Goal: Task Accomplishment & Management: Manage account settings

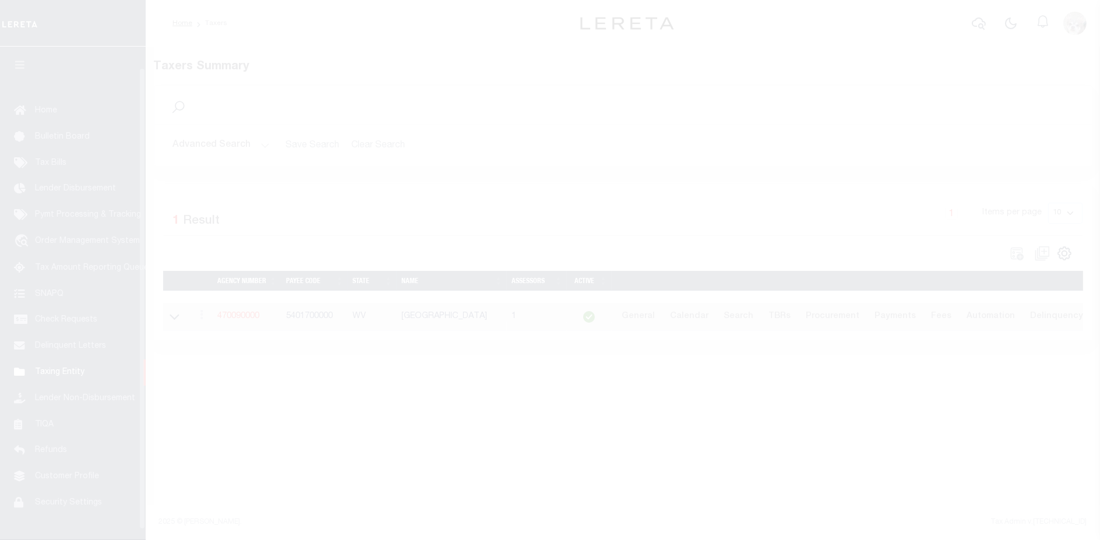
scroll to position [23, 0]
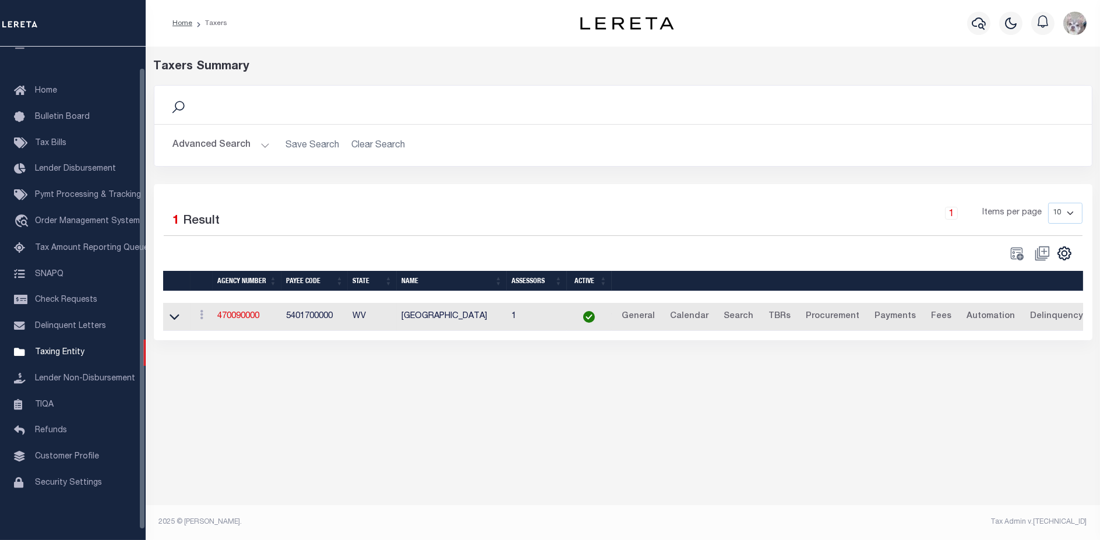
click at [995, 406] on div "Taxers Summary Search Advanced Search Save Search Clear Search tblPayees_dynami…" at bounding box center [623, 290] width 955 height 486
click at [50, 354] on span "Taxing Entity" at bounding box center [60, 350] width 50 height 8
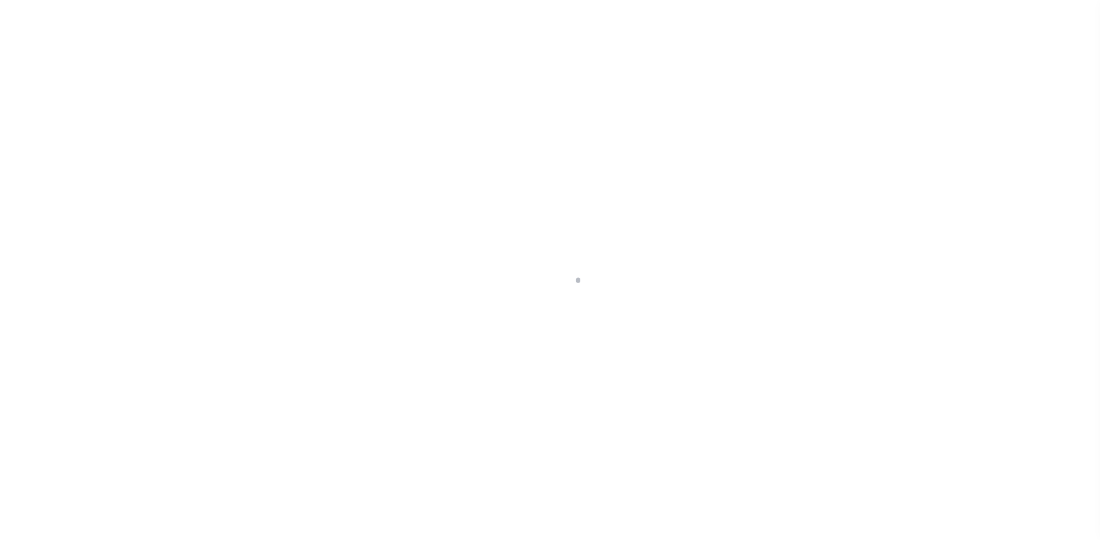
select select "WV"
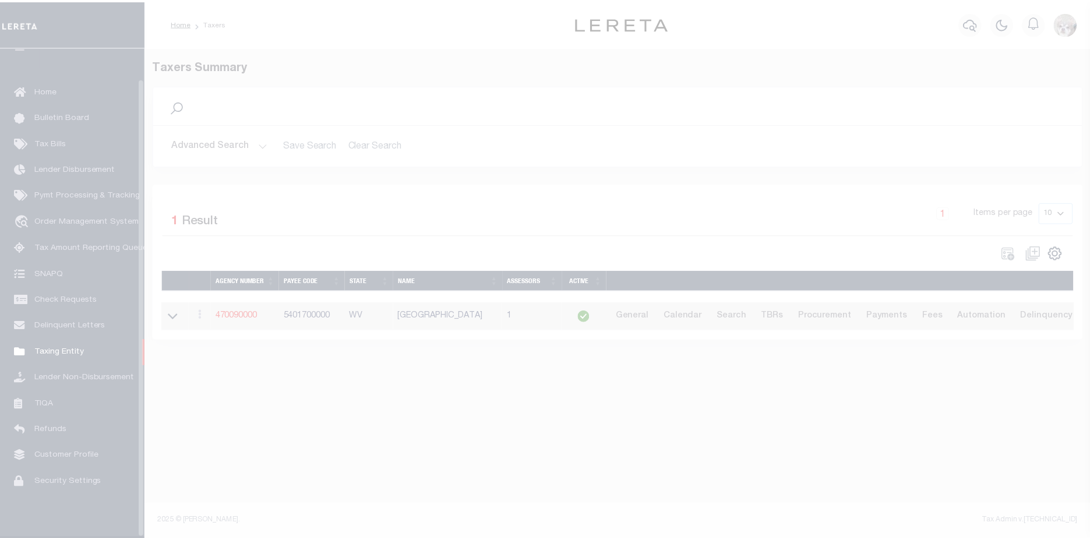
scroll to position [33, 0]
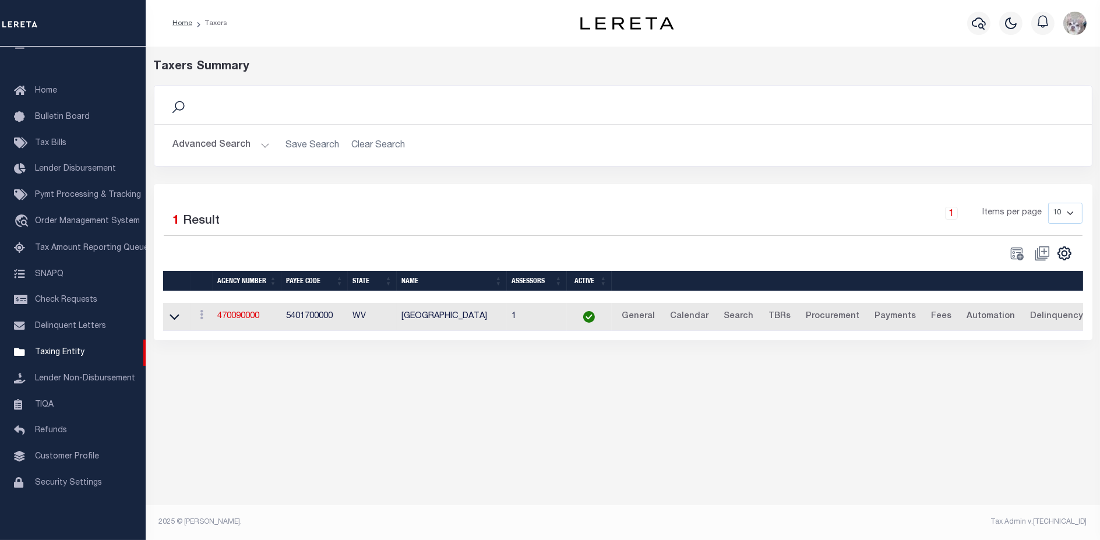
click at [230, 143] on button "Advanced Search" at bounding box center [221, 145] width 97 height 23
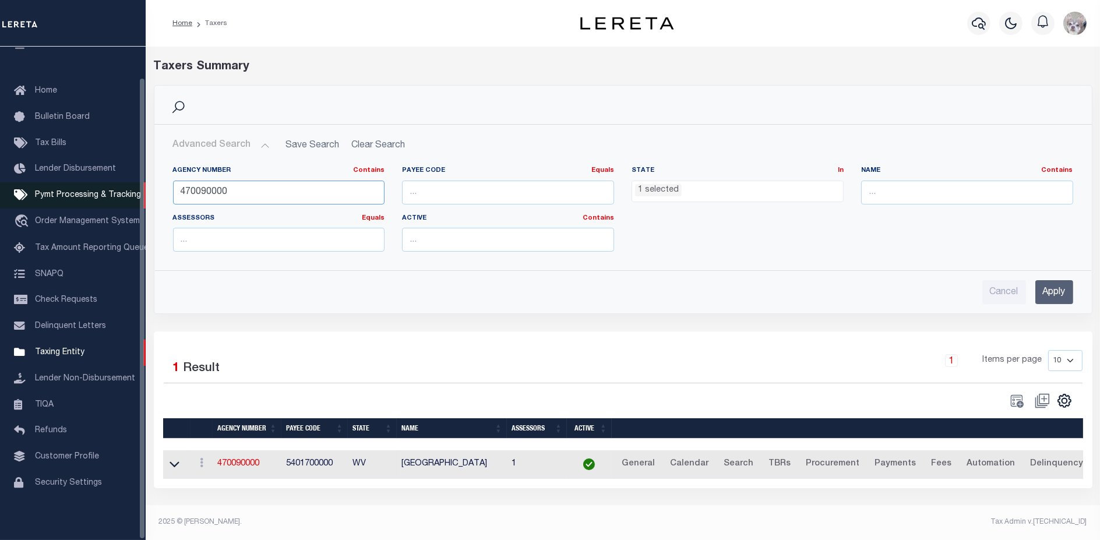
drag, startPoint x: 242, startPoint y: 189, endPoint x: 9, endPoint y: 191, distance: 233.1
click at [6, 190] on div "Home Taxers Profile" at bounding box center [550, 266] width 1100 height 533
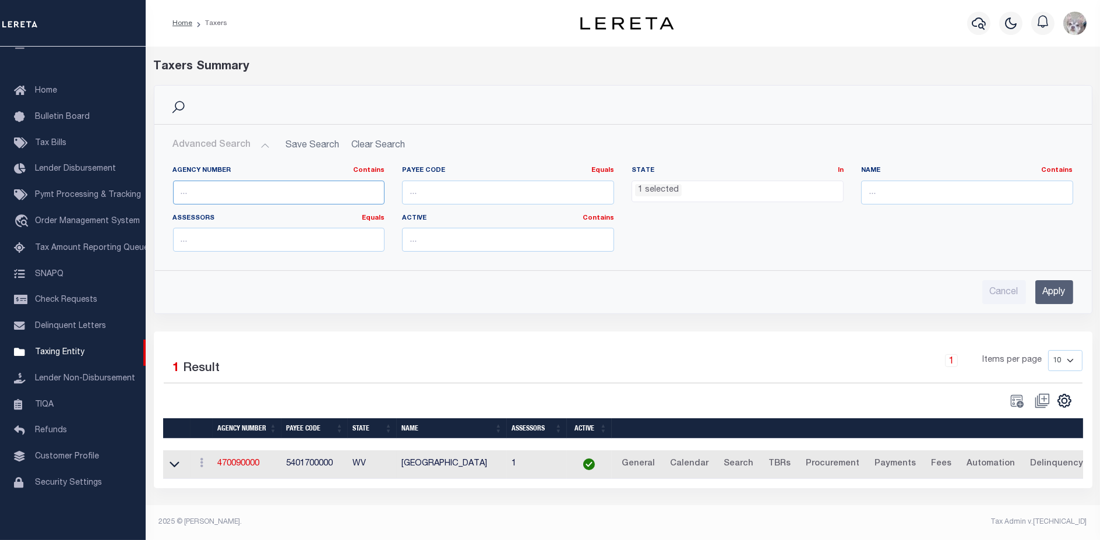
click at [228, 199] on input "text" at bounding box center [279, 193] width 212 height 24
paste input "130400000"
type input "130400000"
drag, startPoint x: 227, startPoint y: 190, endPoint x: -48, endPoint y: 180, distance: 275.9
click at [0, 180] on html "Home Taxers" at bounding box center [550, 270] width 1100 height 540
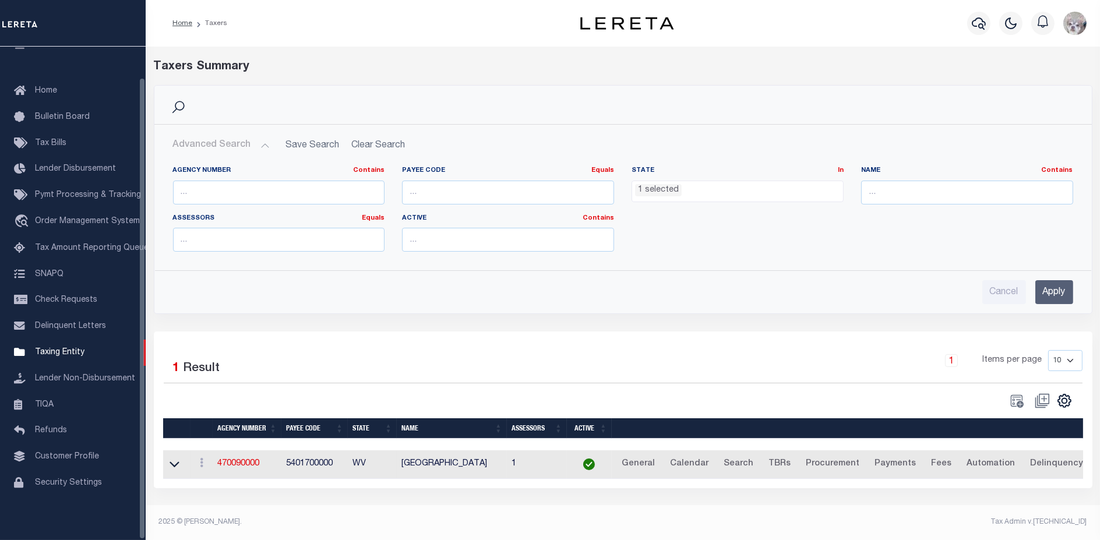
click at [1062, 290] on input "Apply" at bounding box center [1055, 292] width 38 height 24
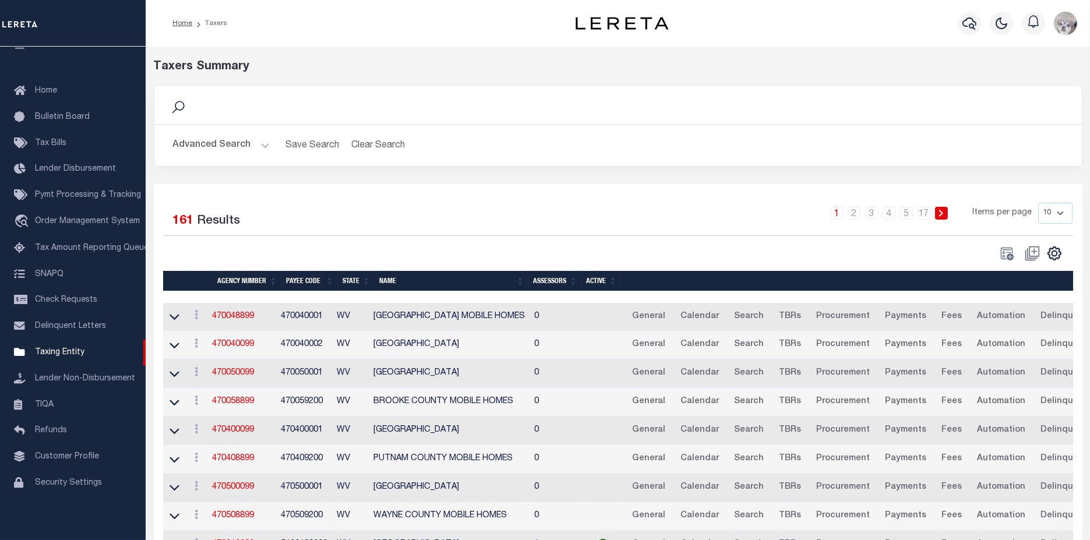
click at [204, 149] on button "Advanced Search" at bounding box center [221, 145] width 97 height 23
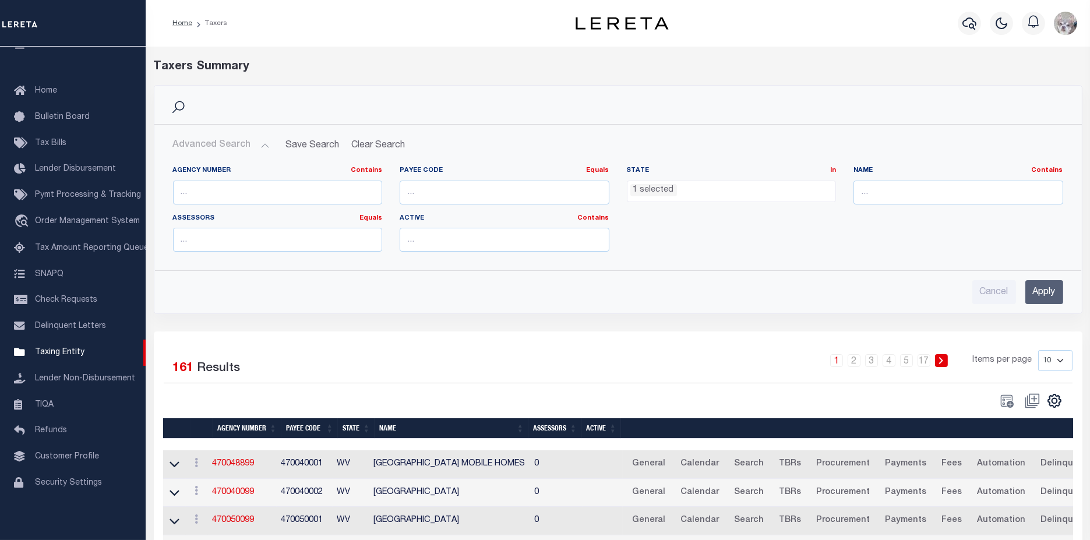
click at [661, 190] on li "1 selected" at bounding box center [654, 190] width 47 height 13
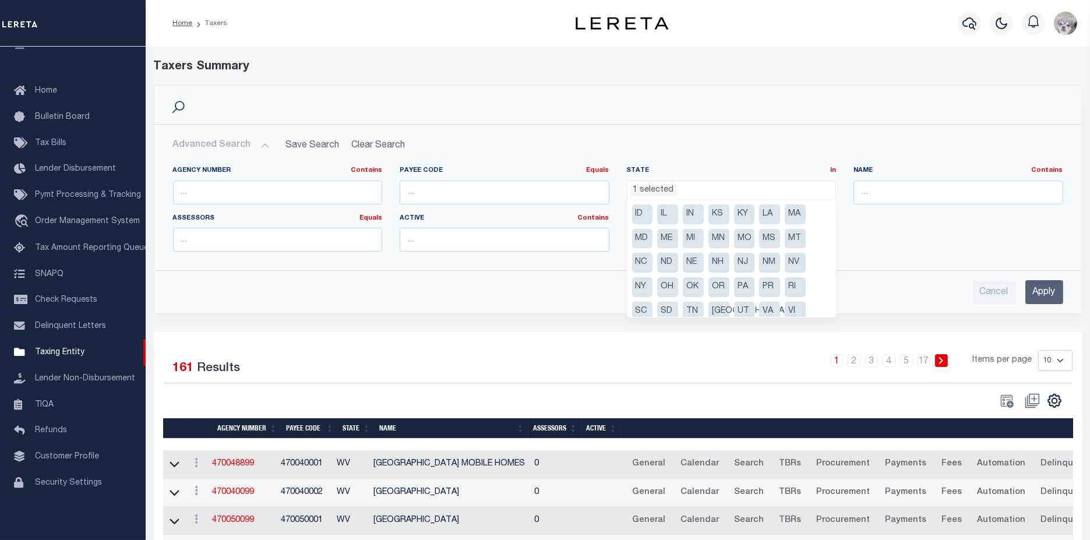
scroll to position [83, 0]
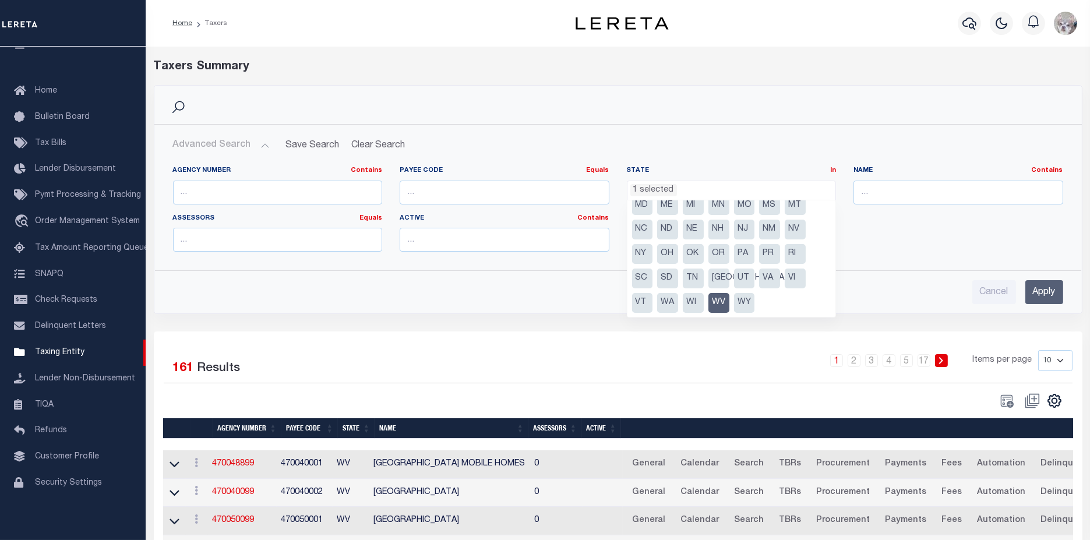
click at [725, 303] on li "WV" at bounding box center [719, 303] width 21 height 20
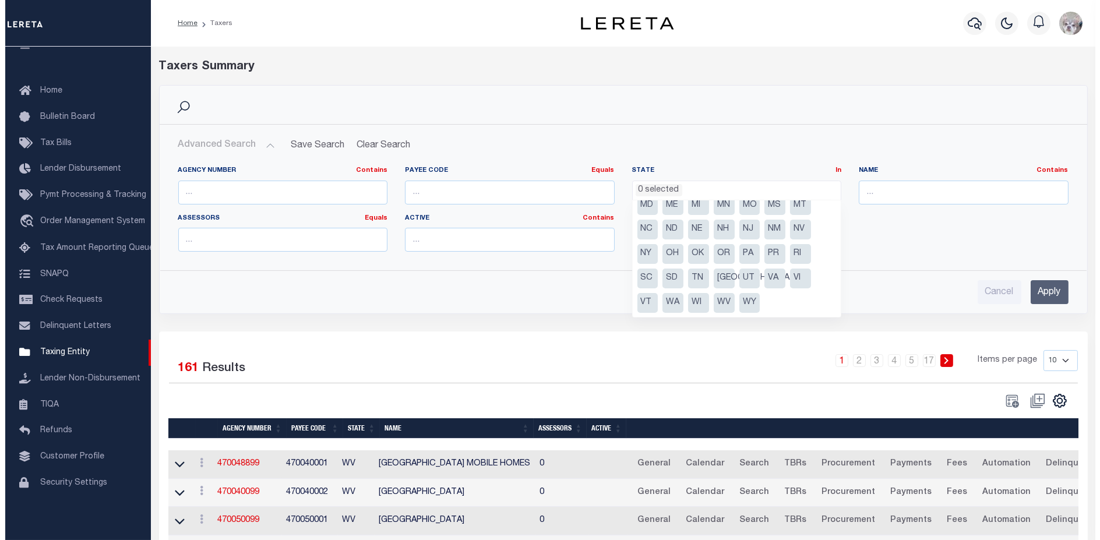
scroll to position [569, 0]
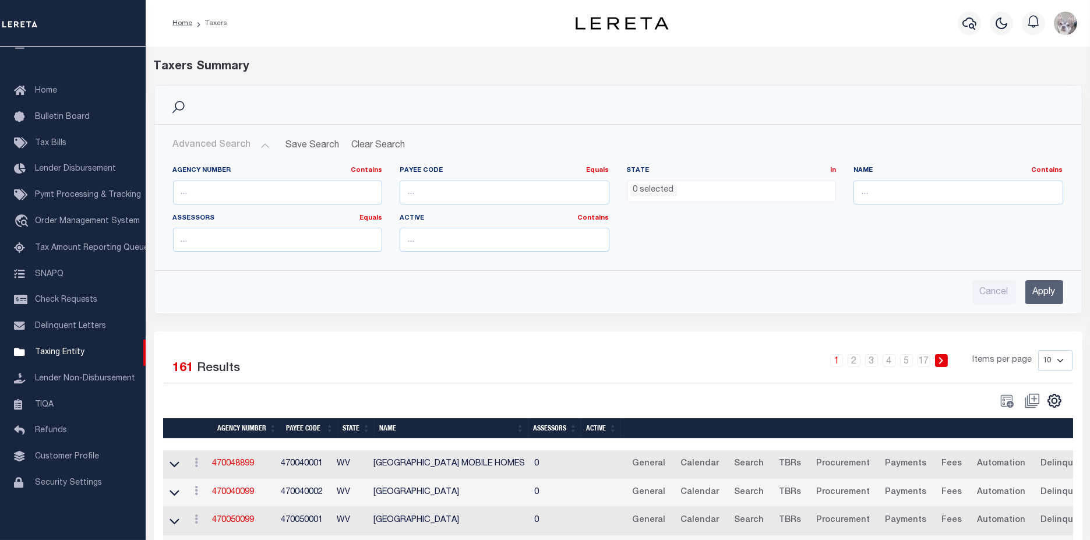
click at [1044, 291] on input "Apply" at bounding box center [1045, 292] width 38 height 24
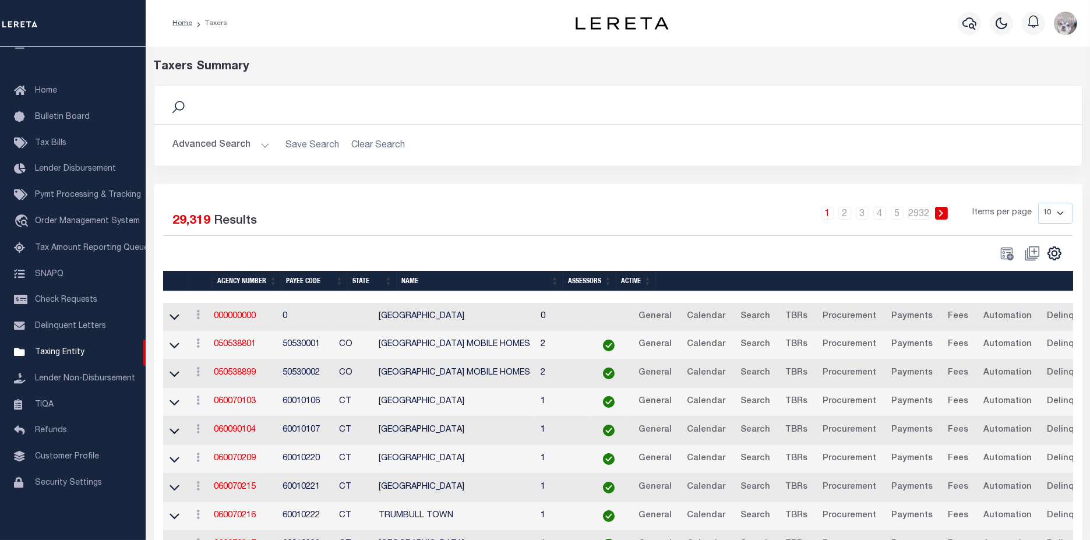
click at [226, 144] on button "Advanced Search" at bounding box center [221, 145] width 97 height 23
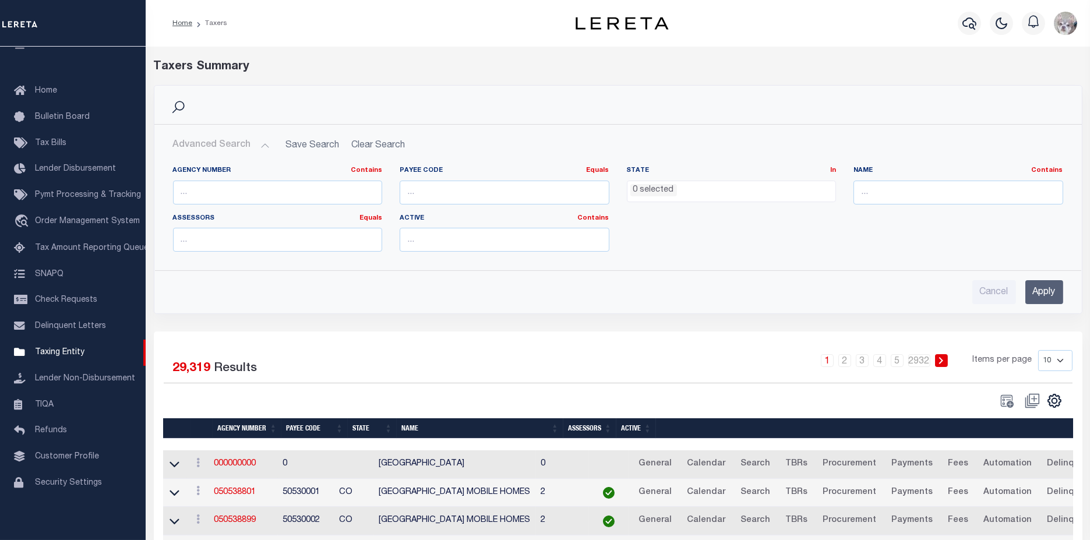
click at [656, 190] on li "0 selected" at bounding box center [654, 190] width 47 height 13
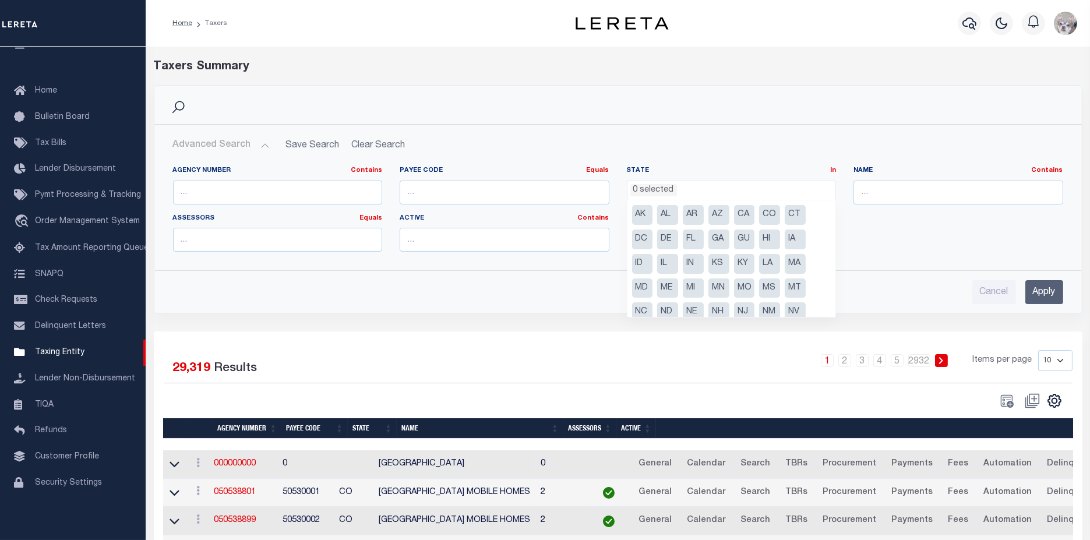
click at [691, 265] on li "IN" at bounding box center [693, 264] width 21 height 20
select select "IN"
click at [1061, 293] on input "Apply" at bounding box center [1045, 292] width 38 height 24
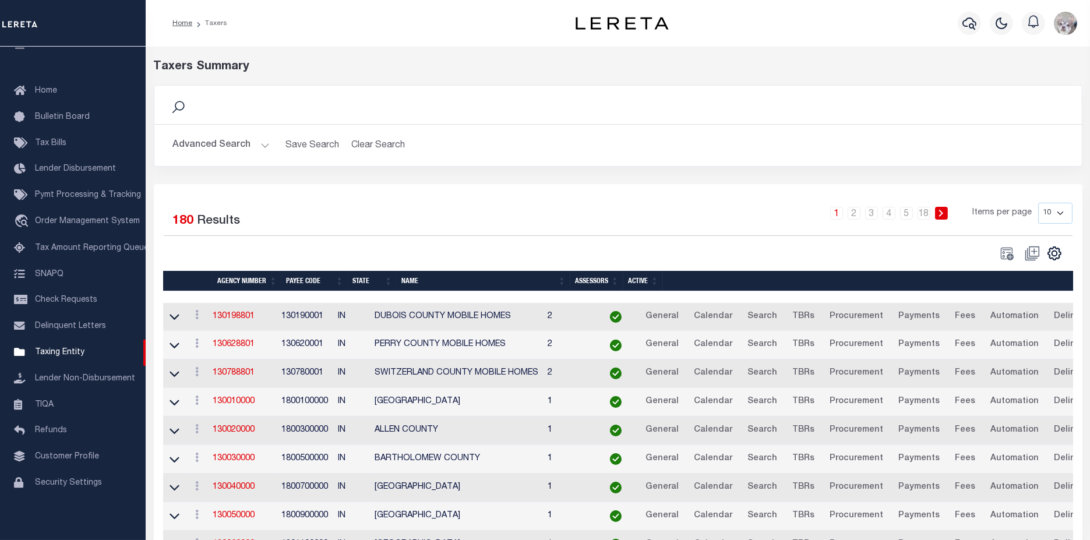
click at [219, 146] on button "Advanced Search" at bounding box center [221, 145] width 97 height 23
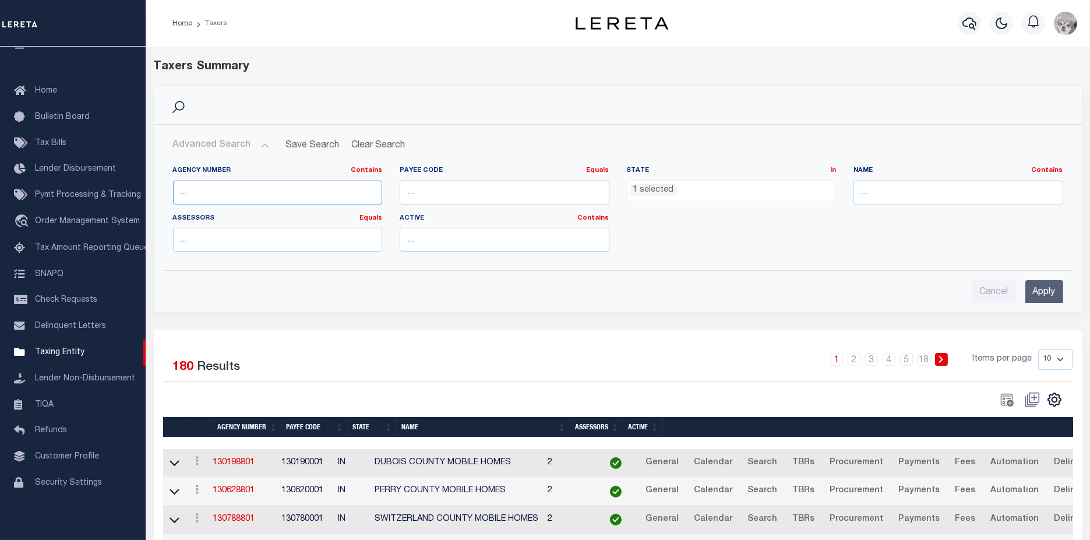
click at [273, 191] on input "text" at bounding box center [278, 193] width 210 height 24
paste input "130400000"
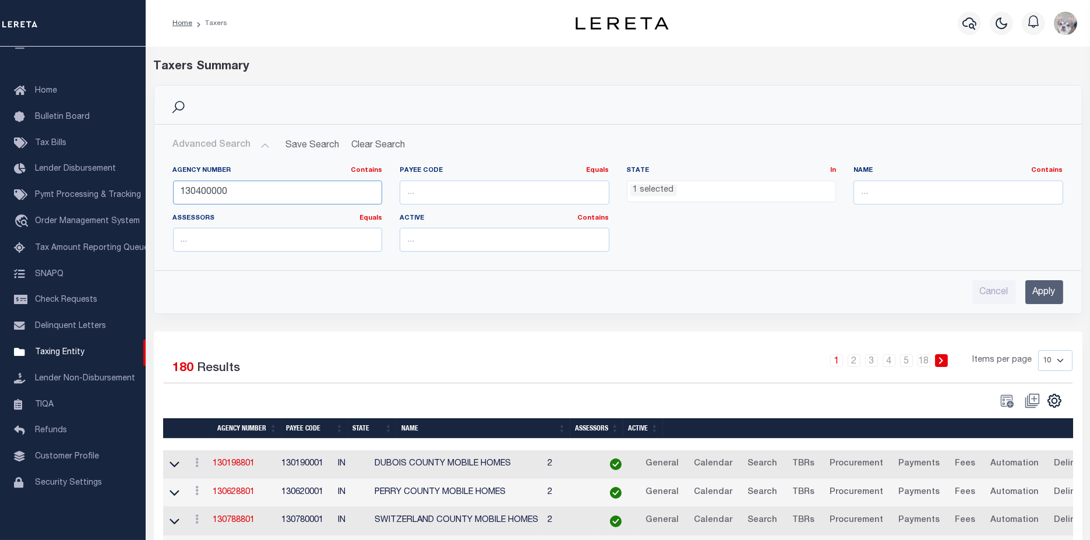
type input "130400000"
click at [1048, 294] on input "Apply" at bounding box center [1045, 292] width 38 height 24
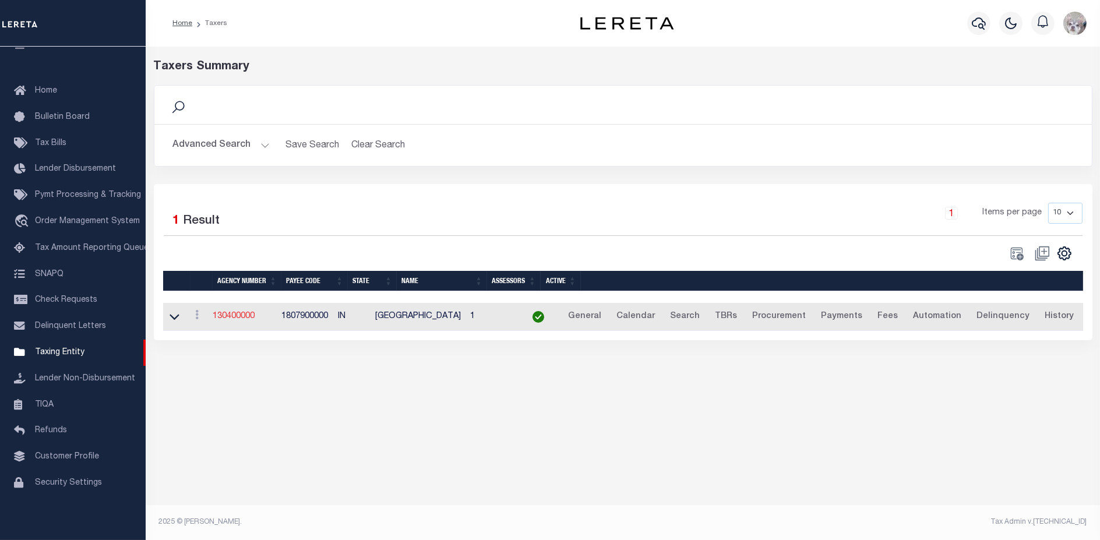
click at [250, 317] on link "130400000" at bounding box center [234, 316] width 42 height 8
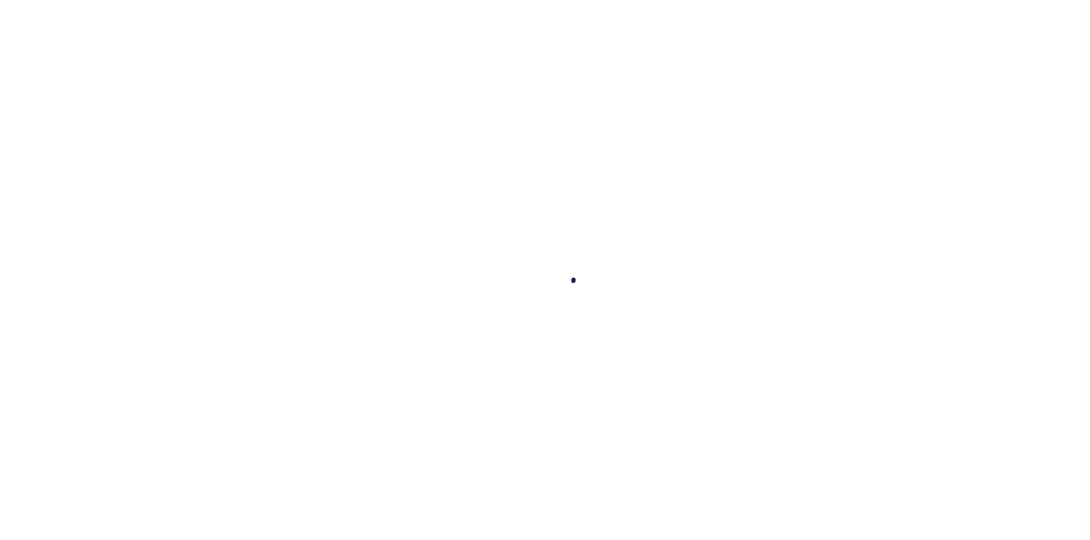
select select
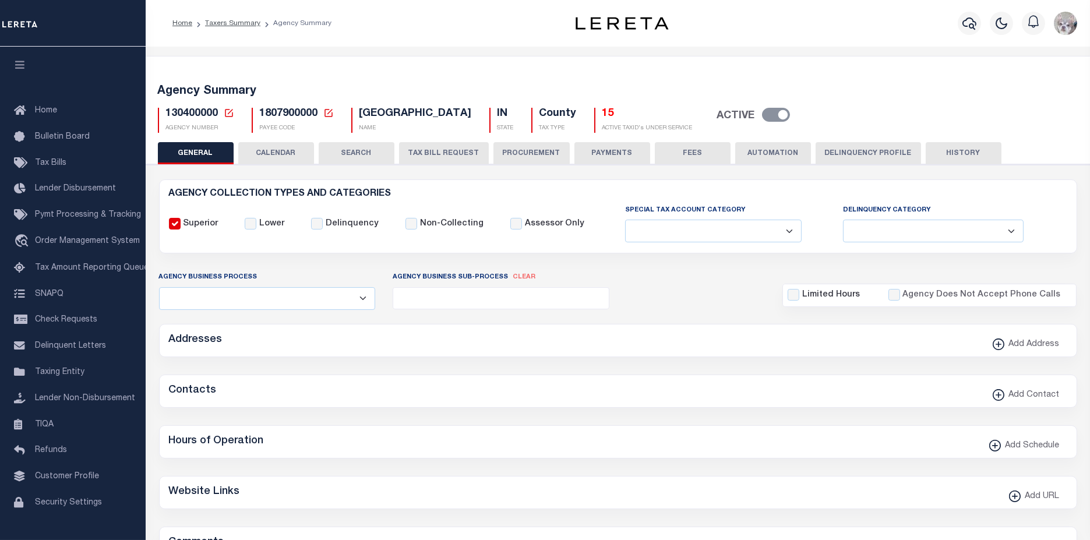
checkbox input "false"
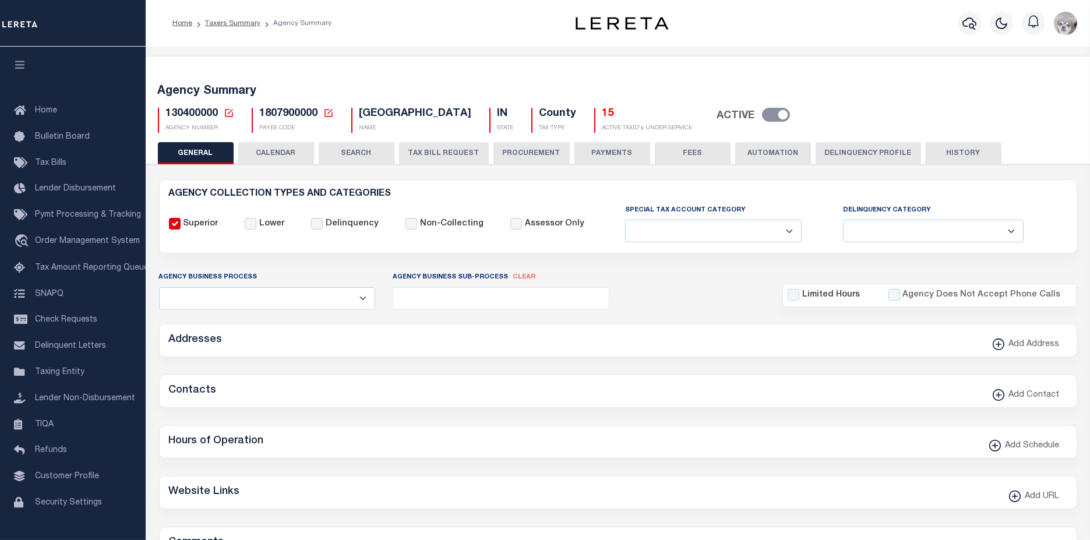
type input "1807900000"
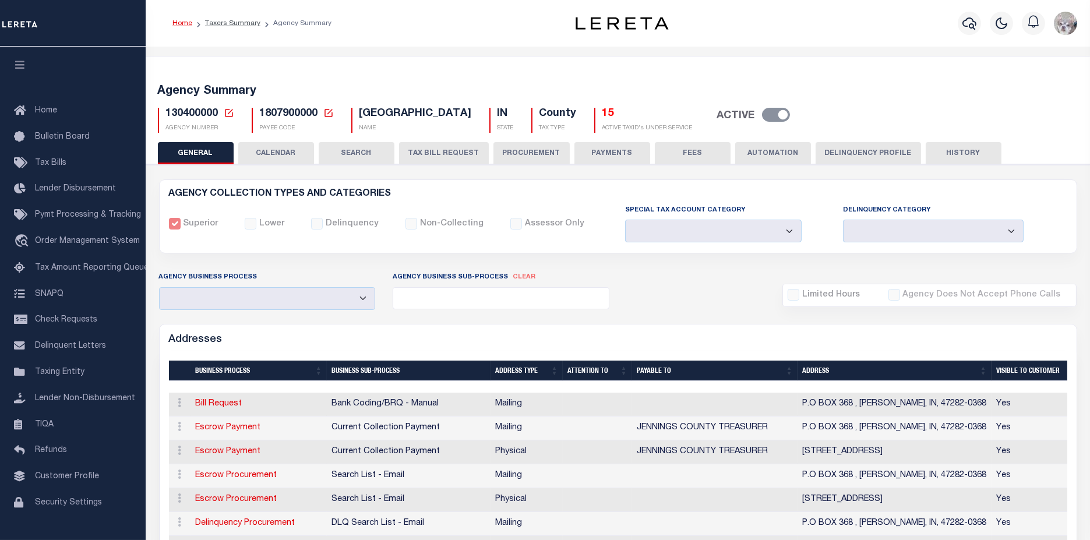
click at [187, 26] on link "Home" at bounding box center [183, 23] width 20 height 7
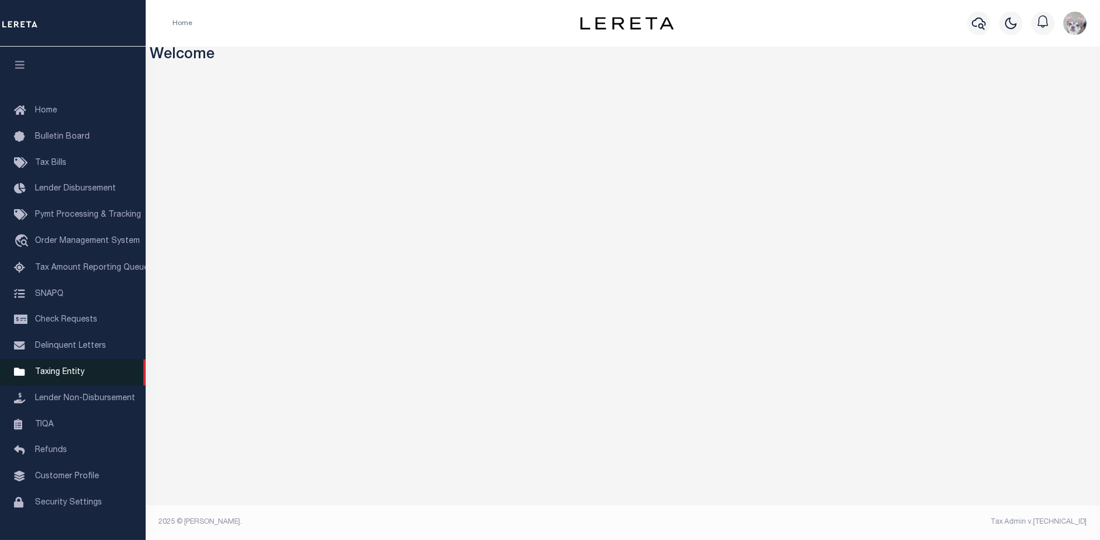
click at [61, 377] on span "Taxing Entity" at bounding box center [60, 372] width 50 height 8
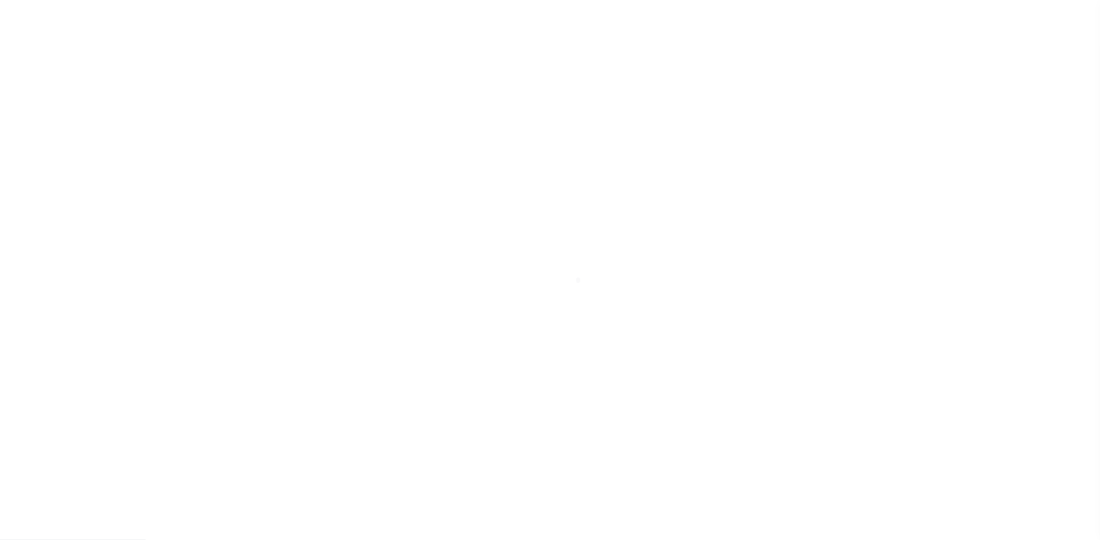
scroll to position [33, 0]
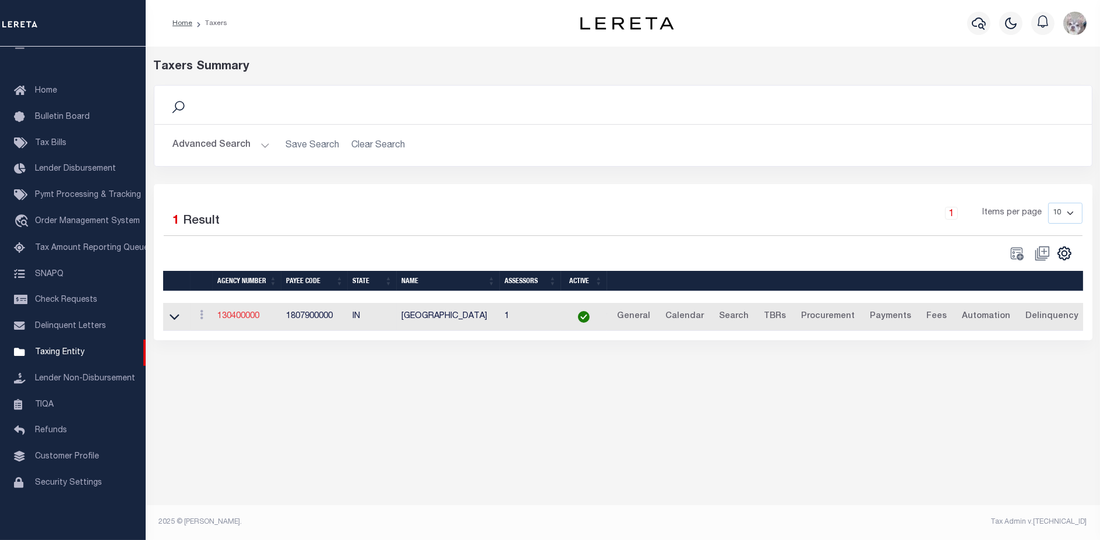
click at [253, 318] on link "130400000" at bounding box center [238, 316] width 42 height 8
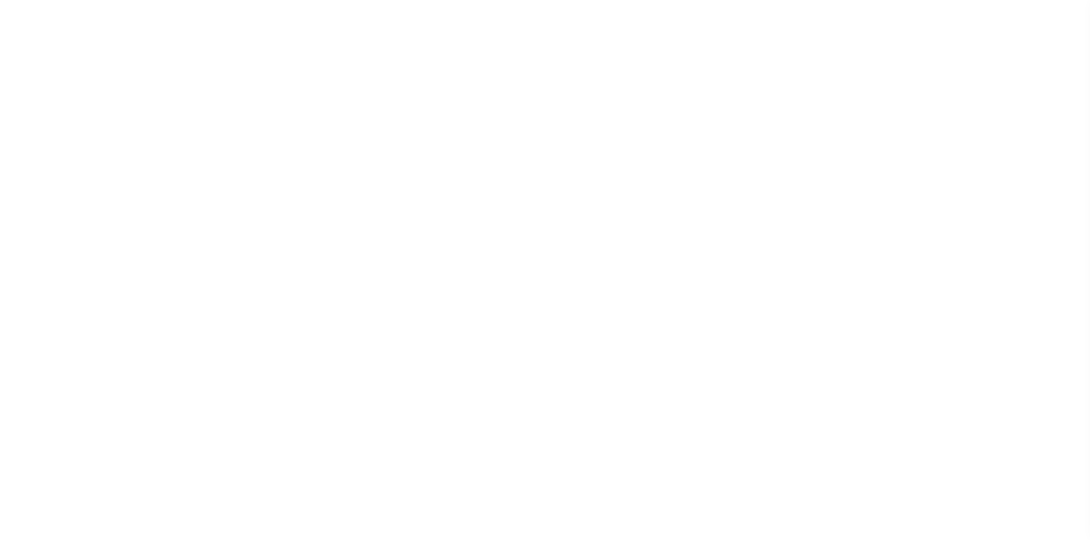
select select
checkbox input "false"
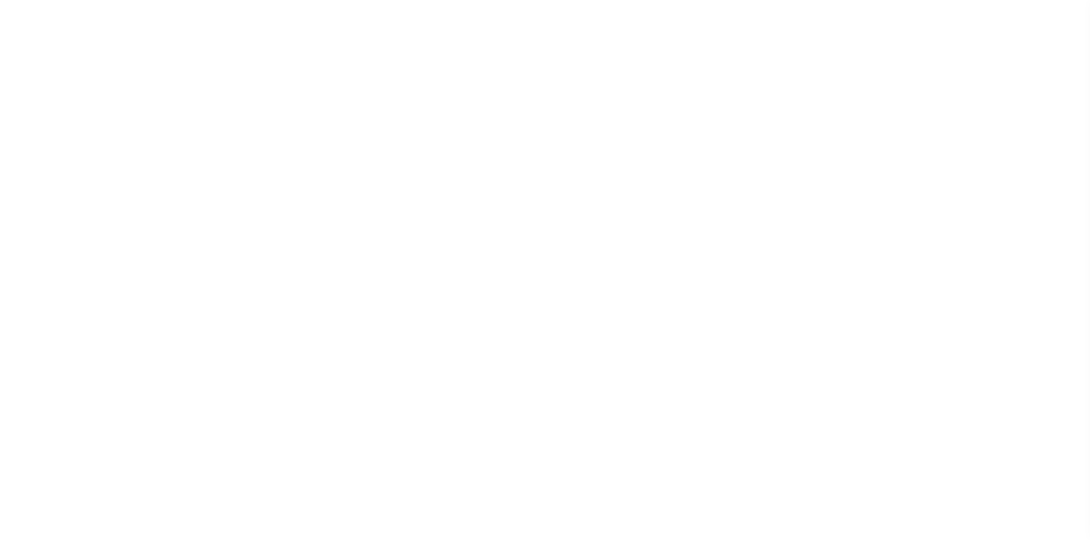
checkbox input "false"
type input "1807900000"
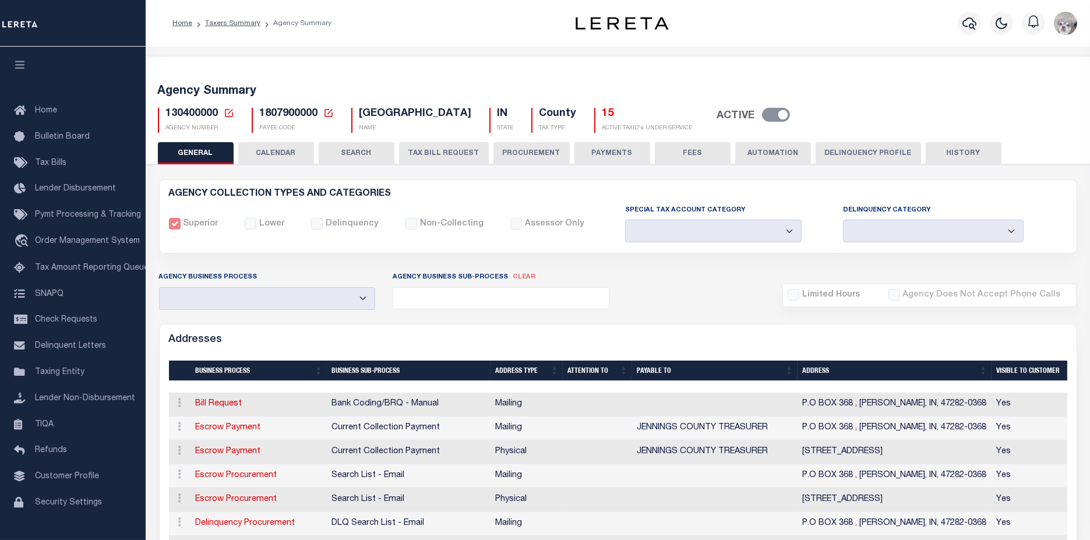
click at [536, 147] on button "PROCUREMENT" at bounding box center [532, 153] width 76 height 22
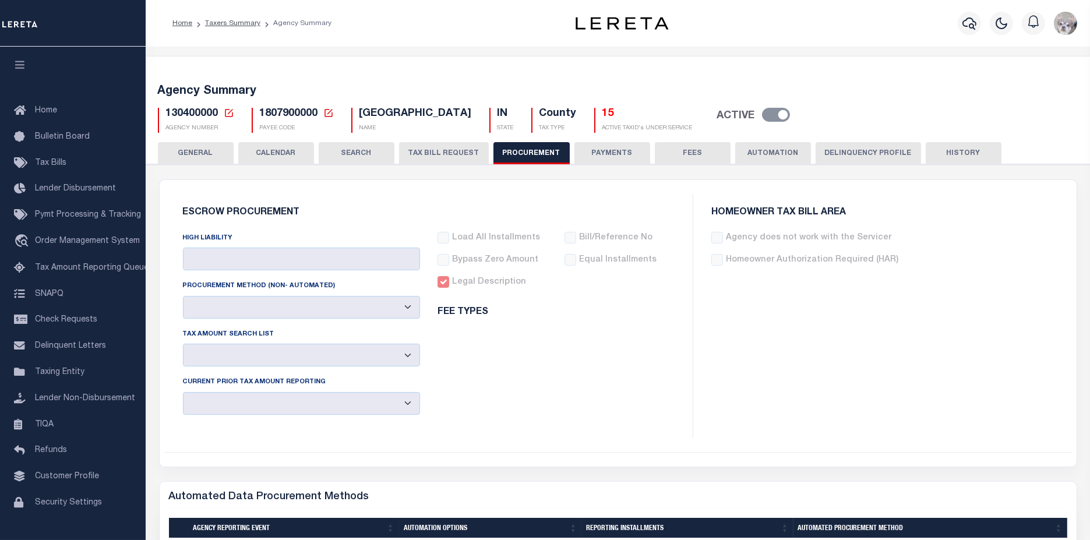
type input "$8,000"
select select "1"
select select "4"
checkbox input "true"
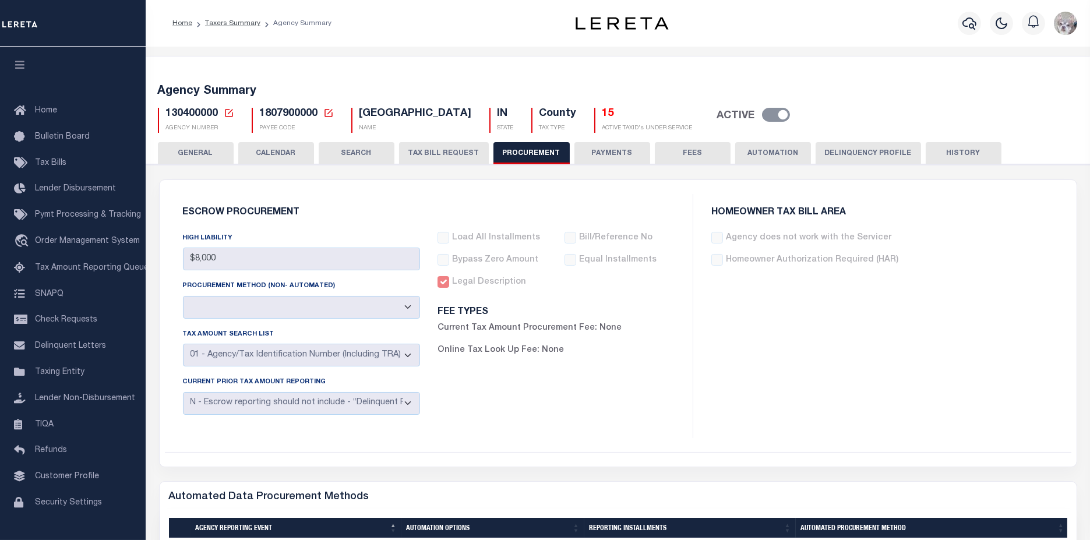
click at [207, 156] on button "GENERAL" at bounding box center [196, 153] width 76 height 22
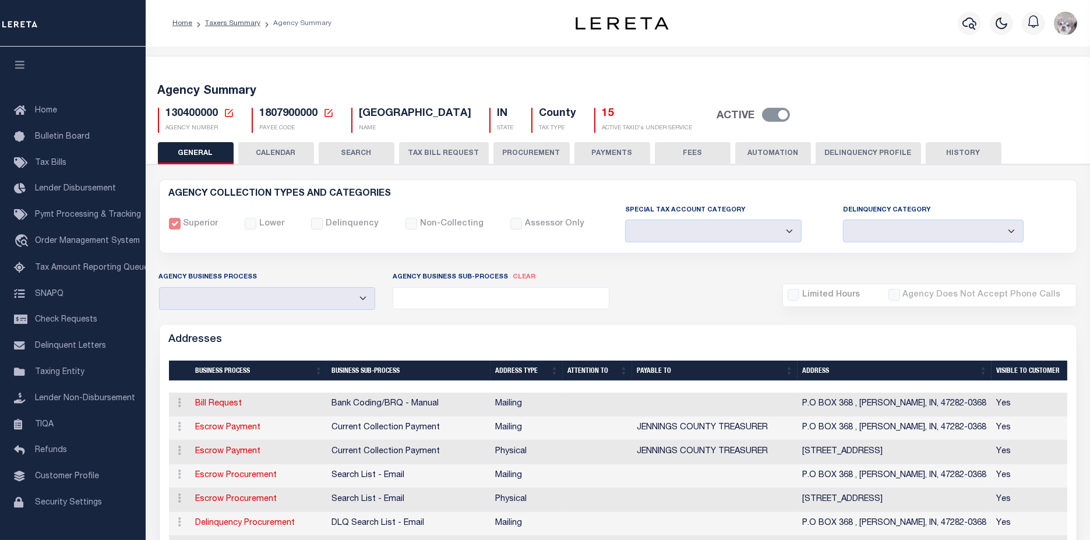
click at [355, 154] on button "SEARCH" at bounding box center [357, 153] width 76 height 22
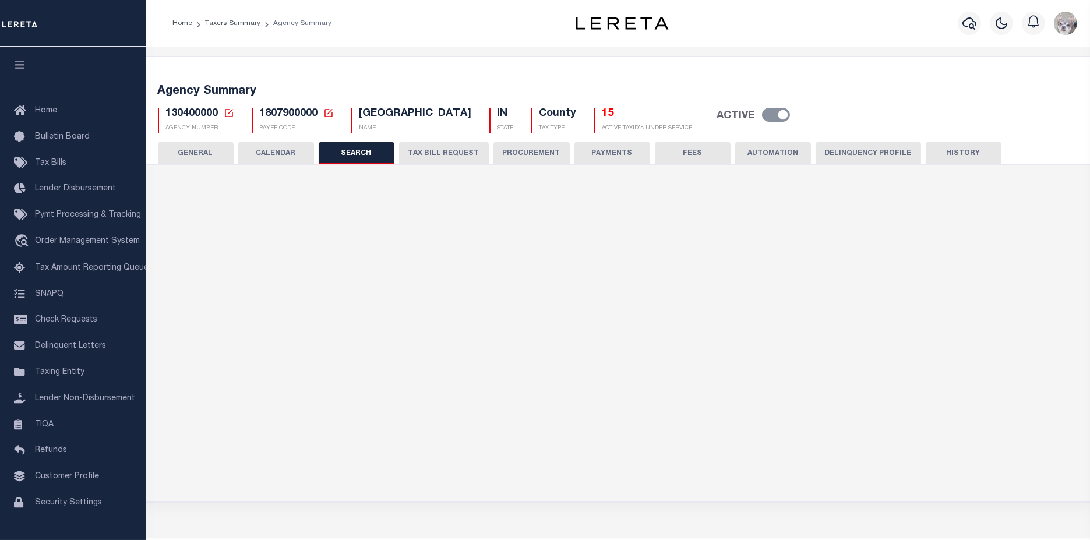
checkbox input "false"
type input "8000"
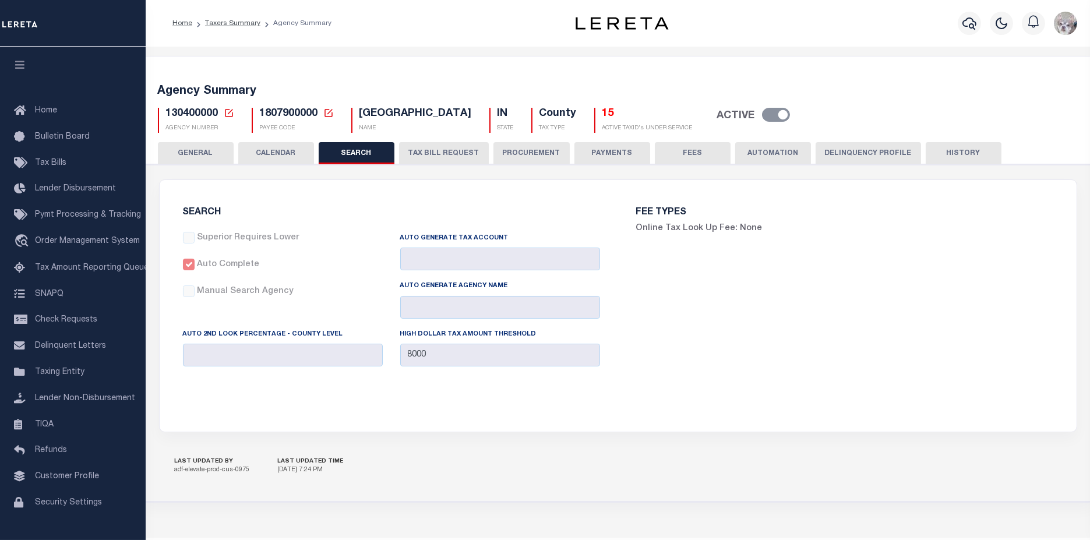
click at [453, 151] on button "TAX BILL REQUEST" at bounding box center [444, 153] width 90 height 22
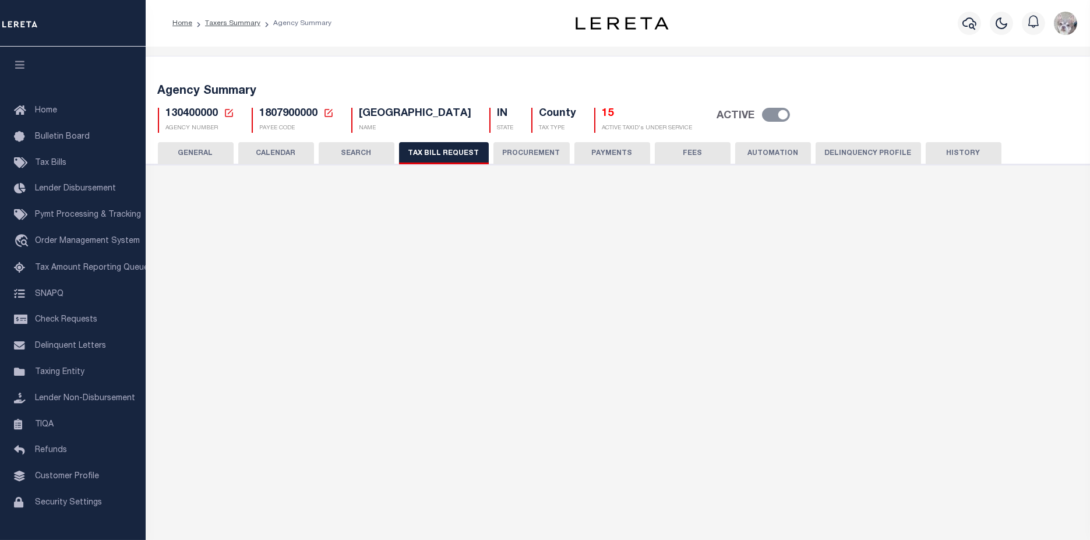
checkbox input "false"
select select "23"
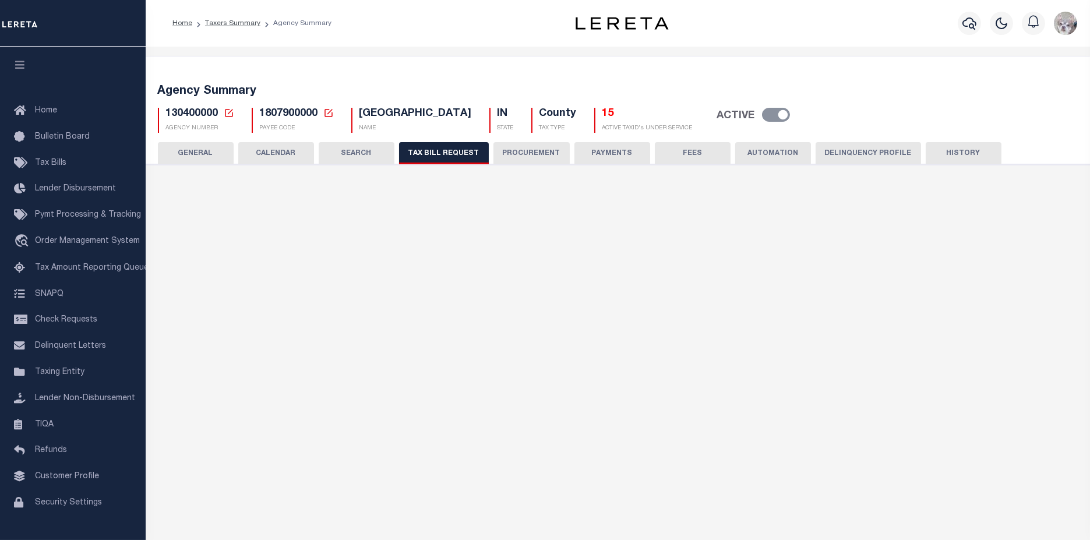
select select "true"
select select "13"
type input "00009"
select select
select select "1"
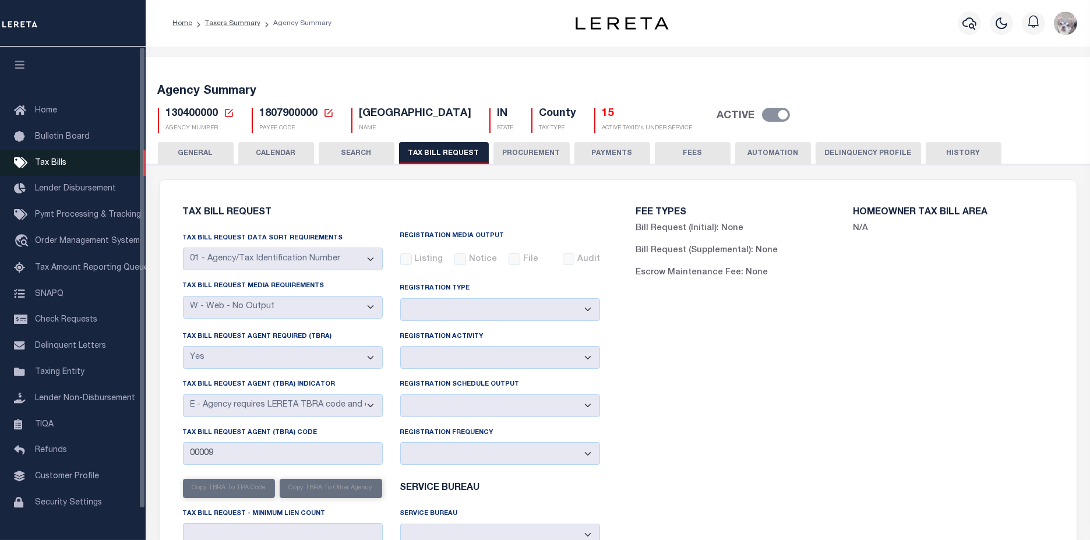
click at [51, 167] on span "Tax Bills" at bounding box center [50, 163] width 31 height 8
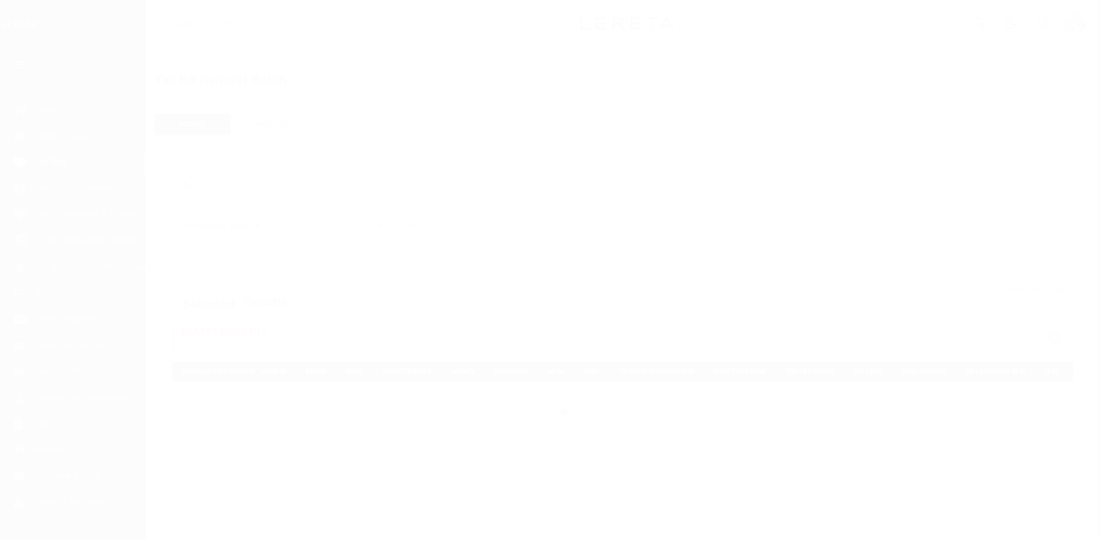
select select
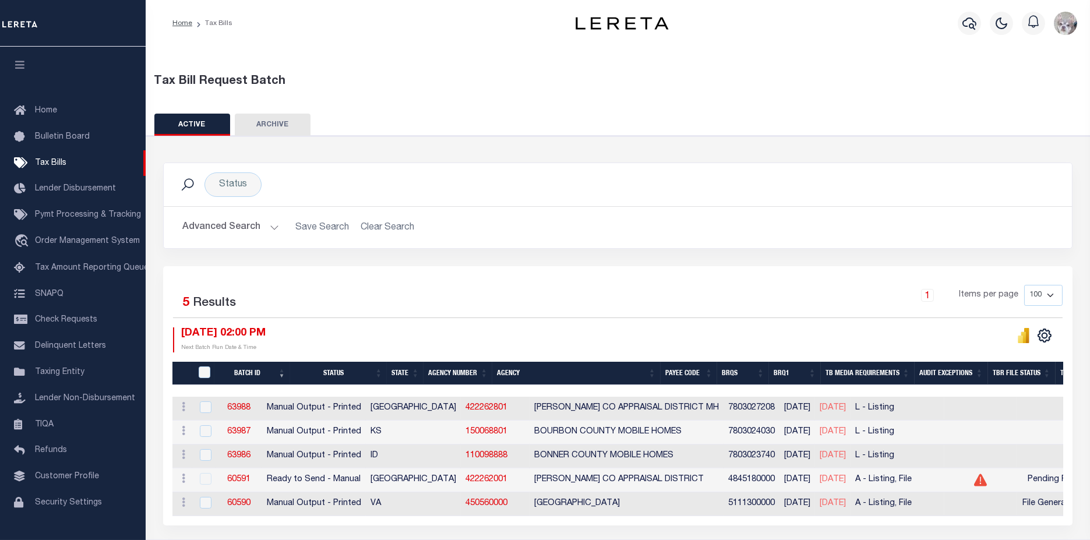
click at [210, 229] on button "Advanced Search" at bounding box center [230, 227] width 97 height 23
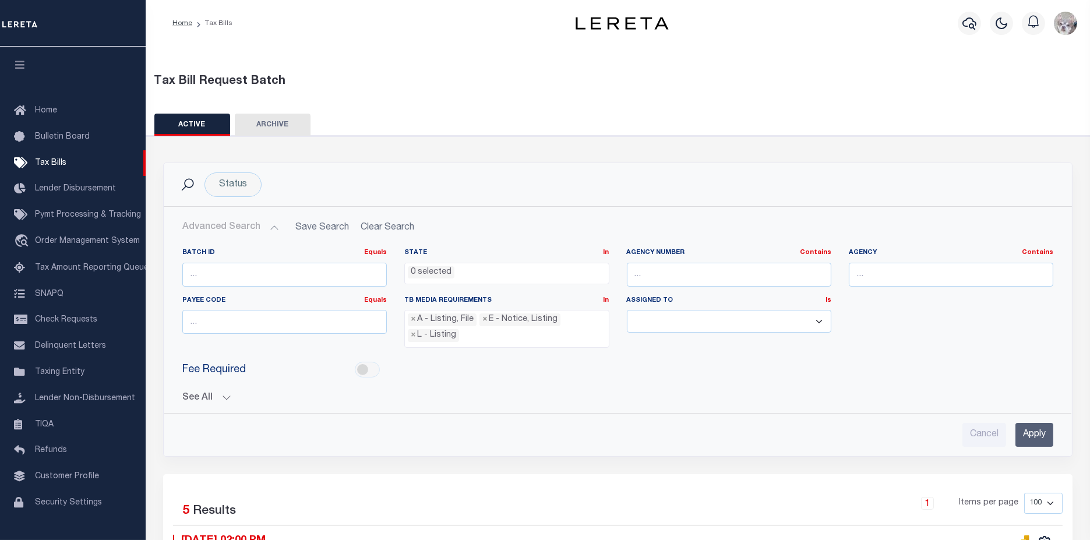
click at [409, 337] on li "× L - Listing" at bounding box center [433, 335] width 51 height 13
click at [411, 353] on li "A - Listing, File" at bounding box center [507, 354] width 204 height 20
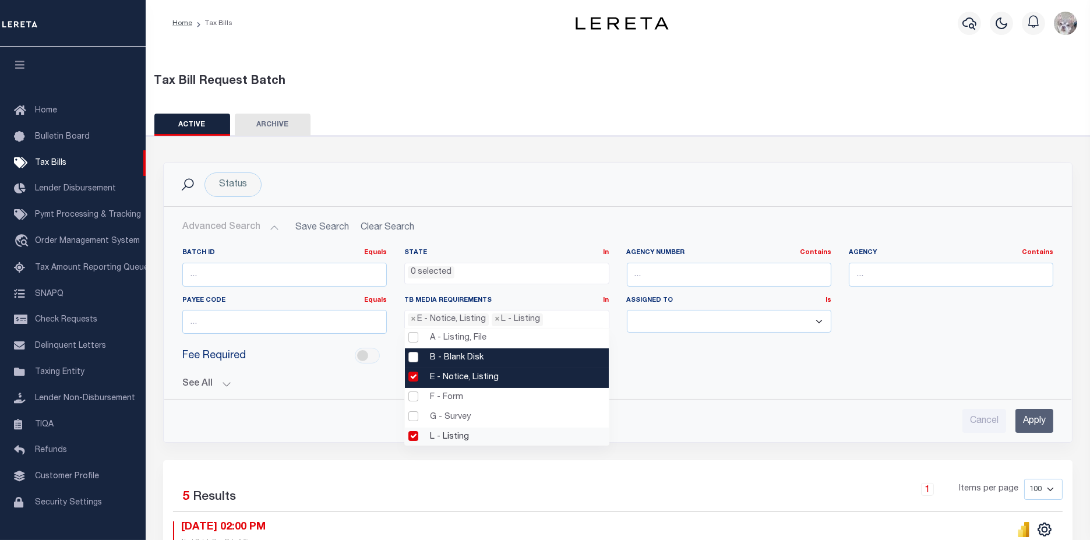
scroll to position [55, 0]
click at [411, 375] on li "E - Notice, Listing" at bounding box center [507, 378] width 204 height 20
select select "20"
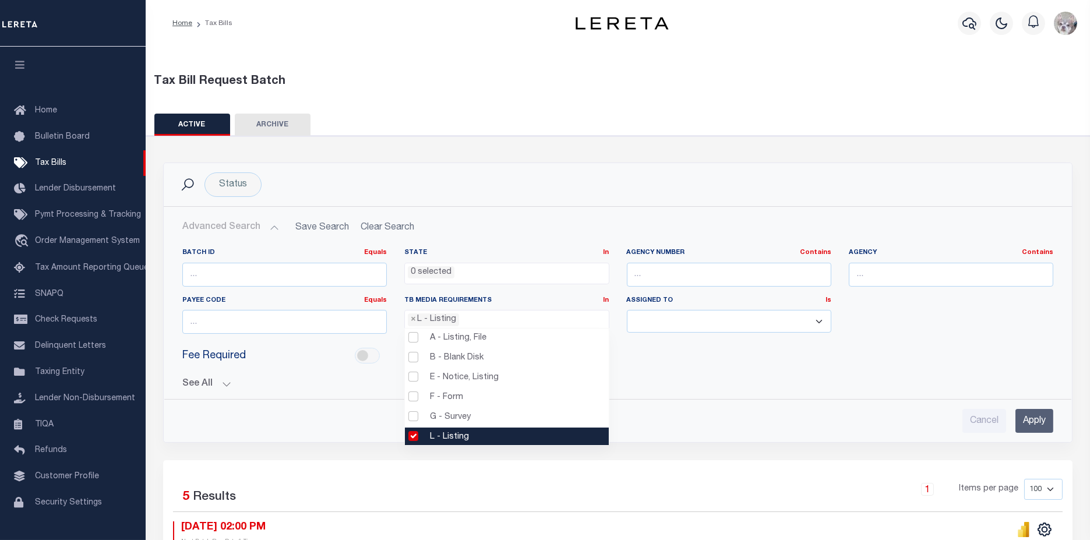
click at [409, 432] on li "L - Listing" at bounding box center [507, 438] width 204 height 20
select select
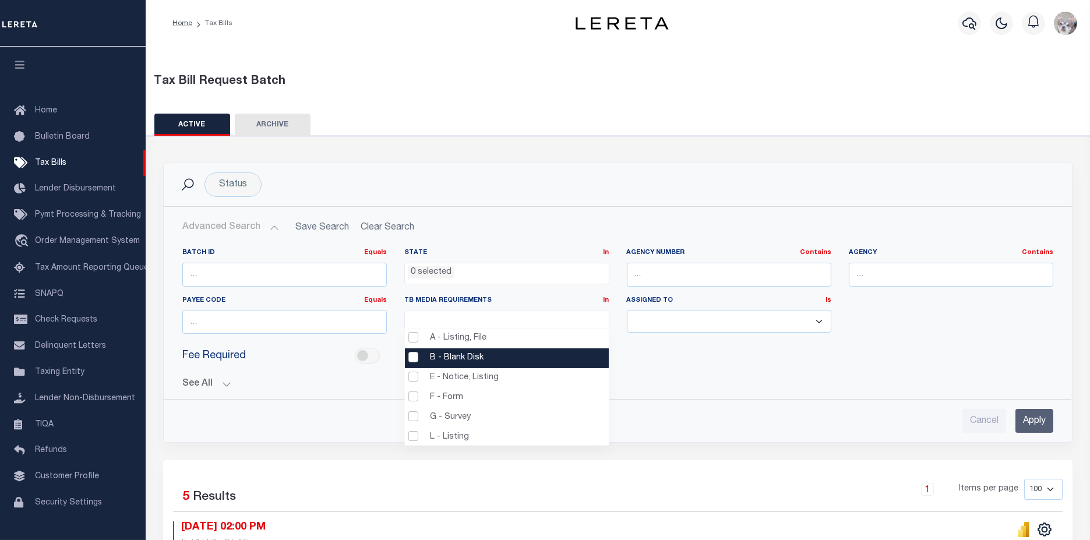
click at [203, 385] on button "See All" at bounding box center [617, 384] width 871 height 11
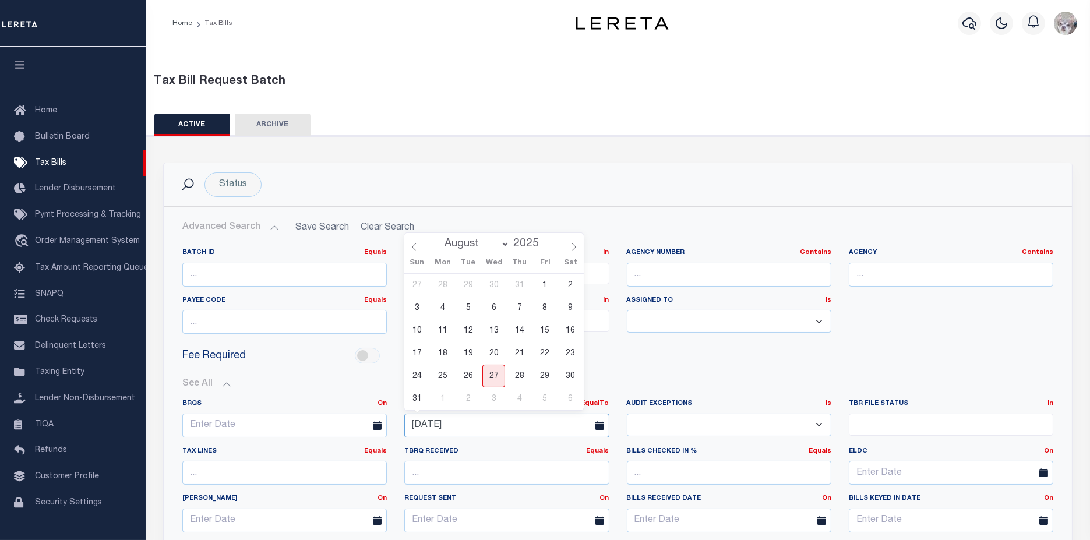
drag, startPoint x: 479, startPoint y: 423, endPoint x: 383, endPoint y: 428, distance: 96.3
click at [386, 426] on div "BRQS On On After Before Between BRQ1 EqualTo On After Before Between 08-27-2025…" at bounding box center [618, 494] width 889 height 190
click at [779, 358] on div "Fee Required" at bounding box center [618, 356] width 889 height 26
click at [421, 272] on li "0 selected" at bounding box center [431, 272] width 47 height 13
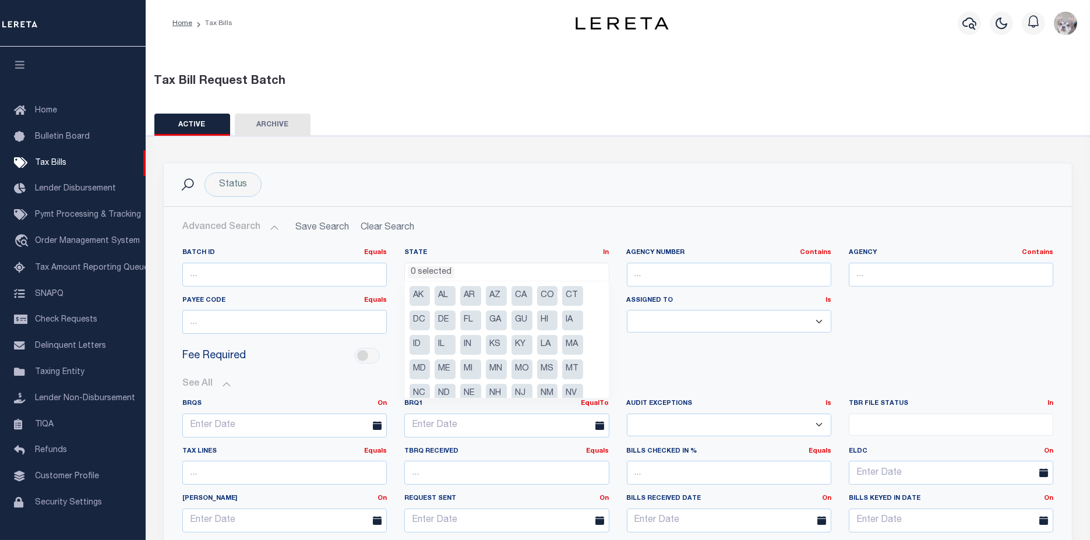
click at [470, 347] on li "IN" at bounding box center [470, 345] width 21 height 20
select select "IN"
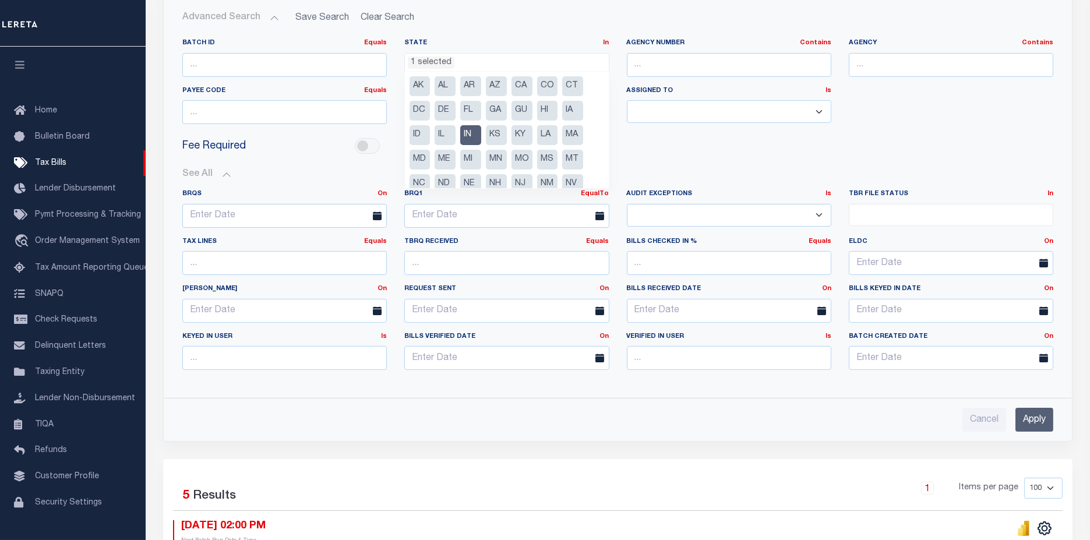
scroll to position [259, 0]
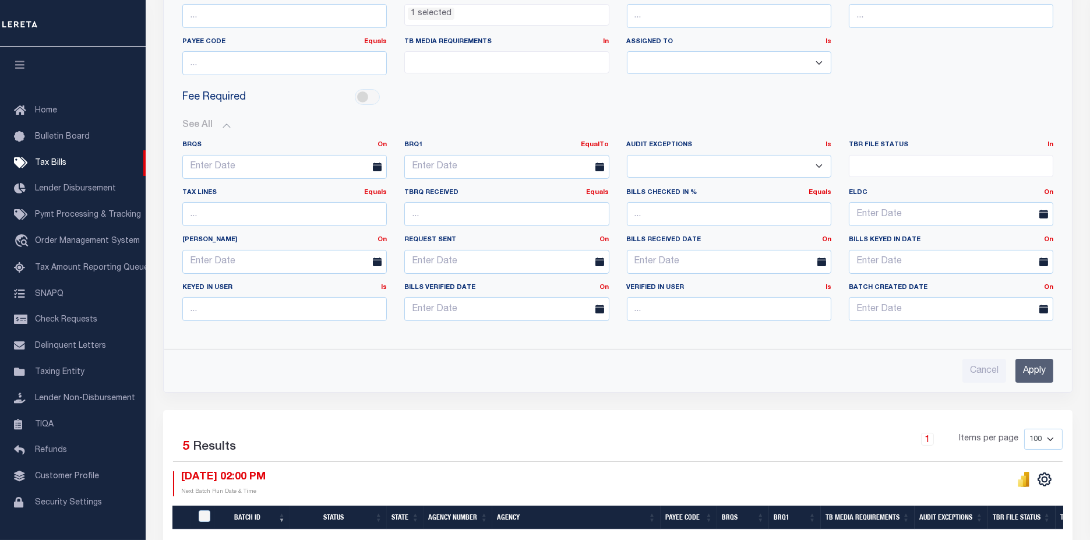
click at [1029, 366] on input "Apply" at bounding box center [1035, 371] width 38 height 24
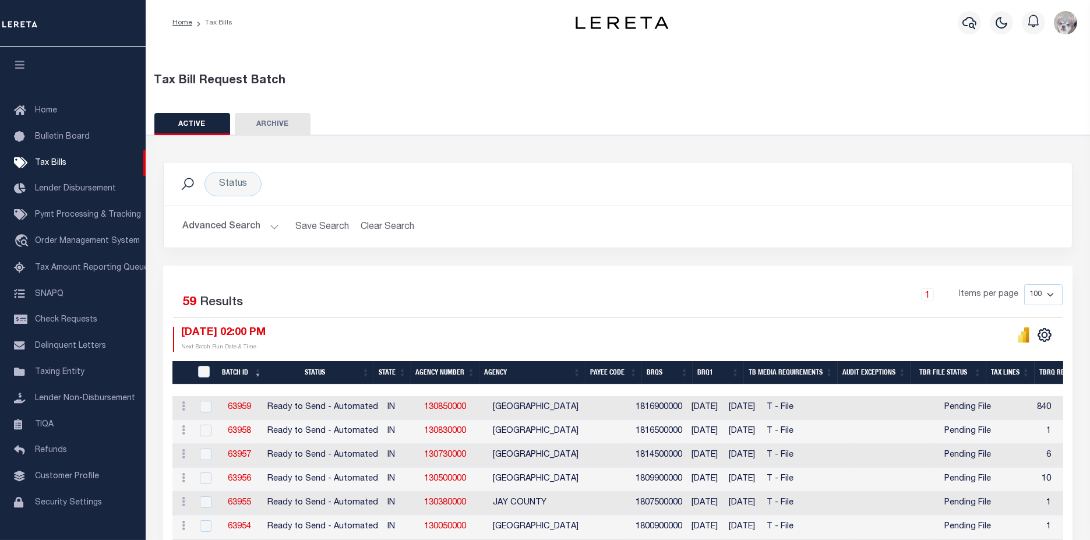
scroll to position [0, 0]
click at [198, 228] on button "Advanced Search" at bounding box center [230, 227] width 97 height 23
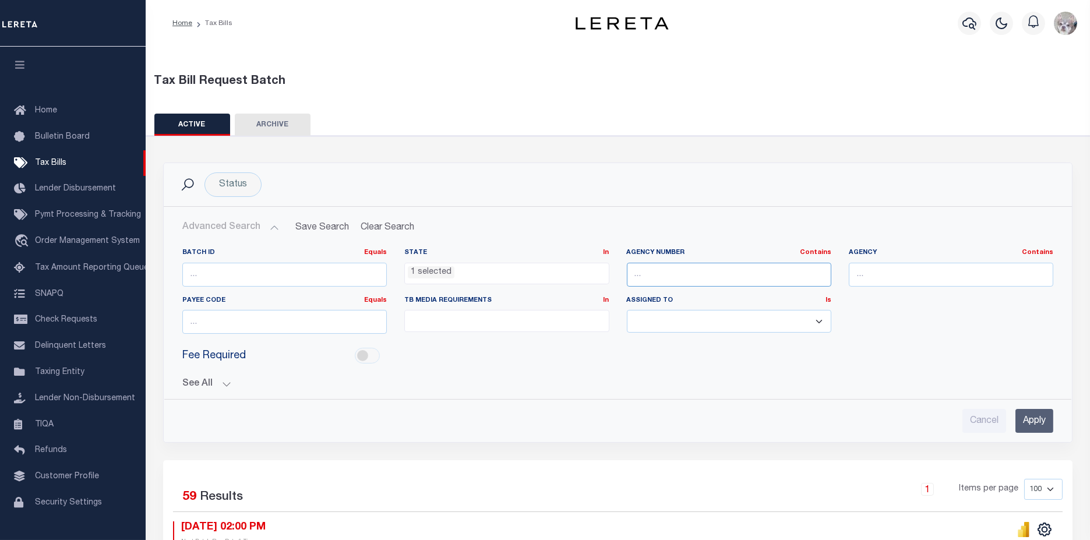
click at [720, 275] on input "text" at bounding box center [729, 275] width 205 height 24
paste input "130400000"
type input "130400000"
click at [1035, 419] on input "Apply" at bounding box center [1035, 421] width 38 height 24
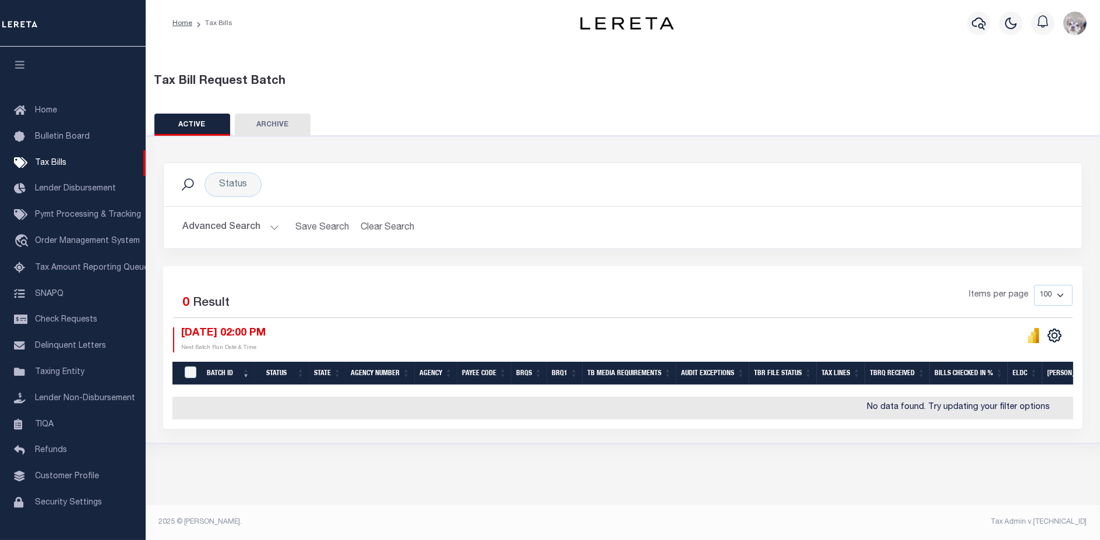
click at [227, 224] on button "Advanced Search" at bounding box center [230, 227] width 97 height 23
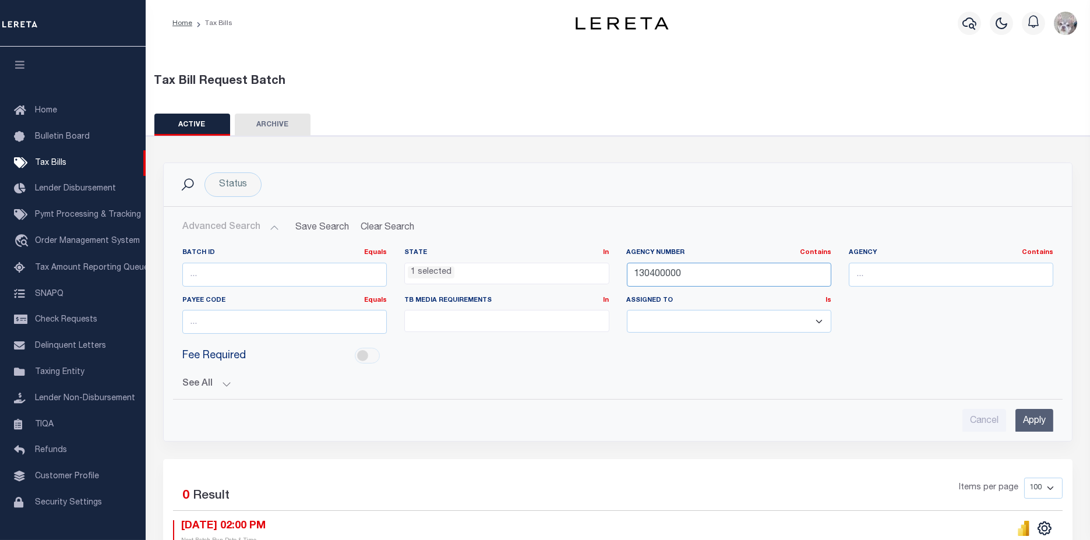
drag, startPoint x: 702, startPoint y: 269, endPoint x: 399, endPoint y: 277, distance: 303.2
click at [401, 278] on div "Batch ID Equals Equals Is Not Equal To Is Greater Than Is Less Than State In In…" at bounding box center [618, 295] width 889 height 95
click at [1036, 424] on input "Apply" at bounding box center [1035, 421] width 38 height 24
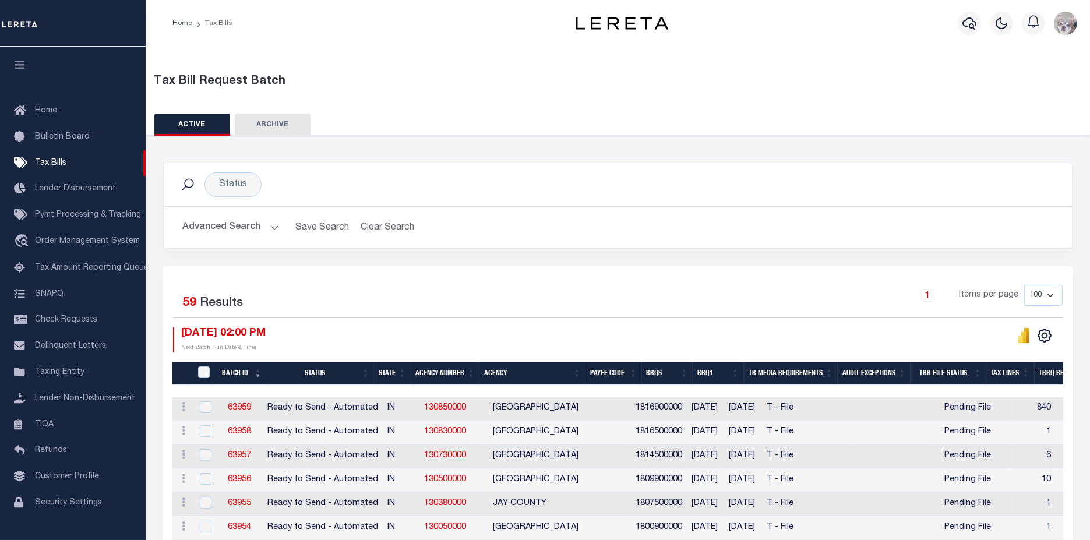
click at [1054, 296] on select "100 200 500 1000" at bounding box center [1044, 295] width 38 height 21
select select "200"
click at [1025, 285] on select "100 200 500 1000" at bounding box center [1044, 295] width 38 height 21
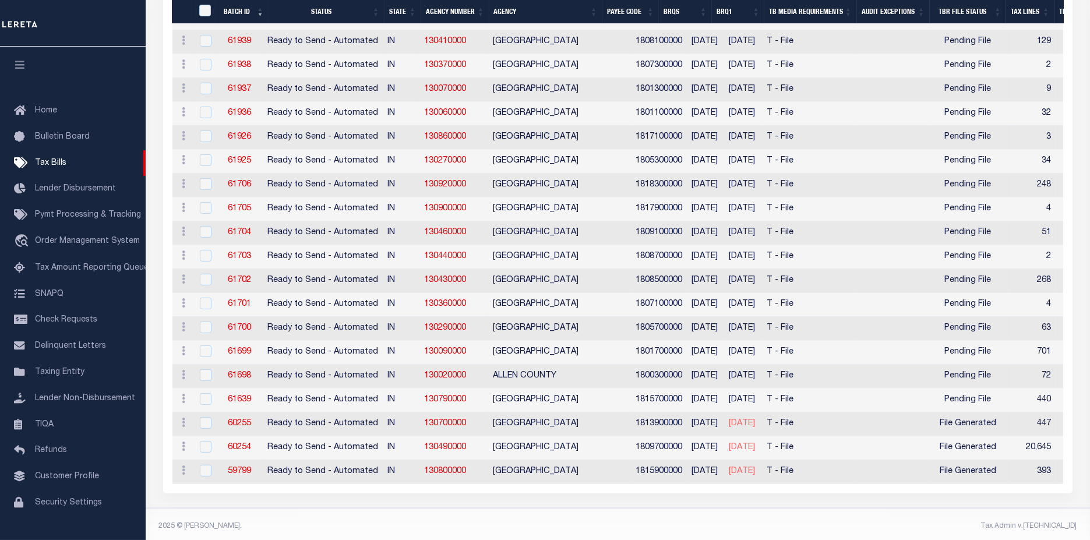
scroll to position [1311, 0]
click at [947, 364] on td "Pending File" at bounding box center [968, 376] width 79 height 24
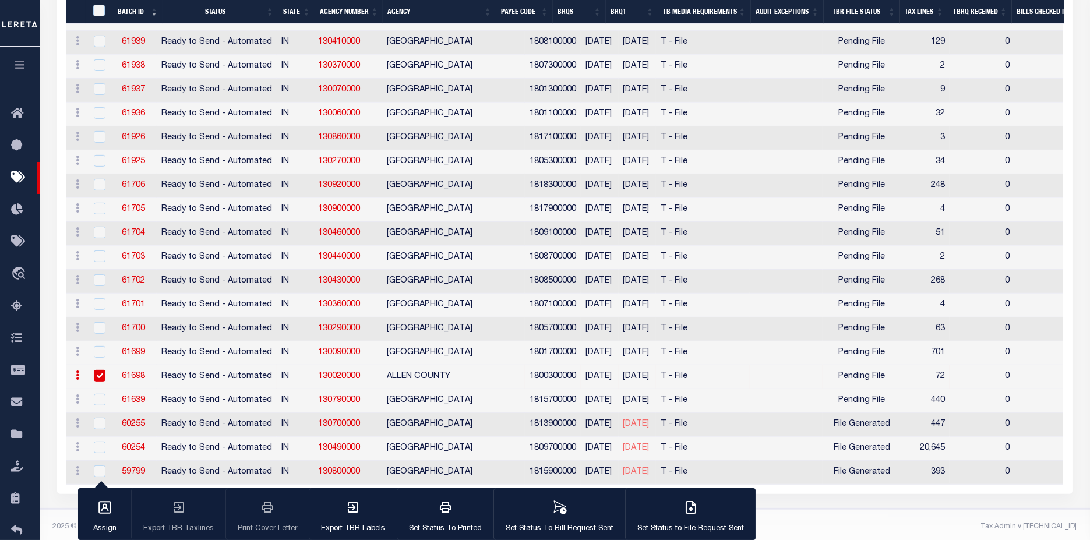
click at [95, 370] on input "checkbox" at bounding box center [100, 376] width 12 height 12
checkbox input "false"
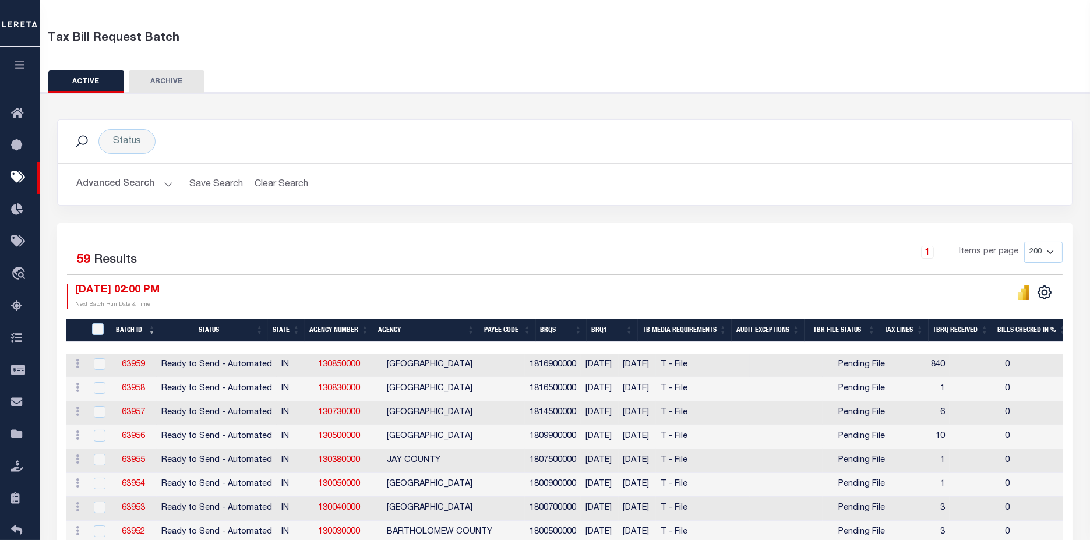
scroll to position [0, 0]
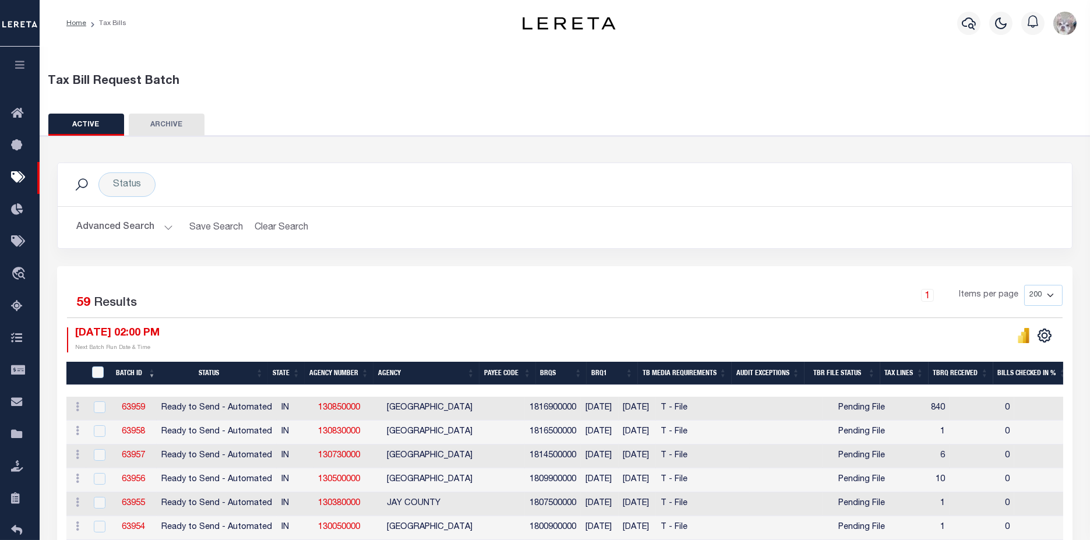
click at [881, 203] on div "Status Search" at bounding box center [565, 184] width 1015 height 43
click at [111, 226] on button "Advanced Search" at bounding box center [124, 227] width 97 height 23
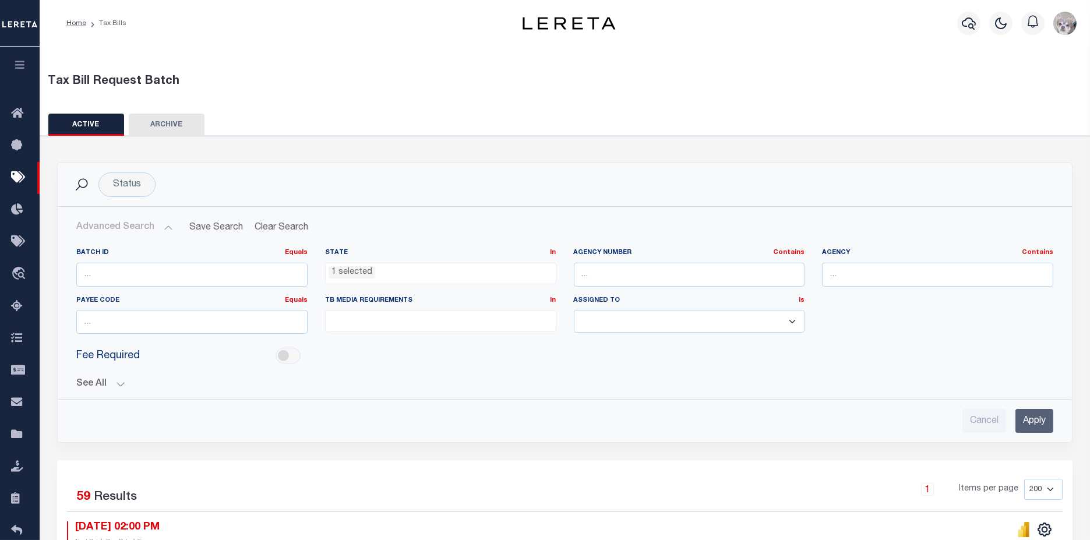
click at [86, 385] on button "See All" at bounding box center [564, 384] width 977 height 11
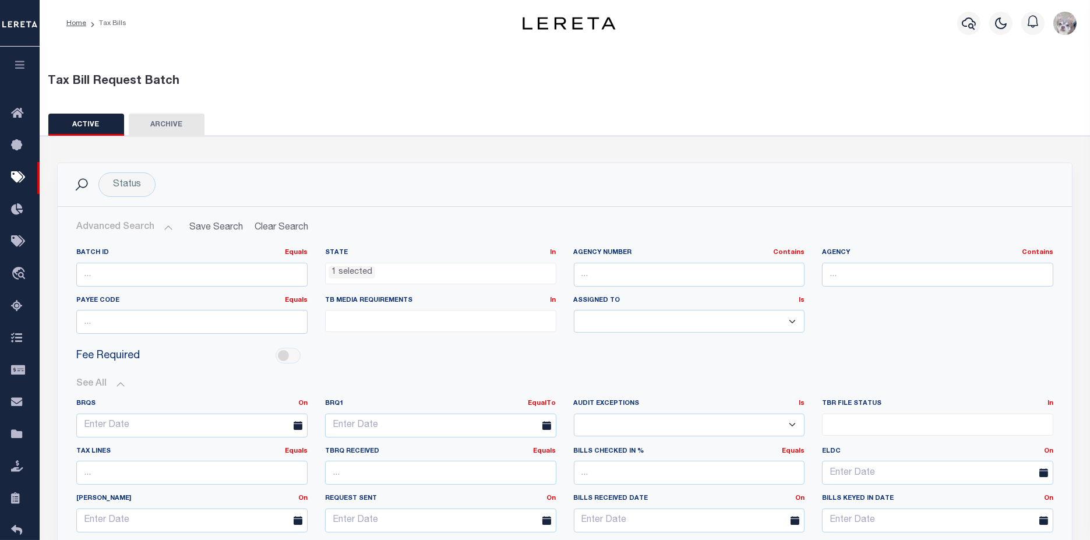
click at [175, 125] on button "ARCHIVE" at bounding box center [167, 125] width 76 height 22
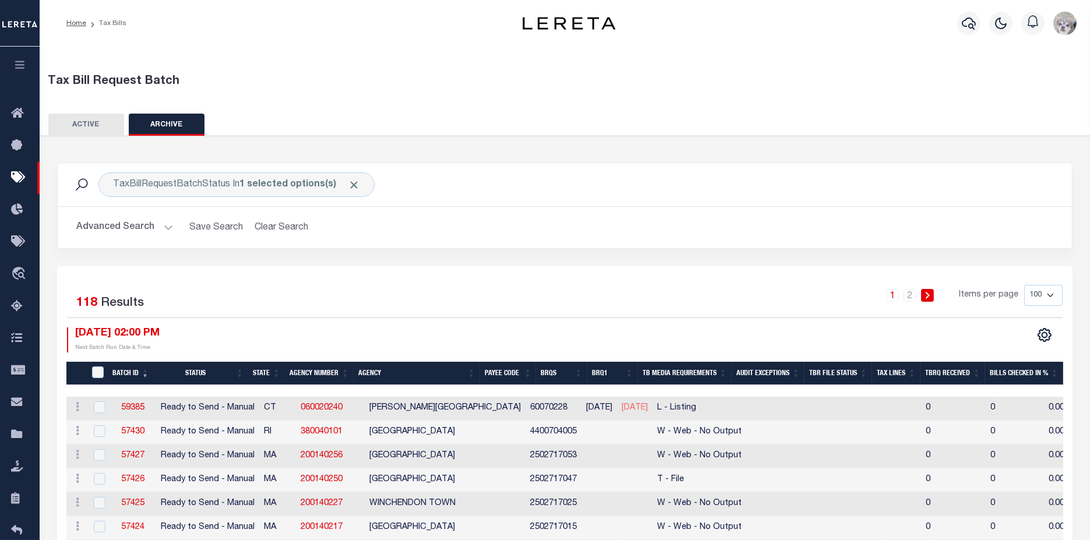
click at [102, 228] on button "Advanced Search" at bounding box center [124, 227] width 97 height 23
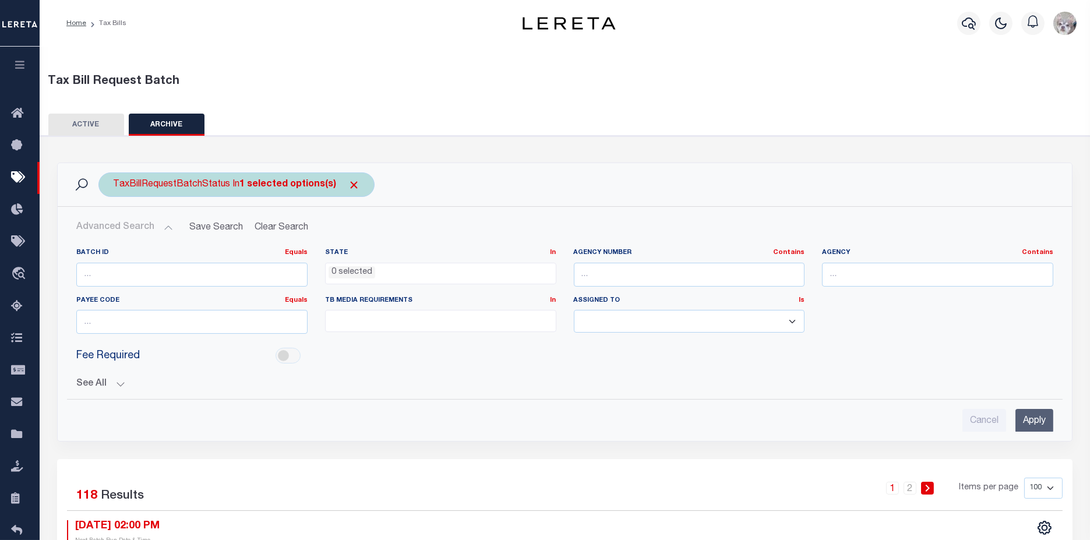
click at [351, 184] on span "Click to Remove" at bounding box center [354, 185] width 12 height 12
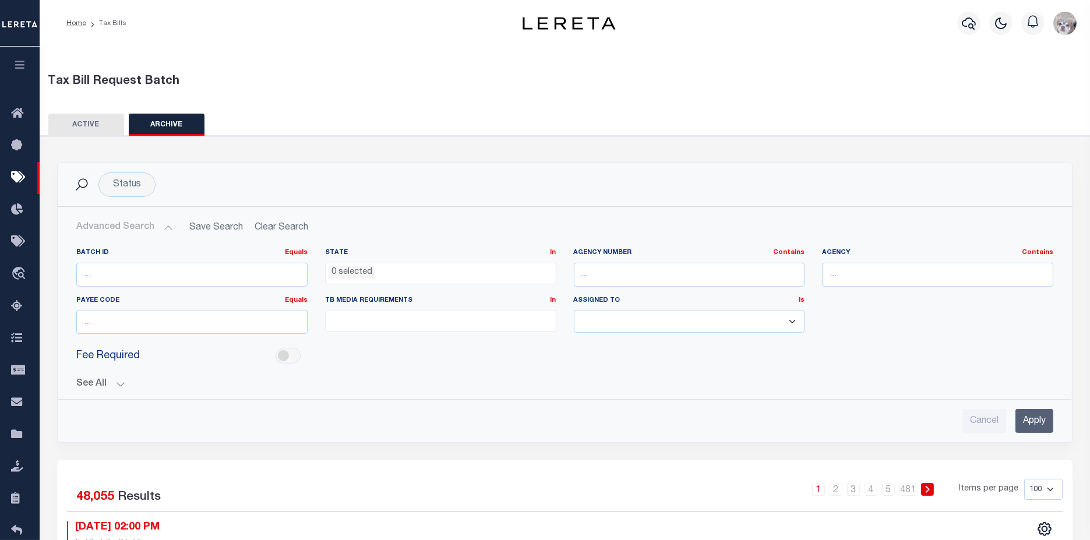
click at [361, 269] on li "0 selected" at bounding box center [352, 272] width 47 height 13
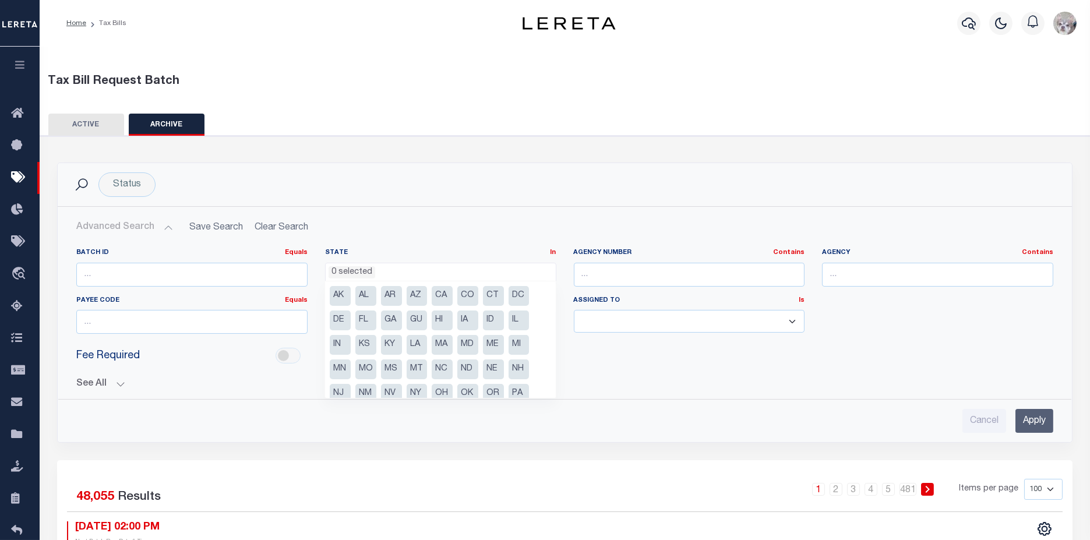
click at [343, 348] on li "IN" at bounding box center [340, 345] width 21 height 20
select select "IN"
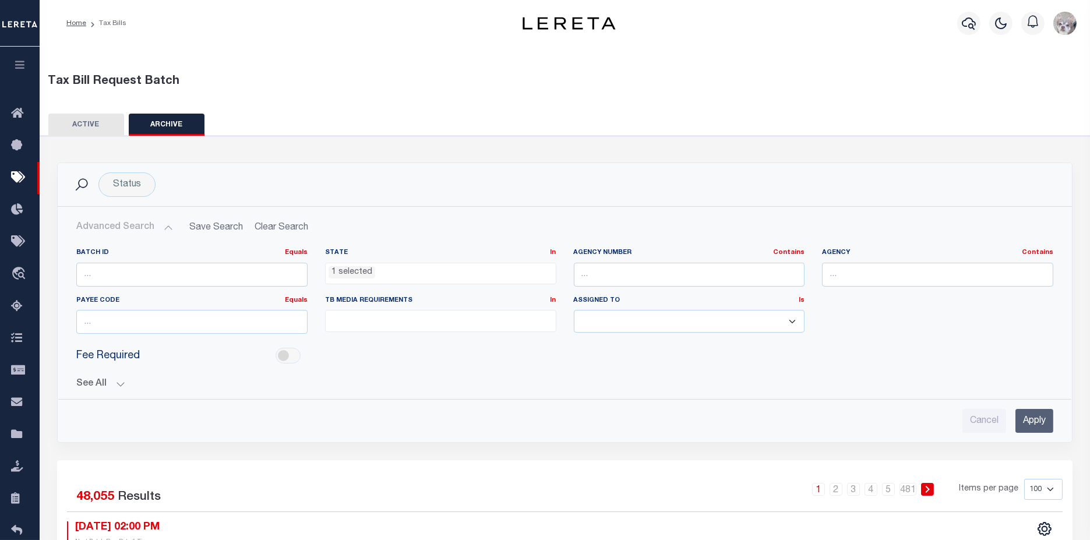
click at [1030, 421] on input "Apply" at bounding box center [1035, 421] width 38 height 24
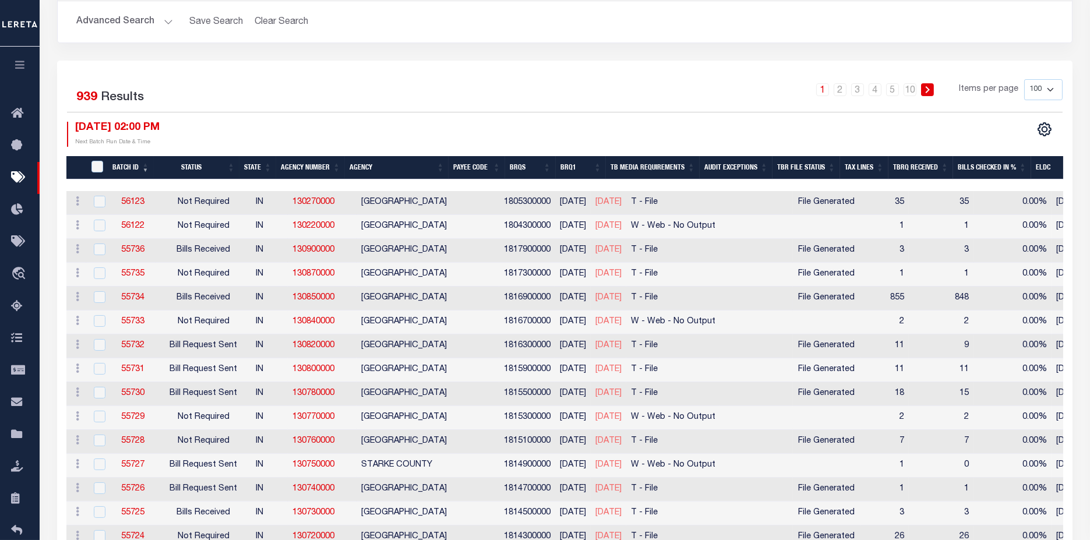
scroll to position [0, 0]
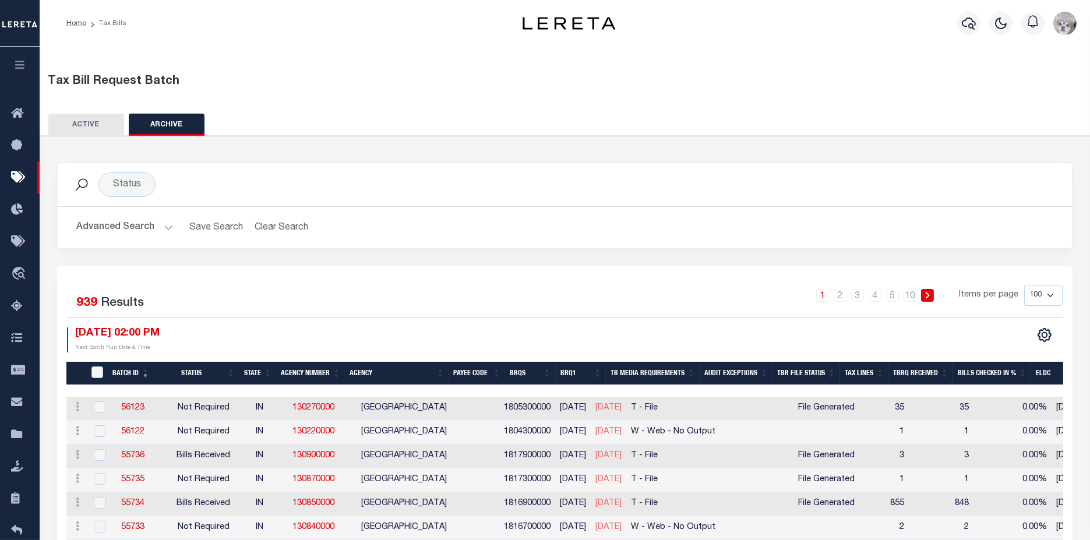
click at [129, 231] on button "Advanced Search" at bounding box center [124, 227] width 97 height 23
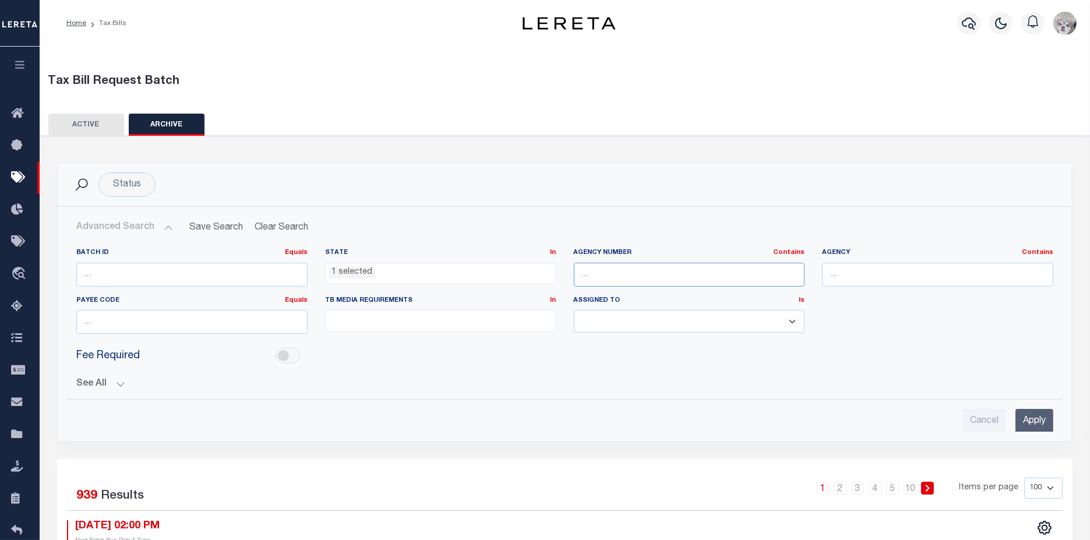
click at [687, 279] on input "text" at bounding box center [689, 275] width 231 height 24
paste input "130400000"
type input "130400000"
click at [1042, 420] on input "Apply" at bounding box center [1035, 421] width 38 height 24
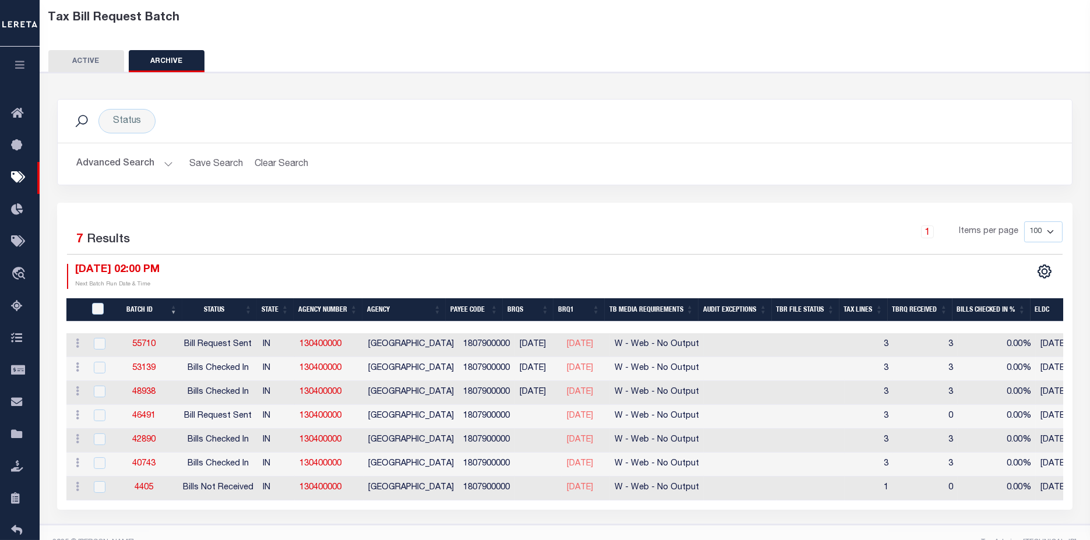
scroll to position [65, 0]
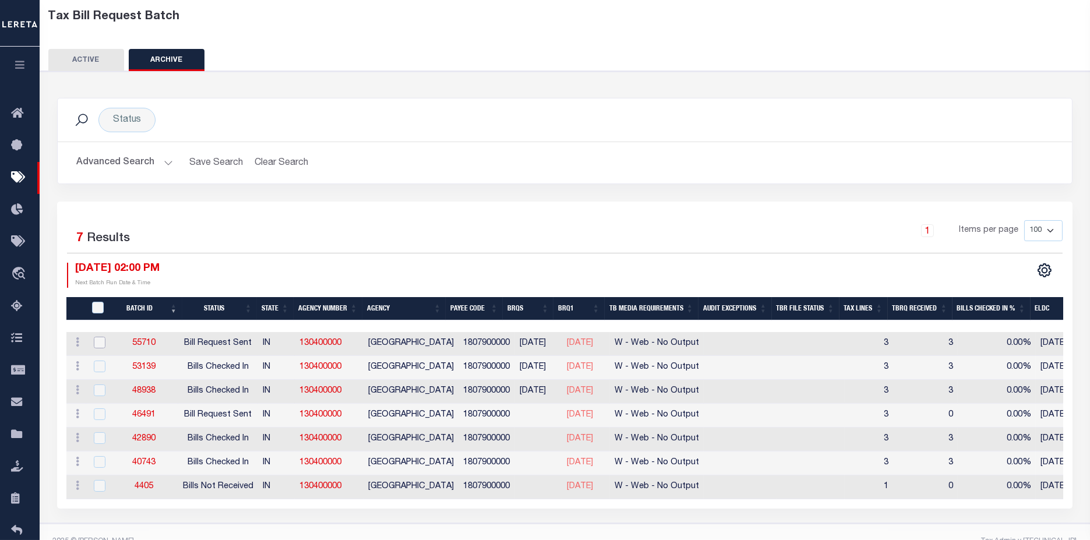
click at [100, 343] on input "checkbox" at bounding box center [100, 343] width 12 height 12
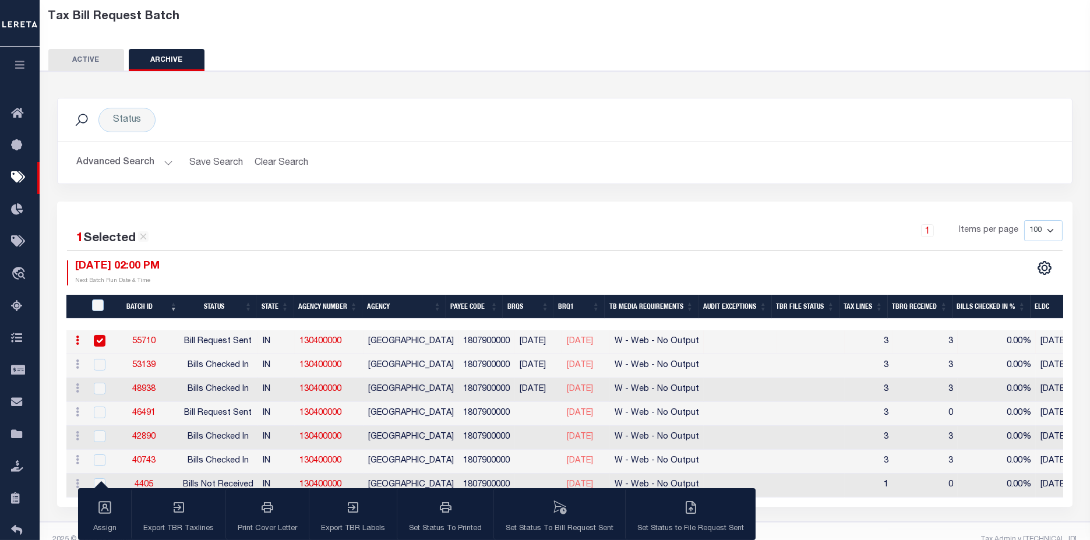
click at [99, 340] on input "checkbox" at bounding box center [100, 341] width 12 height 12
checkbox input "false"
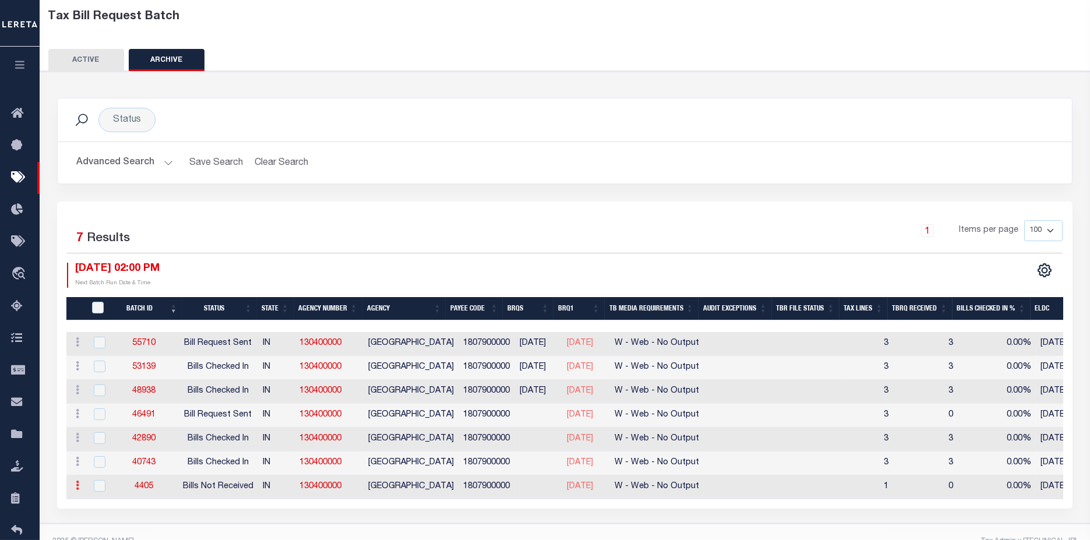
click at [76, 486] on icon at bounding box center [77, 485] width 3 height 9
click at [142, 487] on link "4405" at bounding box center [144, 487] width 19 height 8
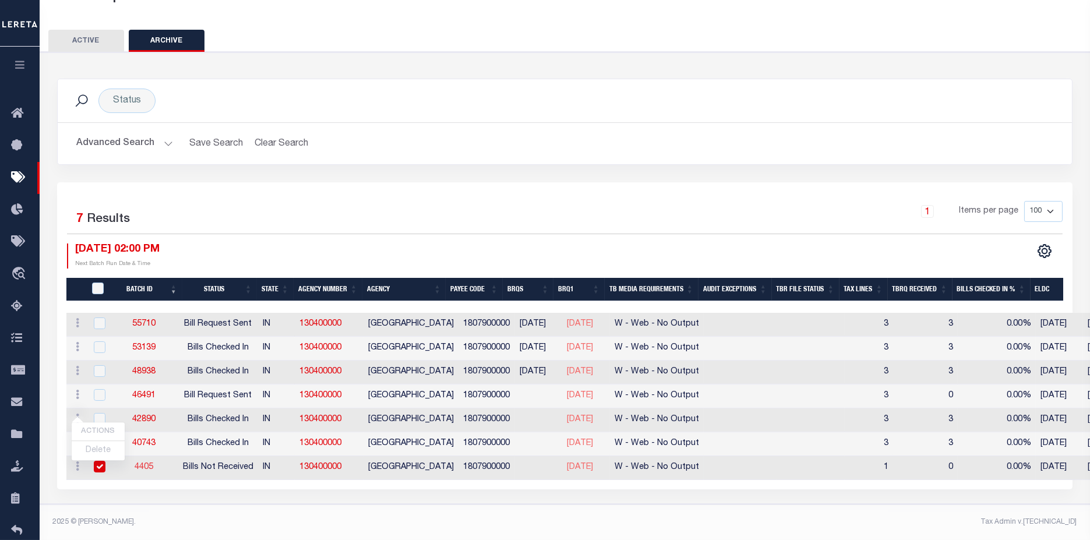
select select "NRD"
type input "02/01/2016"
select select
type input "No"
type input "Yes"
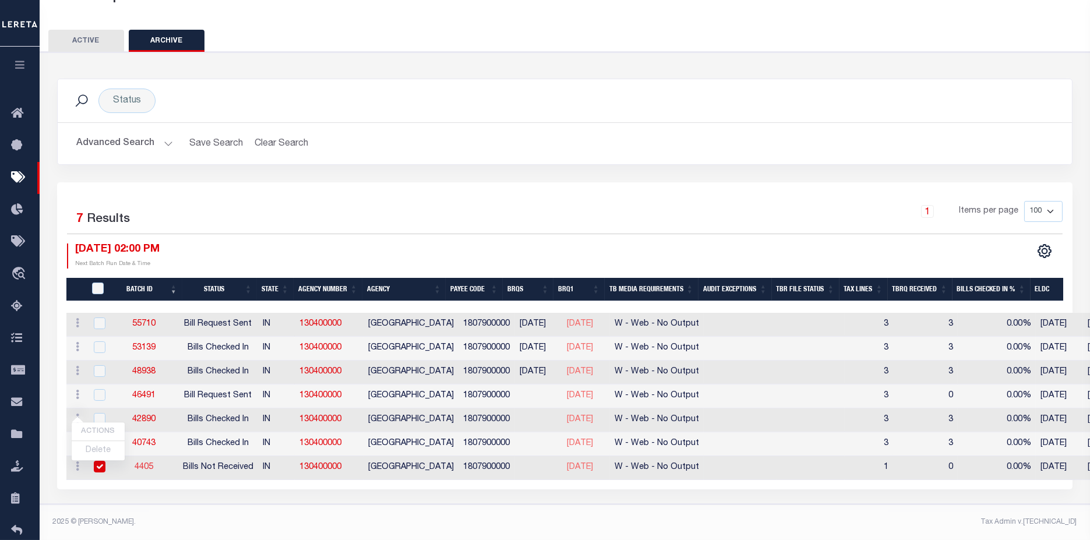
select select "23"
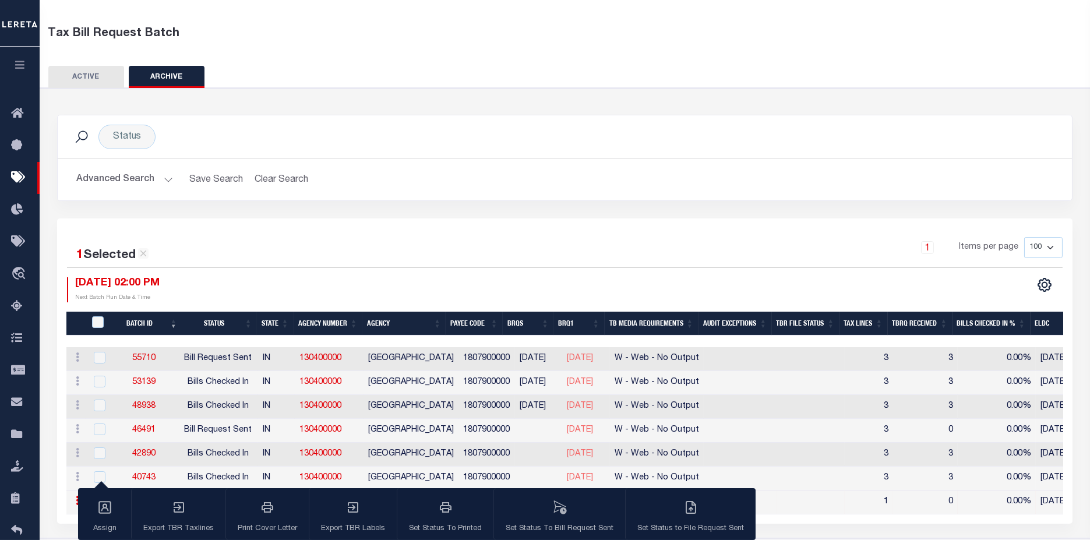
scroll to position [65, 0]
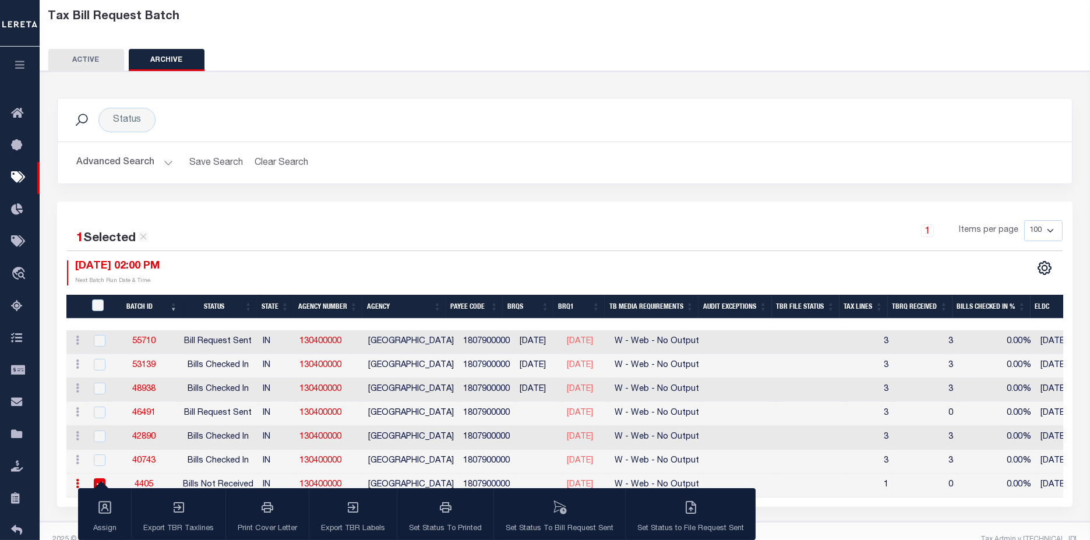
click at [99, 480] on input "checkbox" at bounding box center [100, 484] width 12 height 12
checkbox input "false"
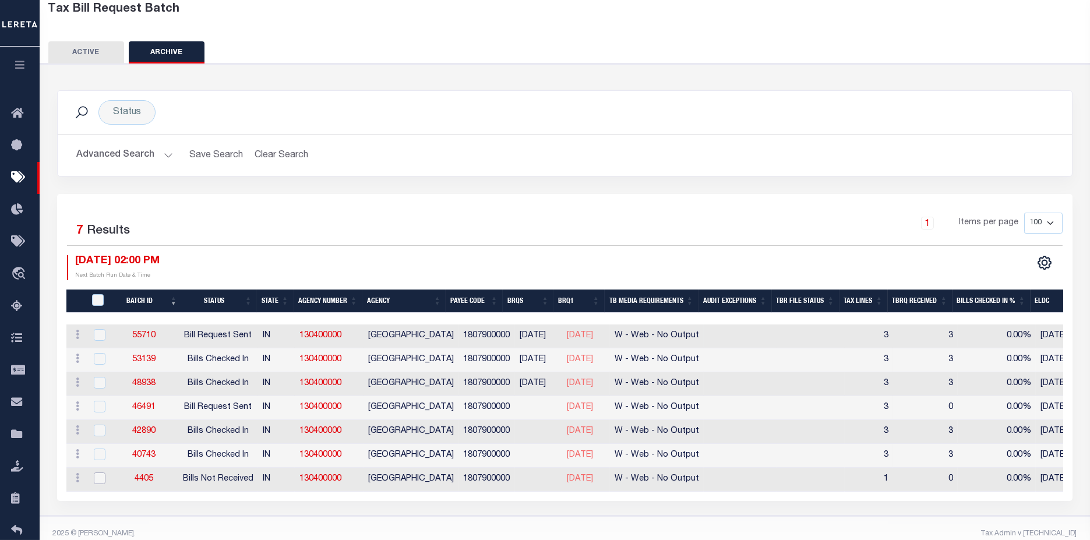
scroll to position [89, 0]
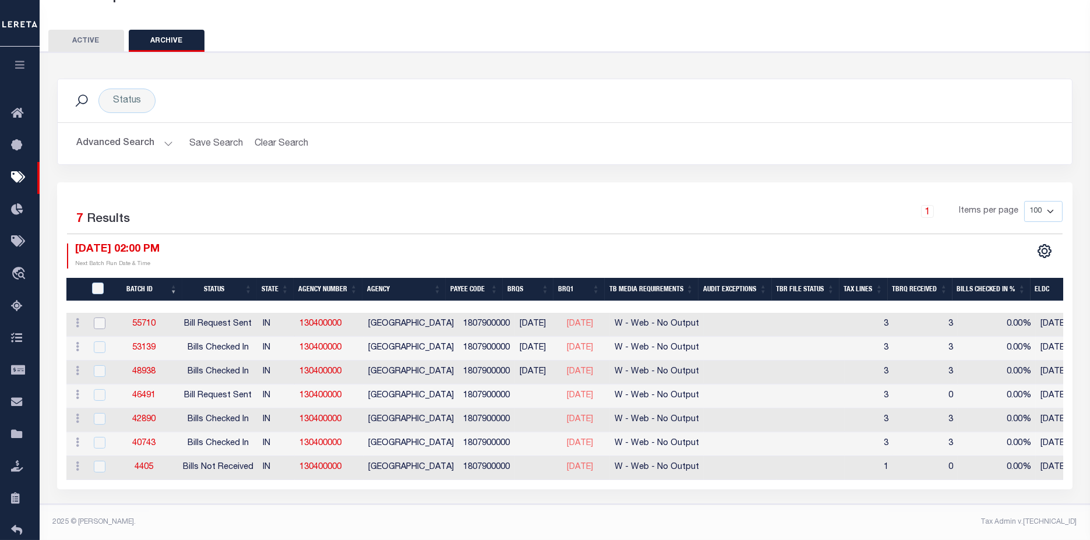
click at [100, 323] on input "checkbox" at bounding box center [100, 324] width 12 height 12
checkbox input "true"
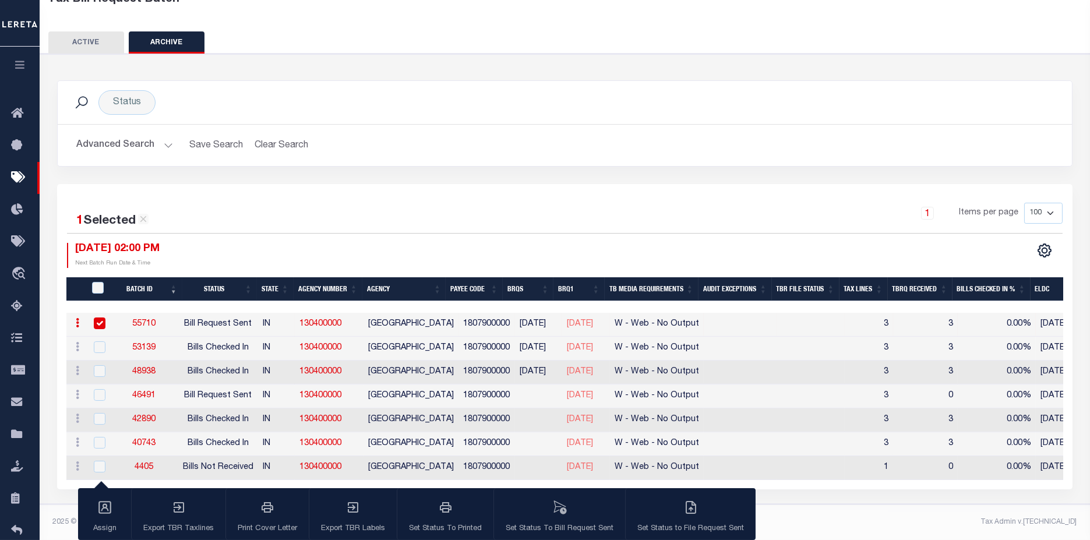
click at [174, 502] on div "Assign Export TBR Taxlines Print Cover Letter Export TBR Labels Set Status To P…" at bounding box center [417, 514] width 678 height 52
click at [269, 516] on div "Assign Export TBR Taxlines Print Cover Letter Export TBR Labels Set Status To P…" at bounding box center [417, 514] width 678 height 52
click at [354, 522] on div "Assign Export TBR Taxlines Print Cover Letter Export TBR Labels Set Status To P…" at bounding box center [417, 514] width 678 height 52
click at [97, 523] on div "Assign Export TBR Taxlines Print Cover Letter Export TBR Labels Set Status To P…" at bounding box center [417, 514] width 678 height 52
click at [396, 522] on div "Assign Export TBR Taxlines Print Cover Letter Export TBR Labels Set Status To P…" at bounding box center [417, 514] width 678 height 52
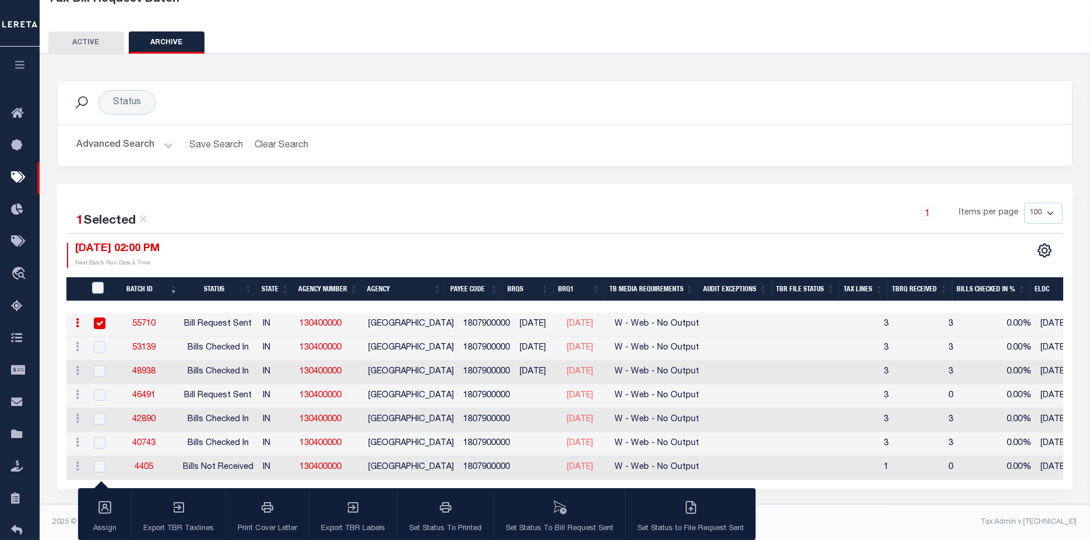
click at [398, 216] on div "1 Items per page 100 200 500 1000" at bounding box center [692, 218] width 743 height 30
click at [146, 439] on link "40743" at bounding box center [143, 443] width 23 height 8
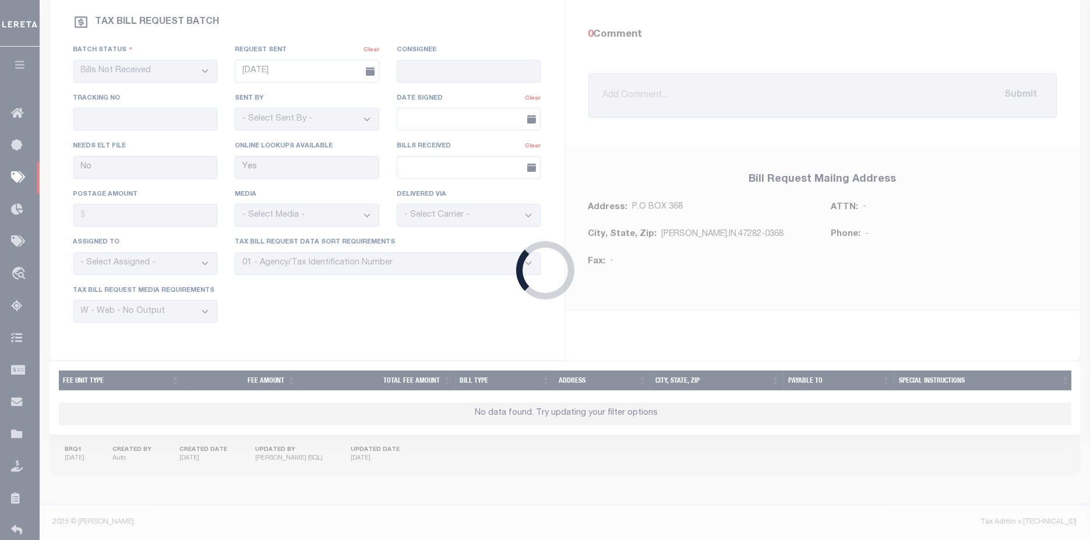
select select "CKI"
type input "09/21/2022"
select select "Betty Boultinghouse"
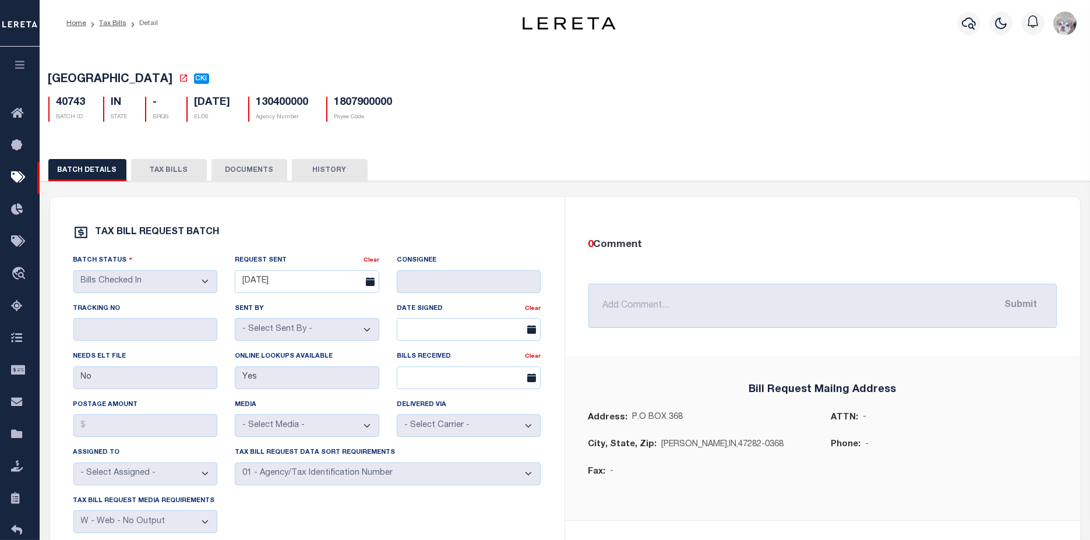
click at [154, 165] on button "TAX BILLS" at bounding box center [169, 170] width 76 height 22
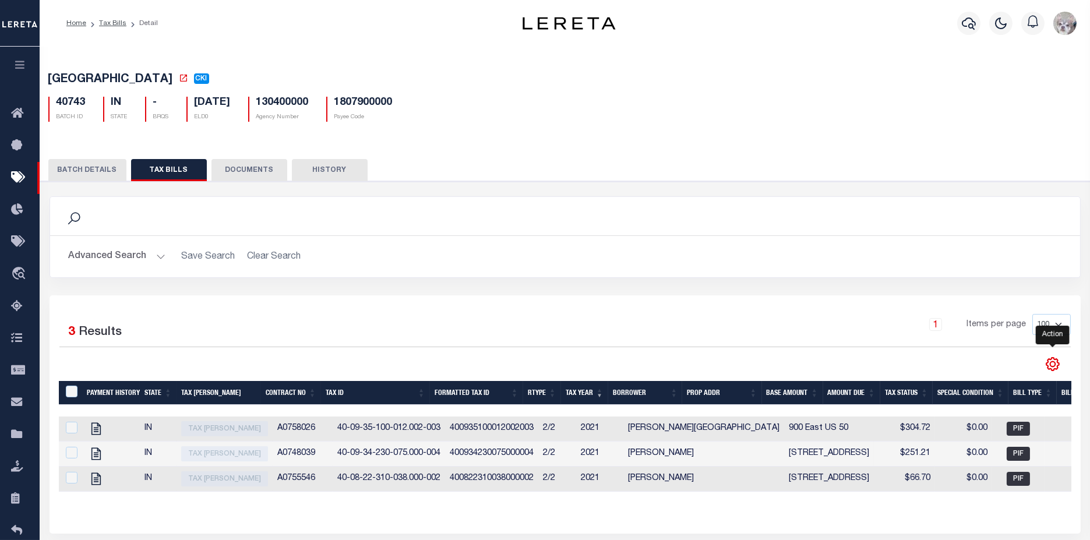
click at [1049, 368] on icon "" at bounding box center [1053, 364] width 15 height 15
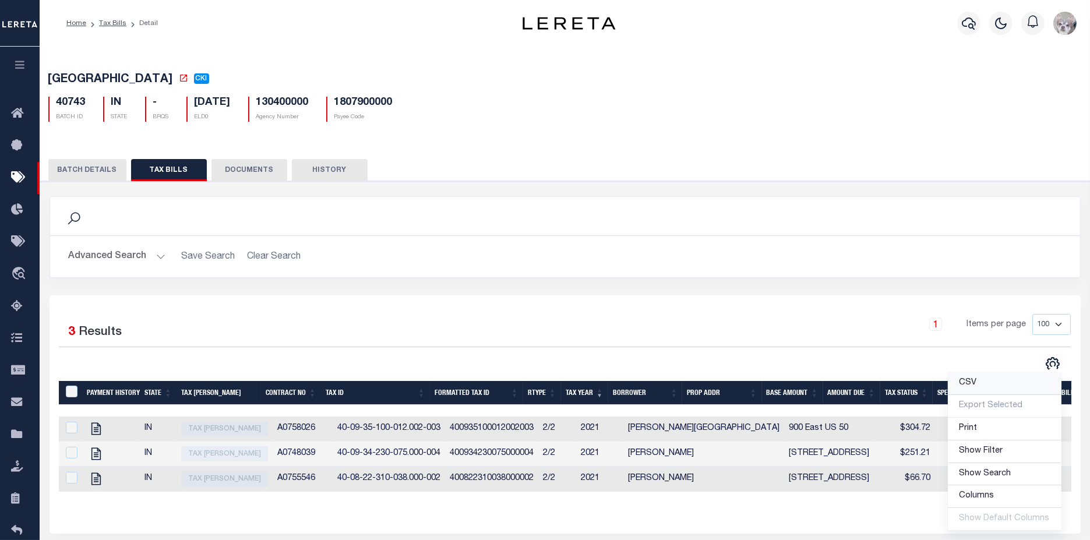
click at [984, 389] on link "CSV" at bounding box center [1005, 383] width 114 height 23
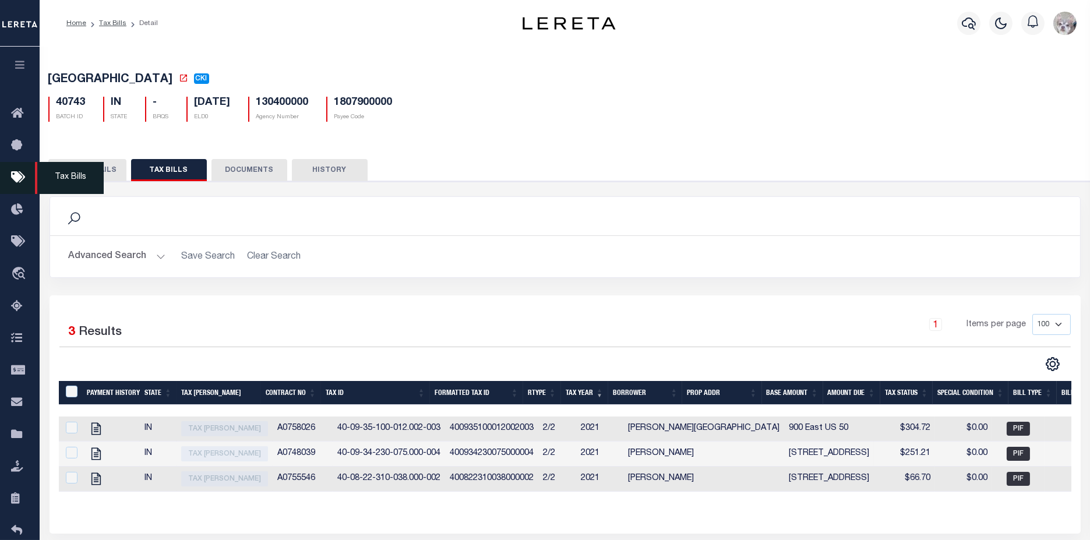
click at [19, 181] on icon at bounding box center [20, 178] width 19 height 15
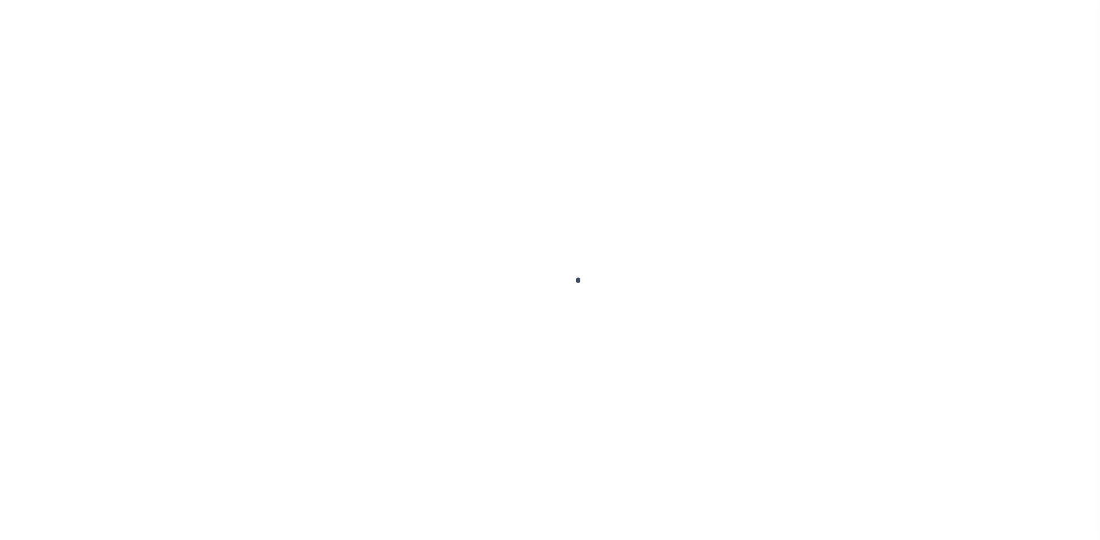
select select "IN"
select select
select select "200"
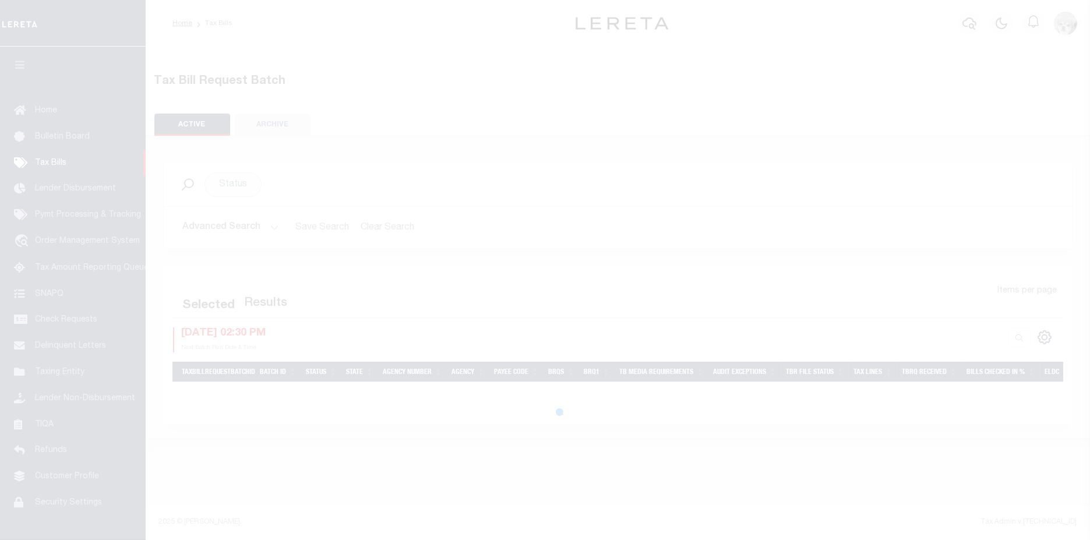
select select "200"
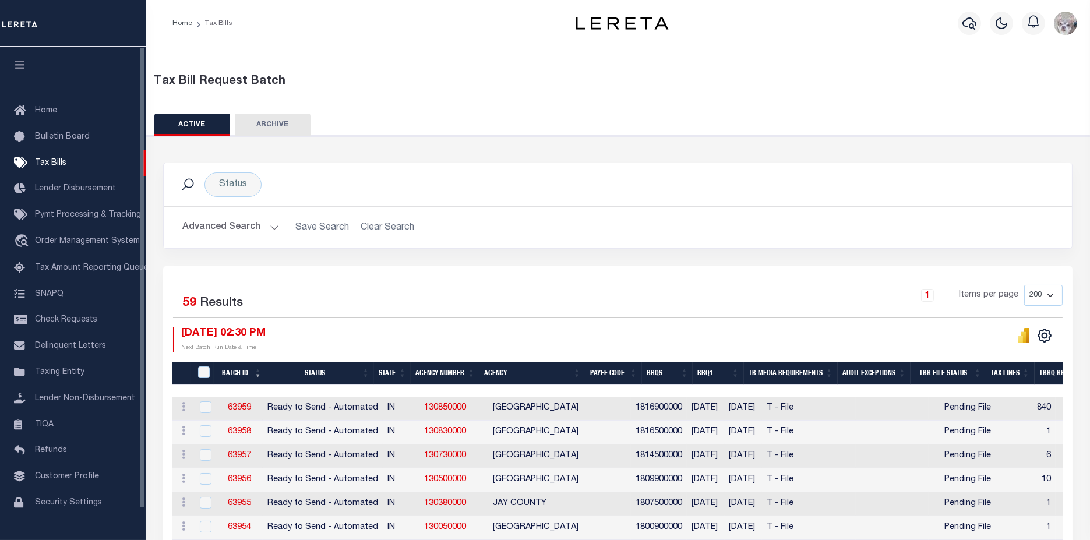
click at [224, 227] on button "Advanced Search" at bounding box center [230, 227] width 97 height 23
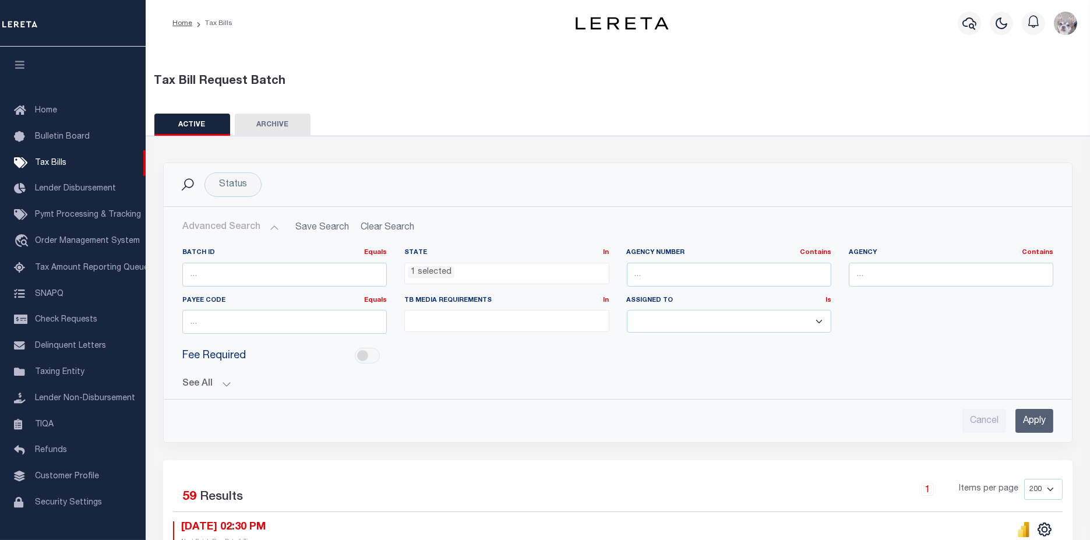
click at [203, 387] on button "See All" at bounding box center [617, 384] width 871 height 11
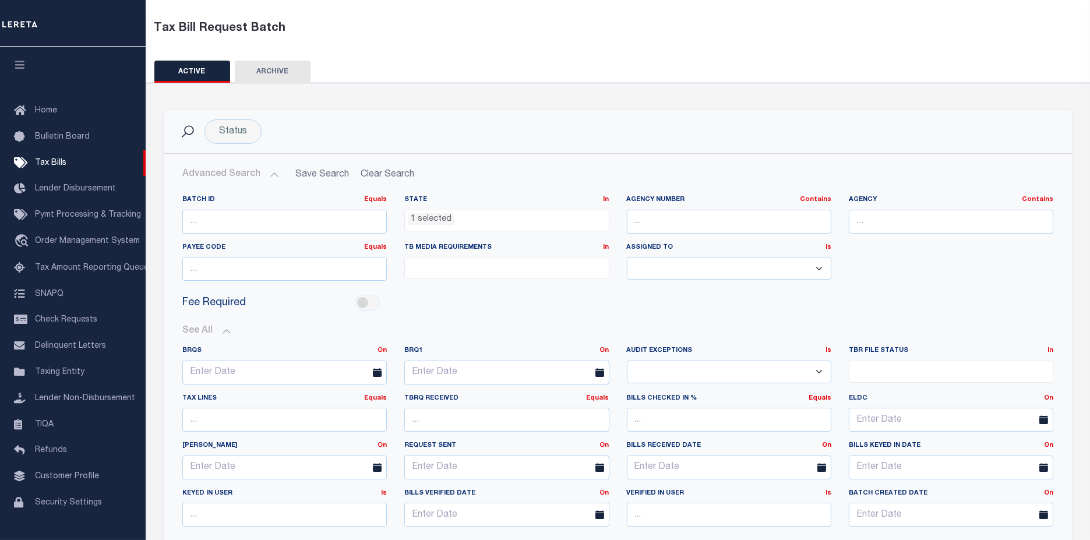
scroll to position [65, 0]
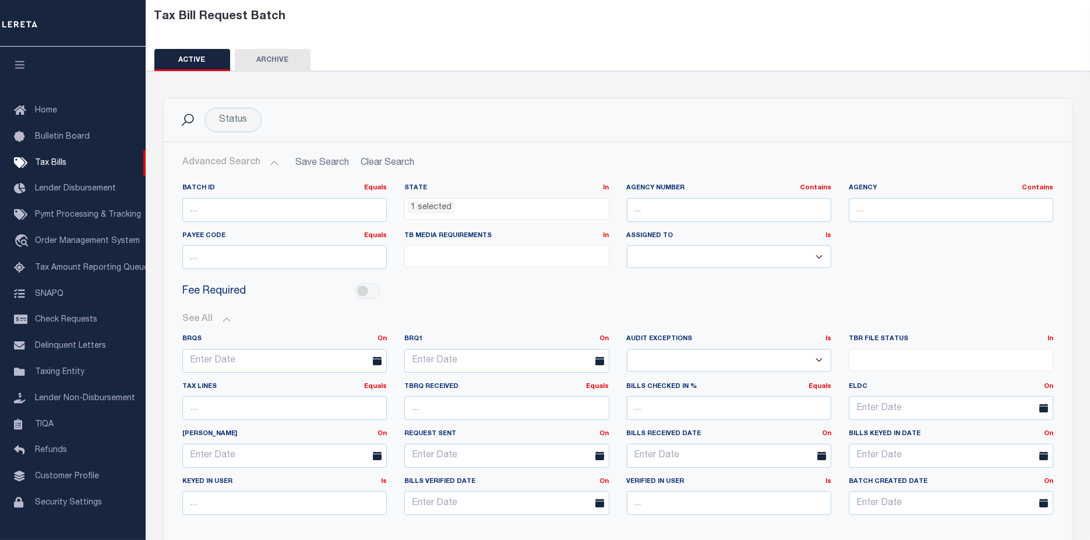
click at [443, 211] on li "1 selected" at bounding box center [431, 208] width 47 height 13
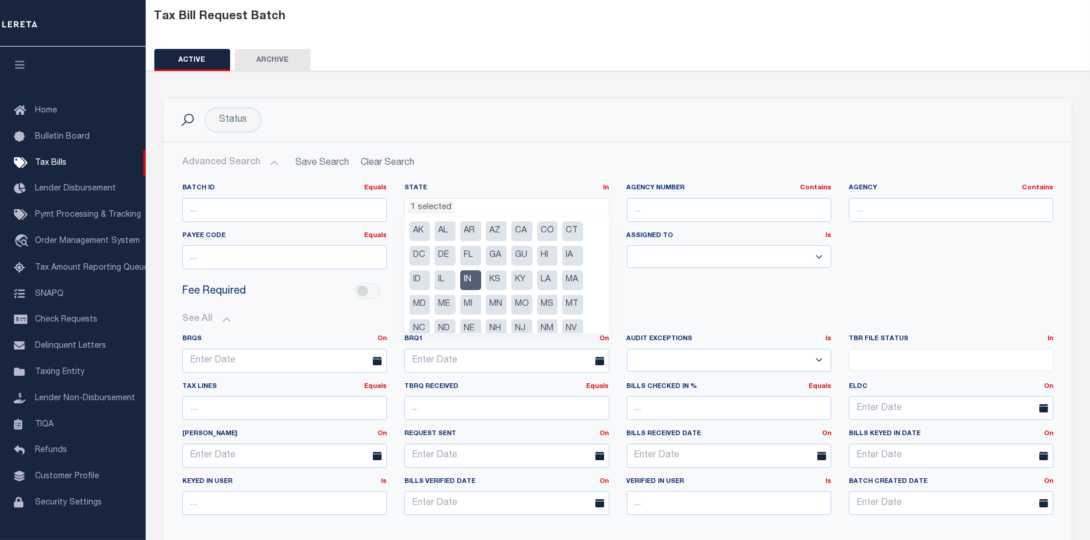
click at [474, 310] on li "MI" at bounding box center [470, 305] width 21 height 20
click at [418, 207] on li "2 selected" at bounding box center [431, 208] width 47 height 13
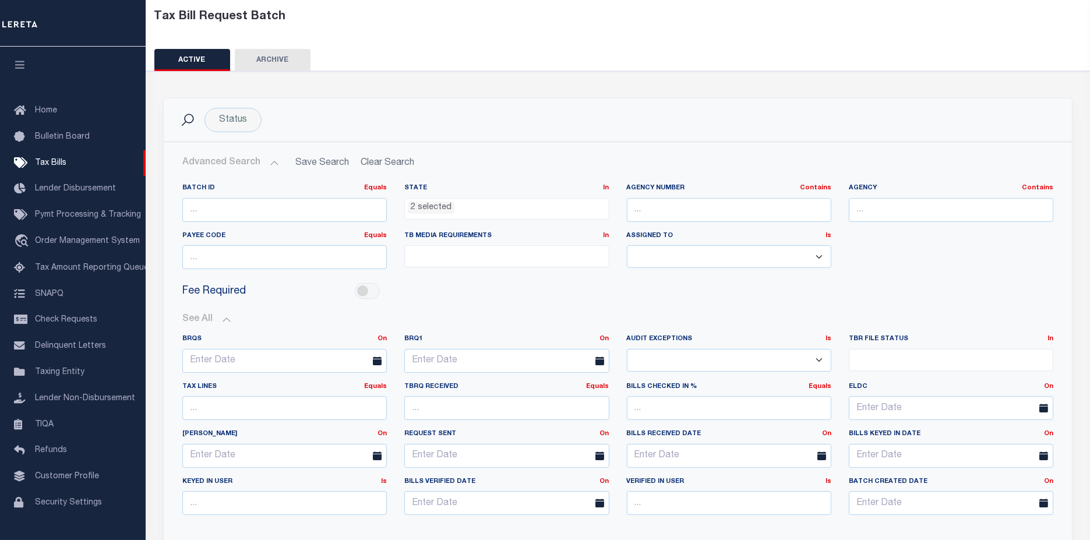
click at [424, 206] on li "2 selected" at bounding box center [431, 208] width 47 height 13
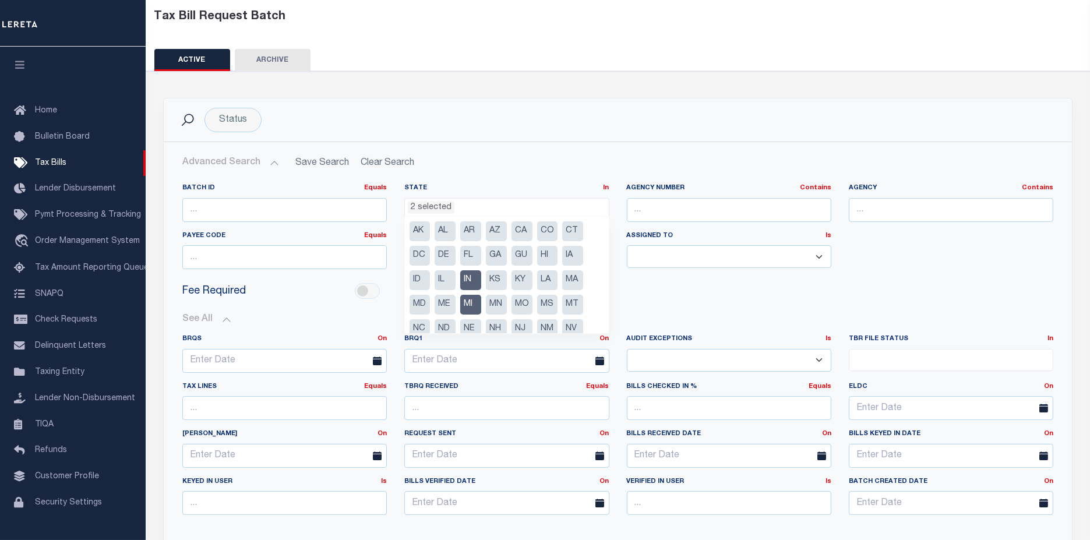
click at [471, 278] on li "IN" at bounding box center [470, 280] width 21 height 20
select select "MI"
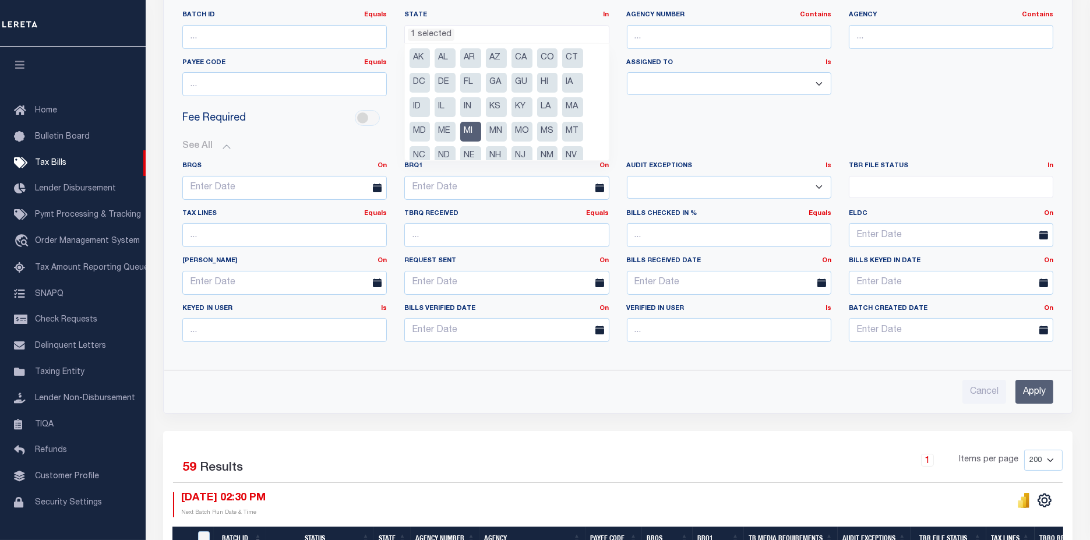
scroll to position [259, 0]
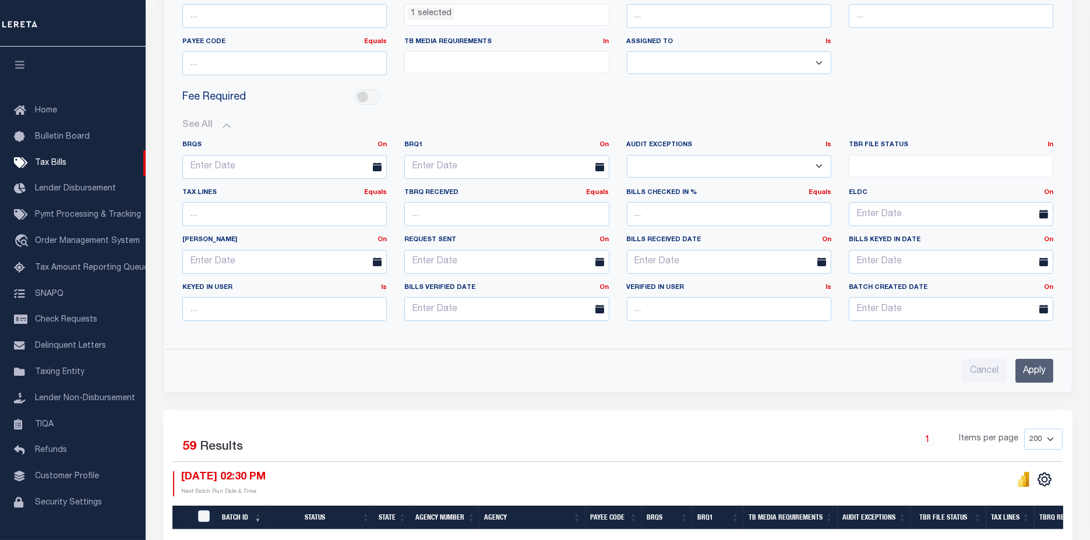
click at [1036, 370] on input "Apply" at bounding box center [1035, 371] width 38 height 24
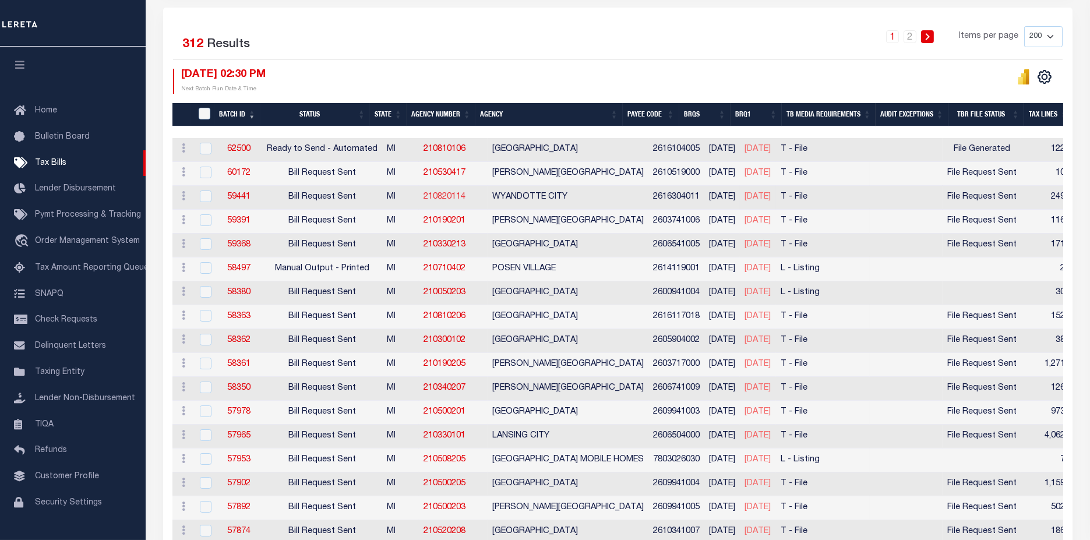
click at [444, 193] on link "210820114" at bounding box center [445, 197] width 42 height 8
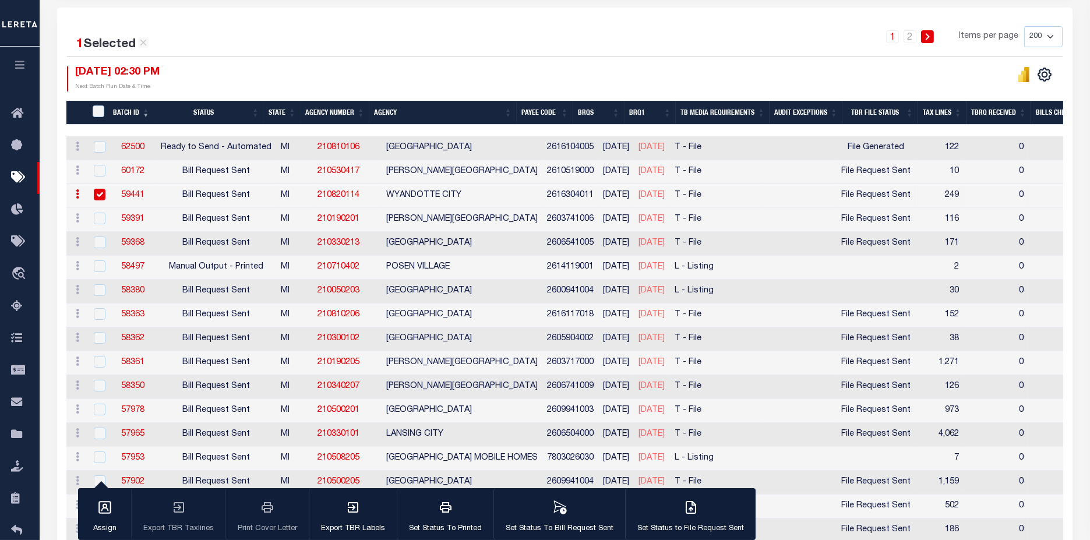
click at [101, 189] on input "checkbox" at bounding box center [100, 195] width 12 height 12
checkbox input "false"
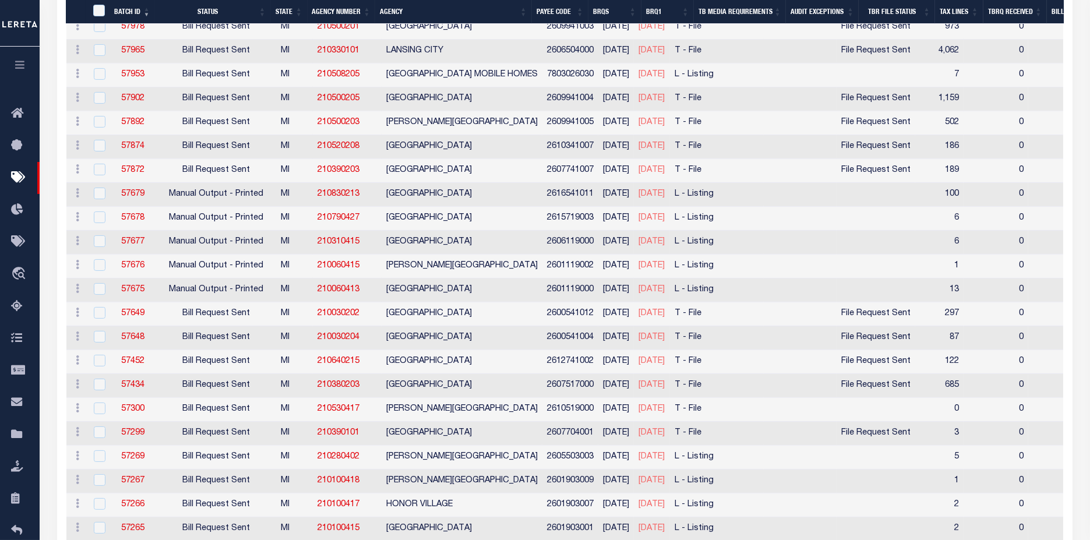
scroll to position [648, 0]
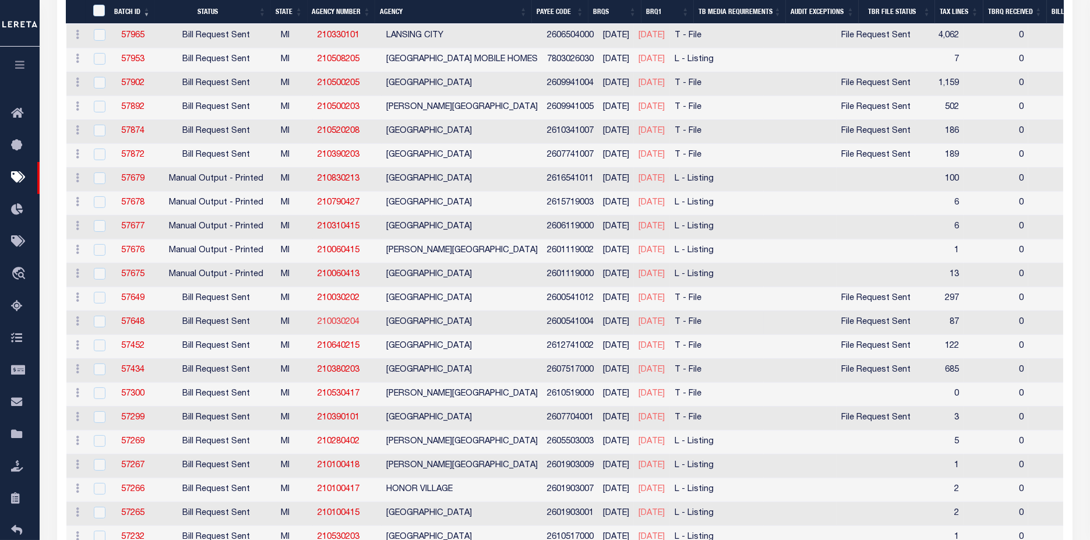
click at [326, 318] on link "210030204" at bounding box center [339, 322] width 42 height 8
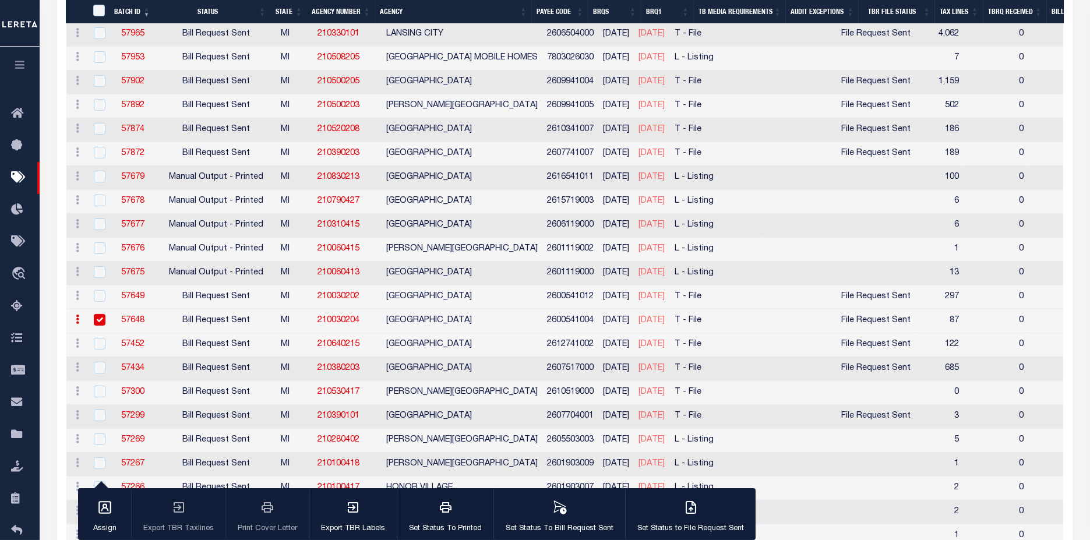
click at [98, 315] on input "checkbox" at bounding box center [100, 320] width 12 height 12
checkbox input "false"
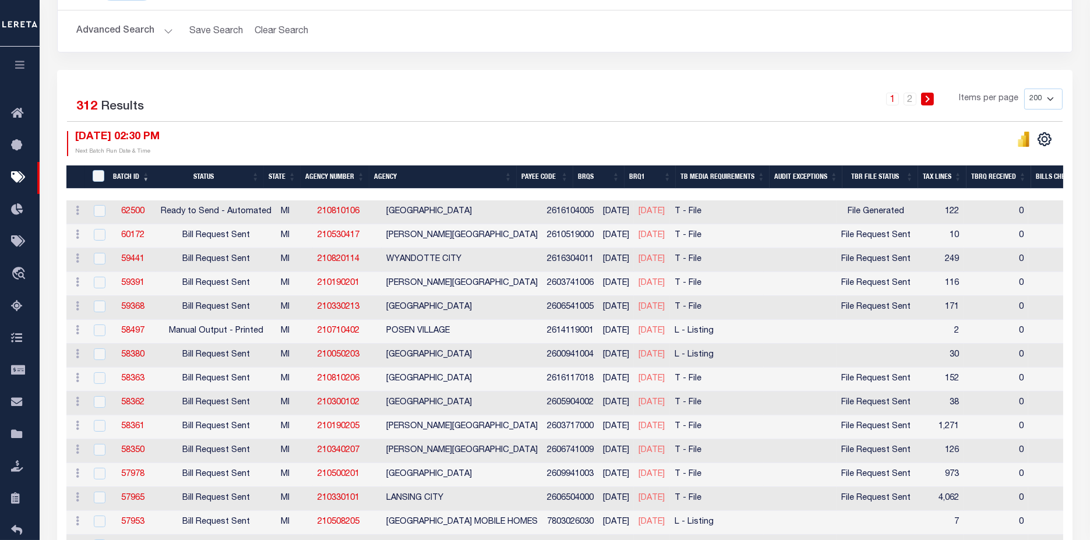
scroll to position [132, 0]
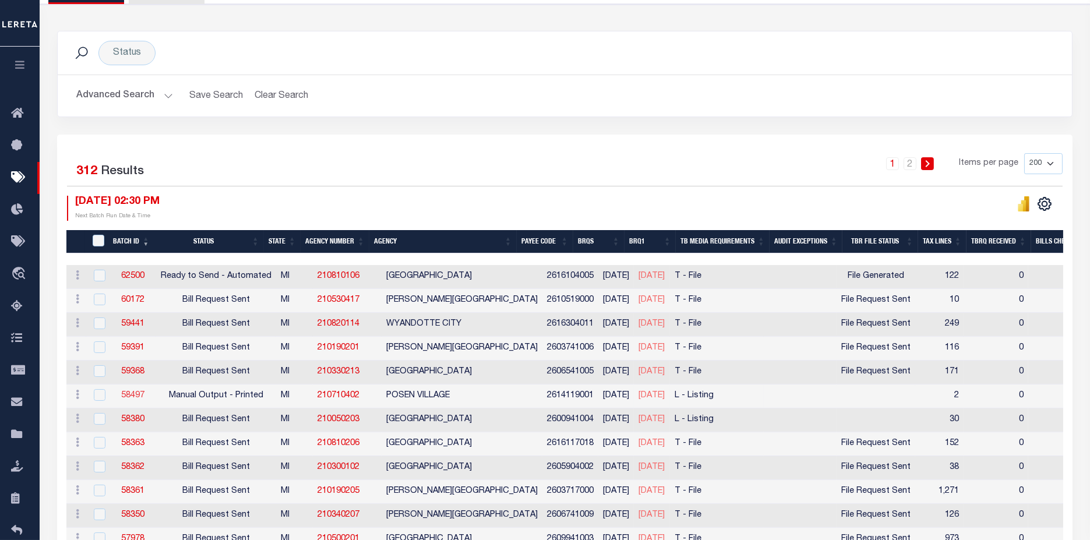
click at [129, 398] on link "58497" at bounding box center [132, 396] width 23 height 8
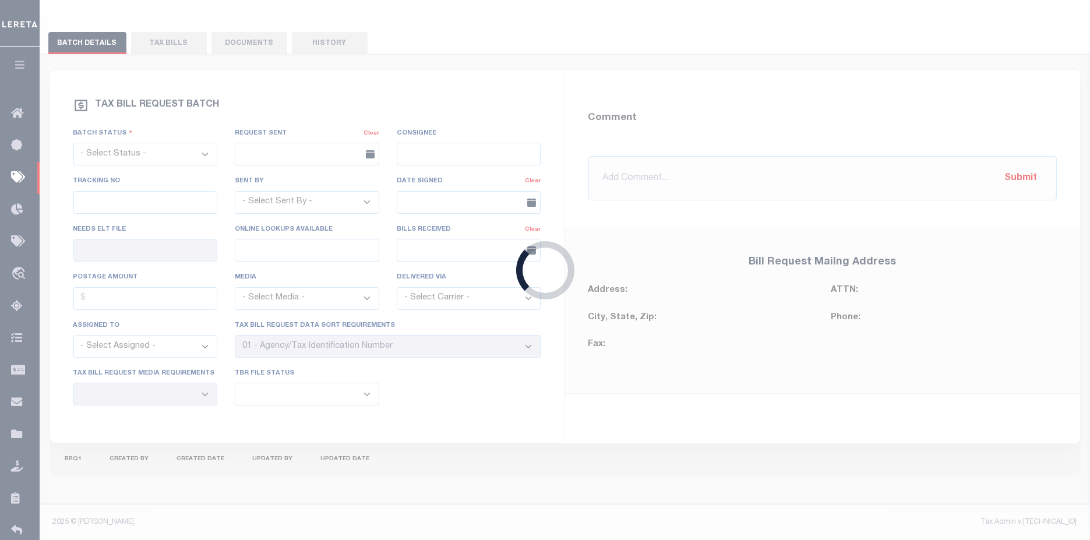
select select "PRT"
type input "No"
select select "29"
select select "20"
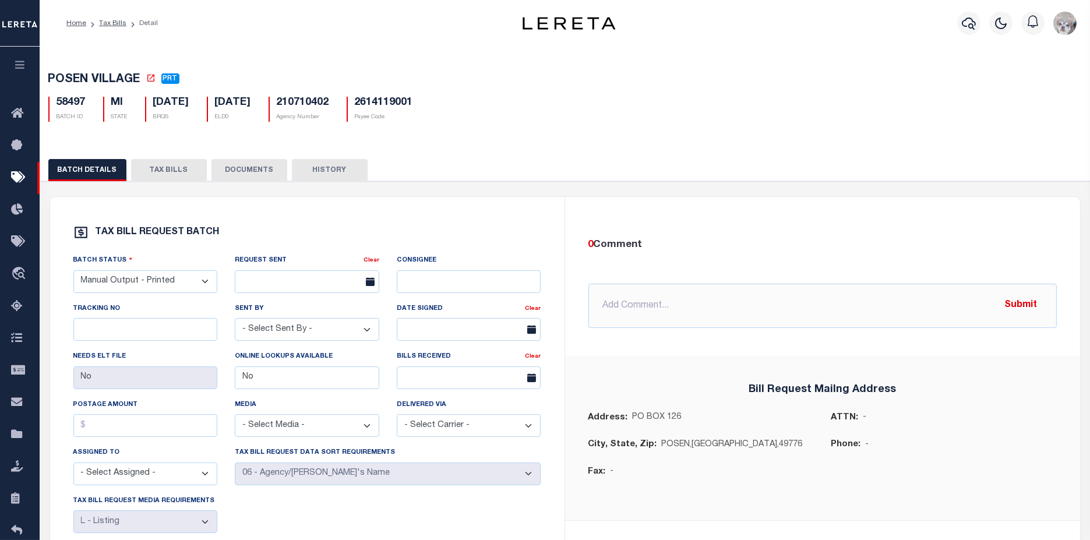
click at [157, 175] on button "TAX BILLS" at bounding box center [169, 170] width 76 height 22
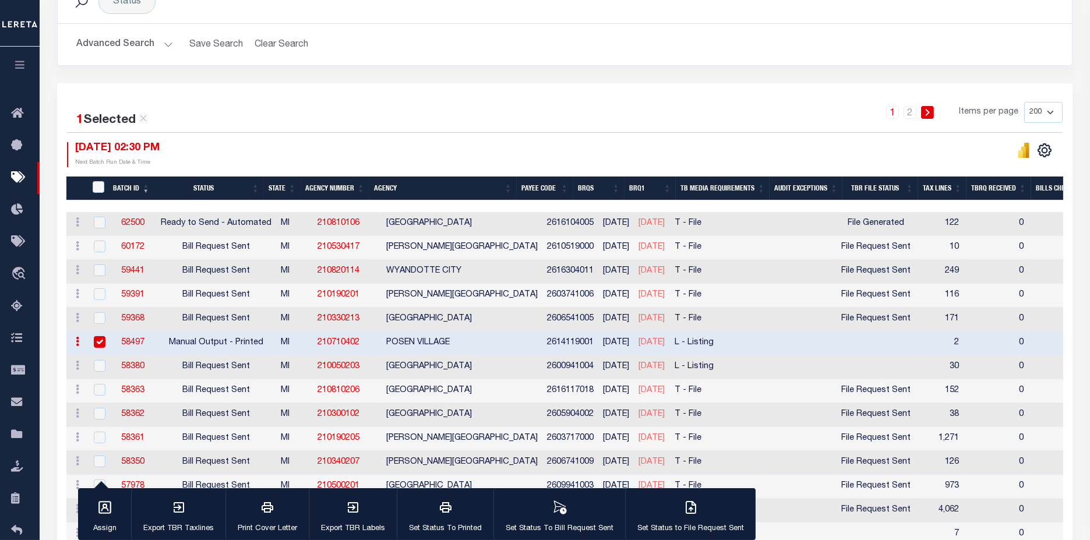
scroll to position [207, 0]
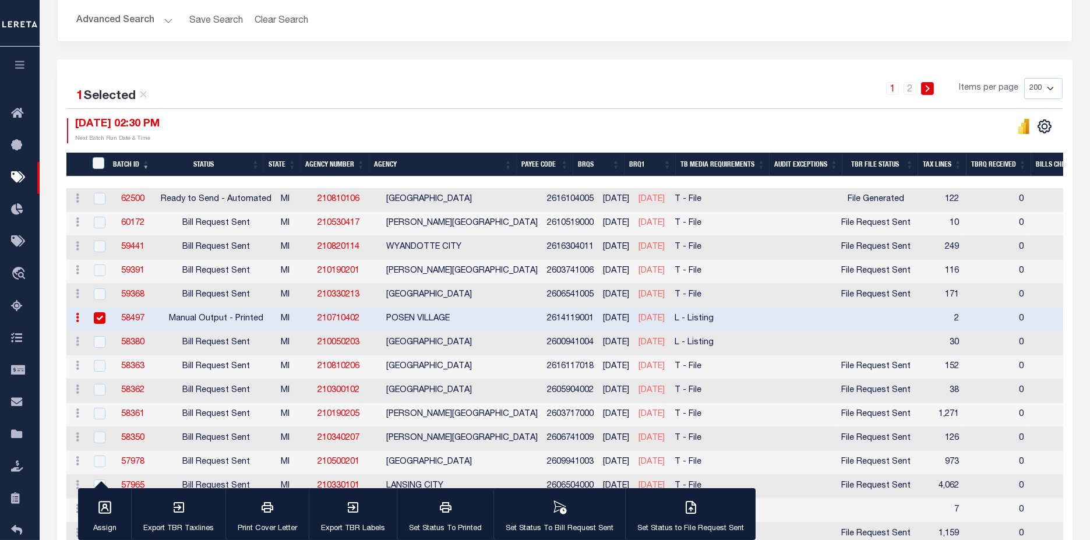
click at [91, 314] on div at bounding box center [98, 318] width 15 height 13
checkbox input "false"
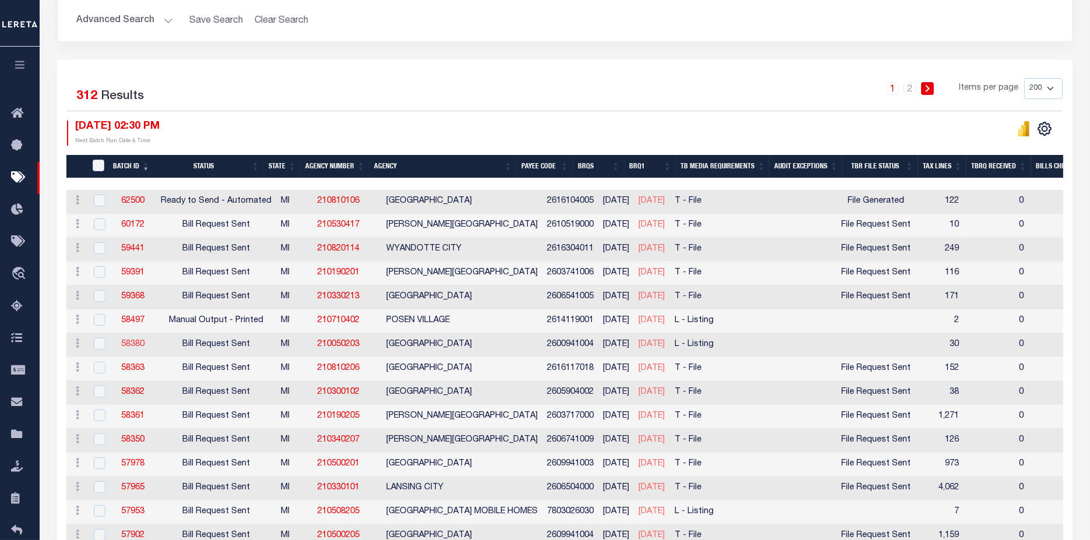
click at [123, 343] on link "58380" at bounding box center [132, 344] width 23 height 8
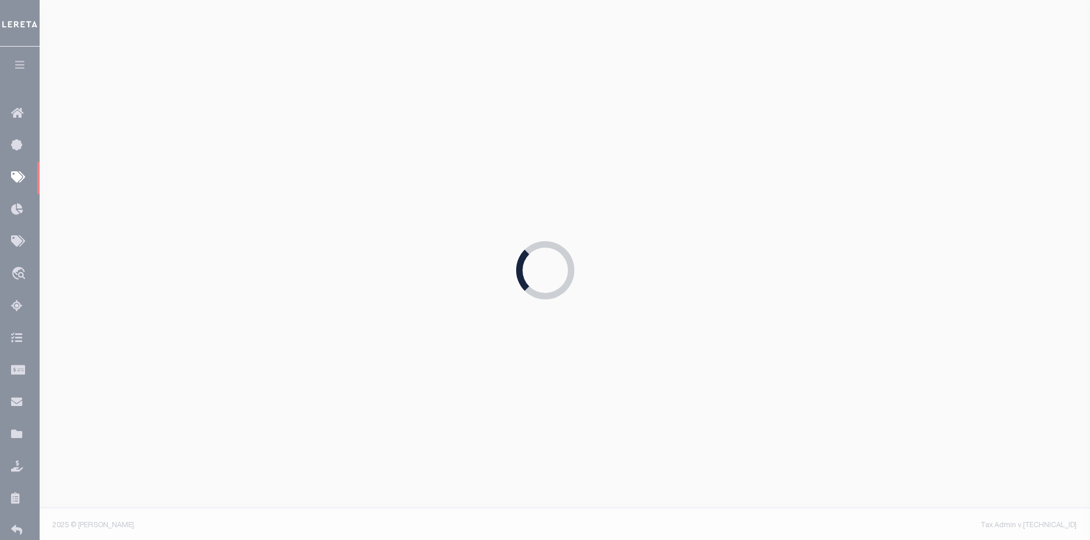
select select "RST"
type input "[DATE]"
select select
select select "27"
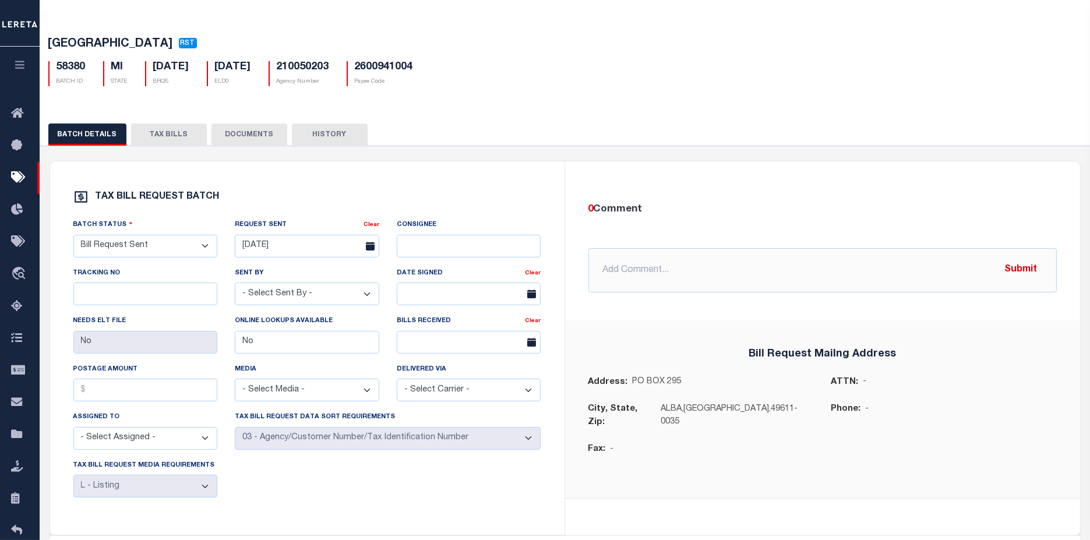
scroll to position [27, 0]
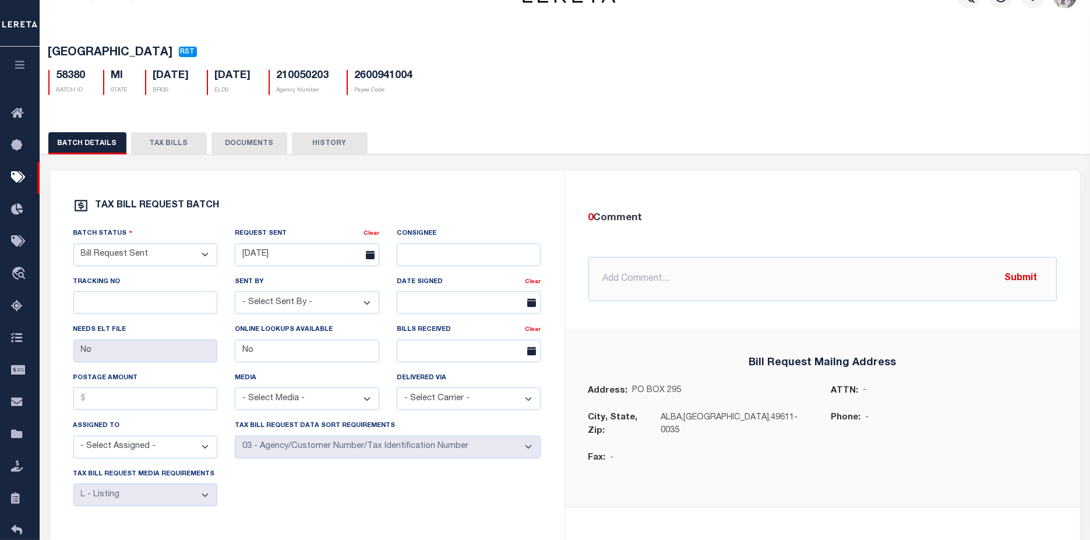
click at [171, 145] on button "TAX BILLS" at bounding box center [169, 143] width 76 height 22
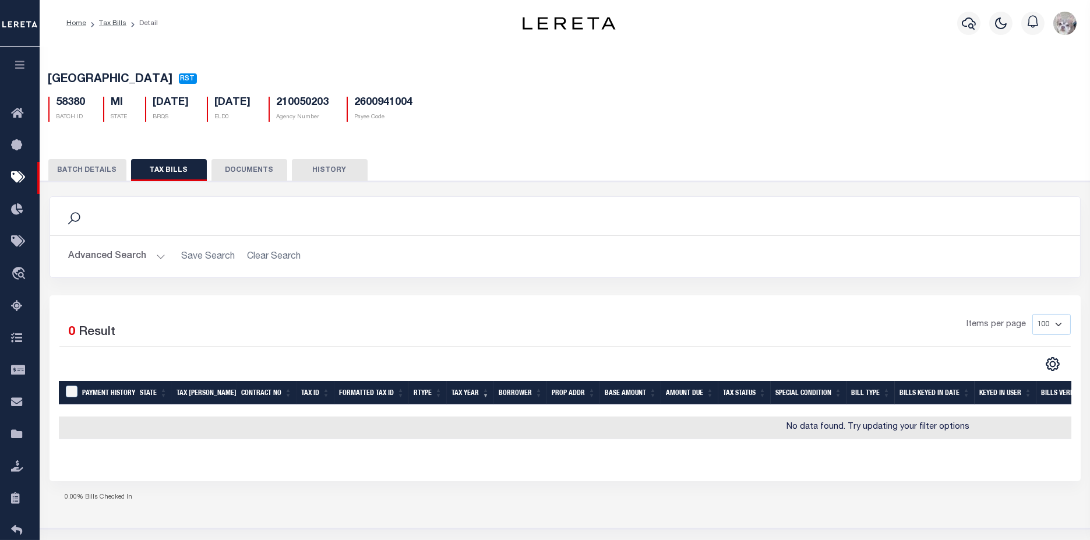
scroll to position [0, 0]
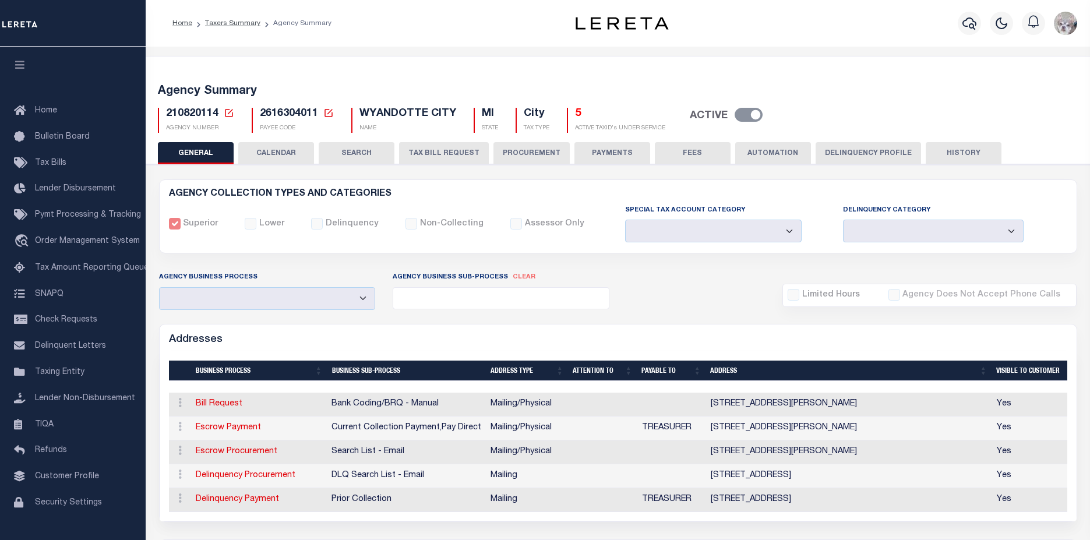
select select
click at [446, 156] on button "TAX BILL REQUEST" at bounding box center [444, 153] width 90 height 22
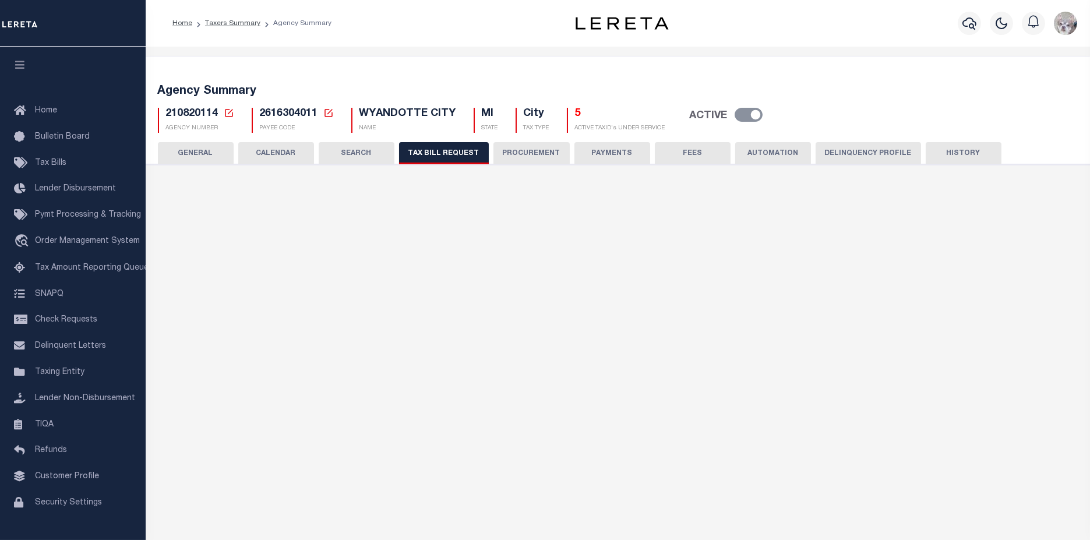
checkbox input "false"
select select "22"
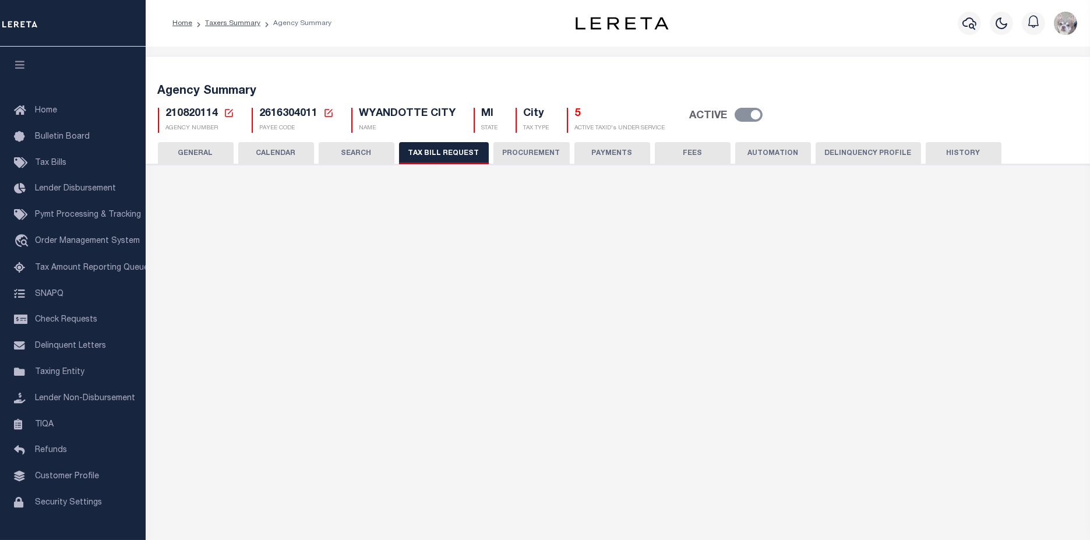
select select "true"
select select "13"
type input "00003"
select select
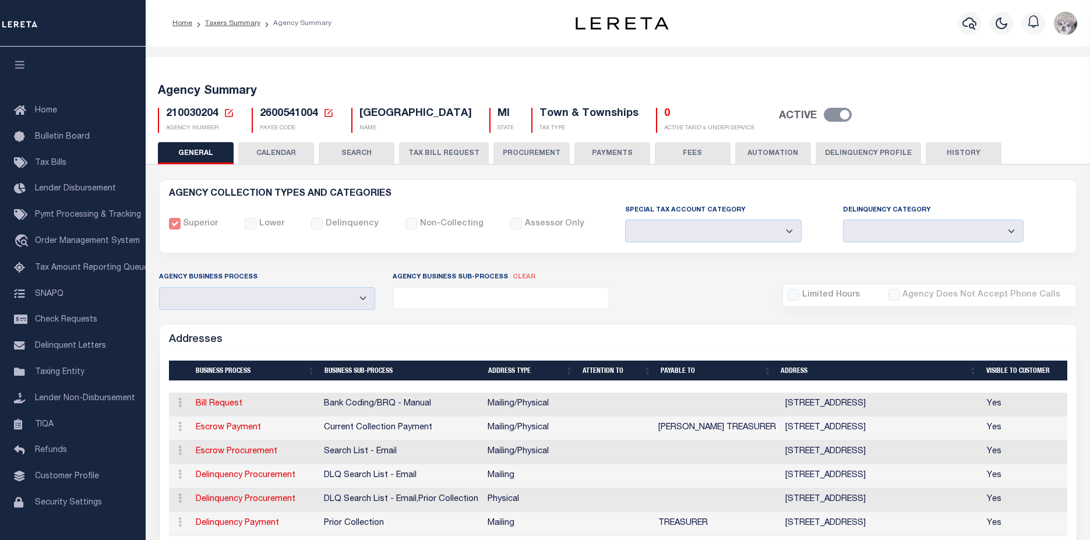
select select
click at [544, 156] on button "PROCUREMENT" at bounding box center [532, 153] width 76 height 22
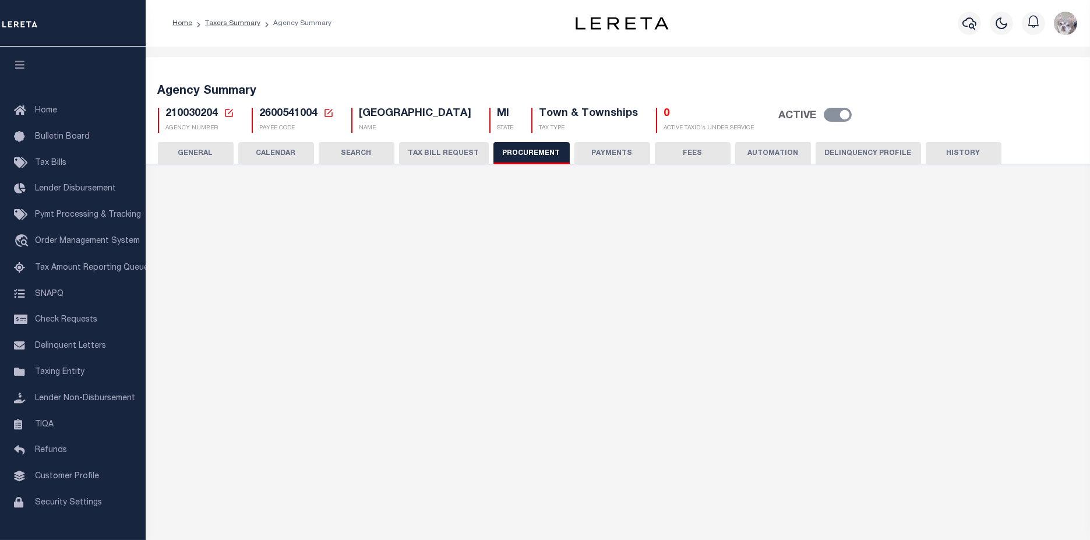
type input "$9,900"
select select "10"
select select "1"
select select "3"
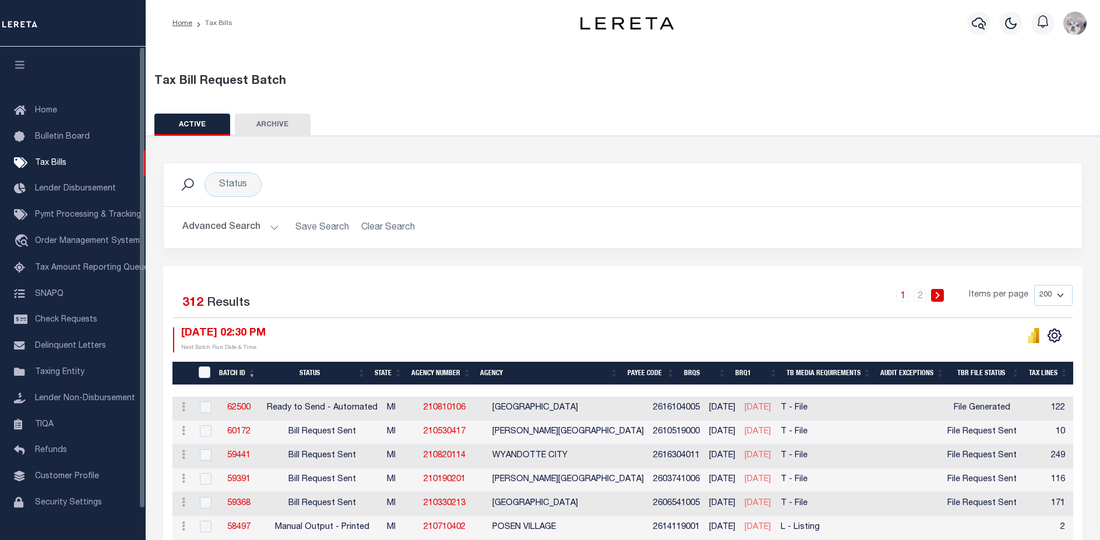
select select "200"
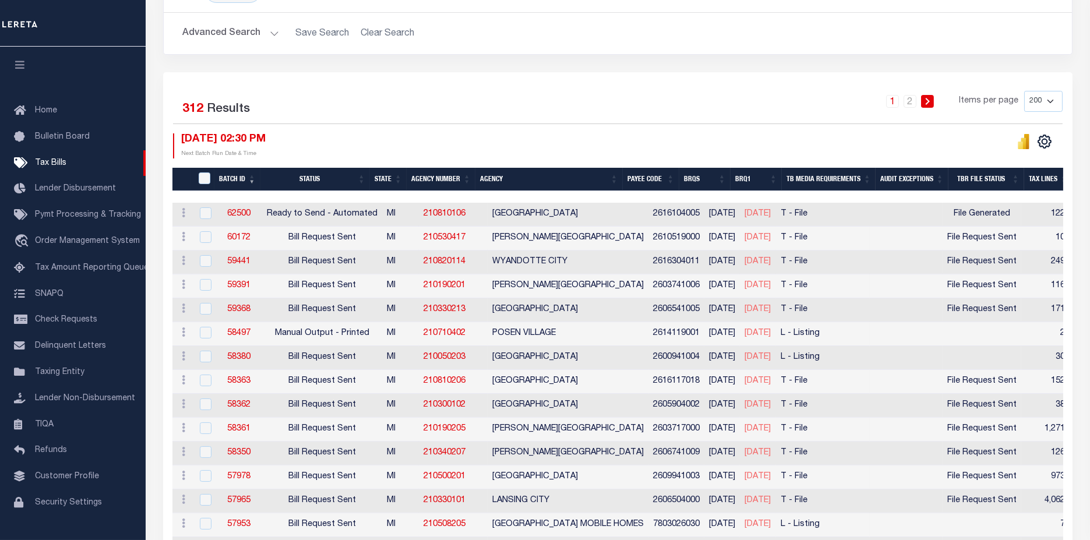
drag, startPoint x: 587, startPoint y: 193, endPoint x: 744, endPoint y: 198, distance: 157.4
click at [744, 198] on div at bounding box center [619, 197] width 892 height 12
click at [243, 214] on link "62500" at bounding box center [238, 214] width 23 height 8
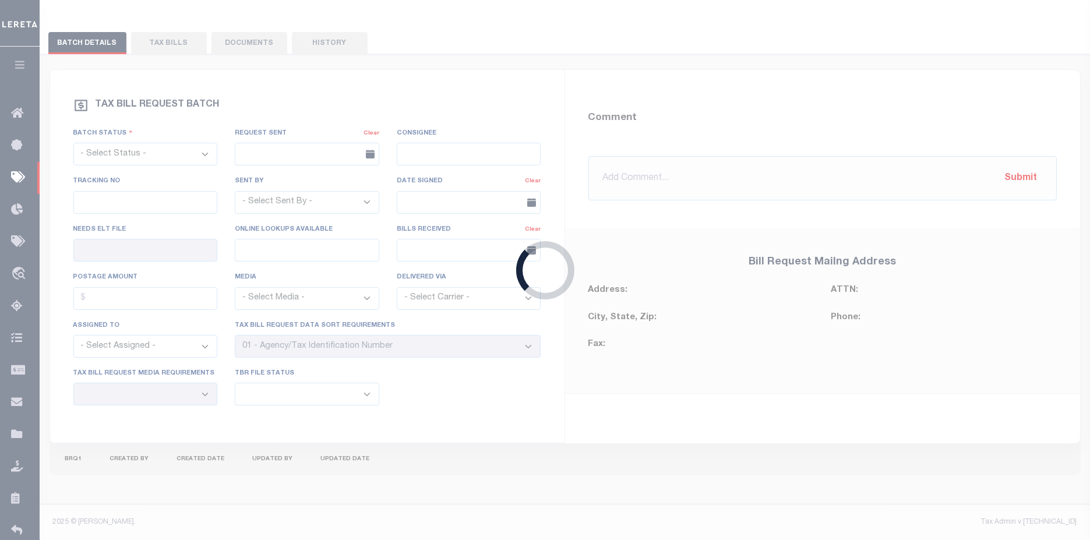
select select "RTA"
type input "No"
select select "22"
select select "2"
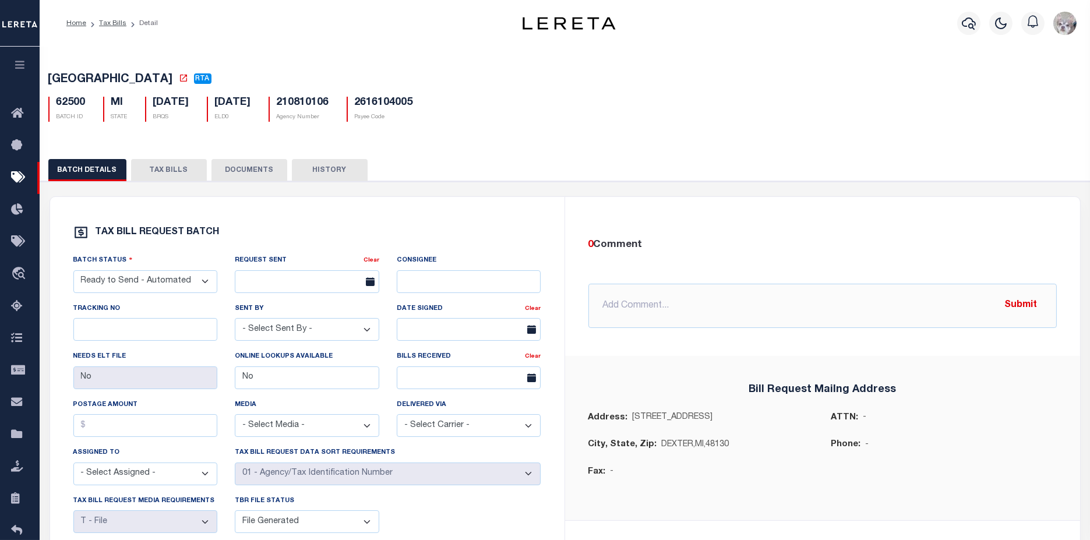
click at [162, 176] on button "TAX BILLS" at bounding box center [169, 170] width 76 height 22
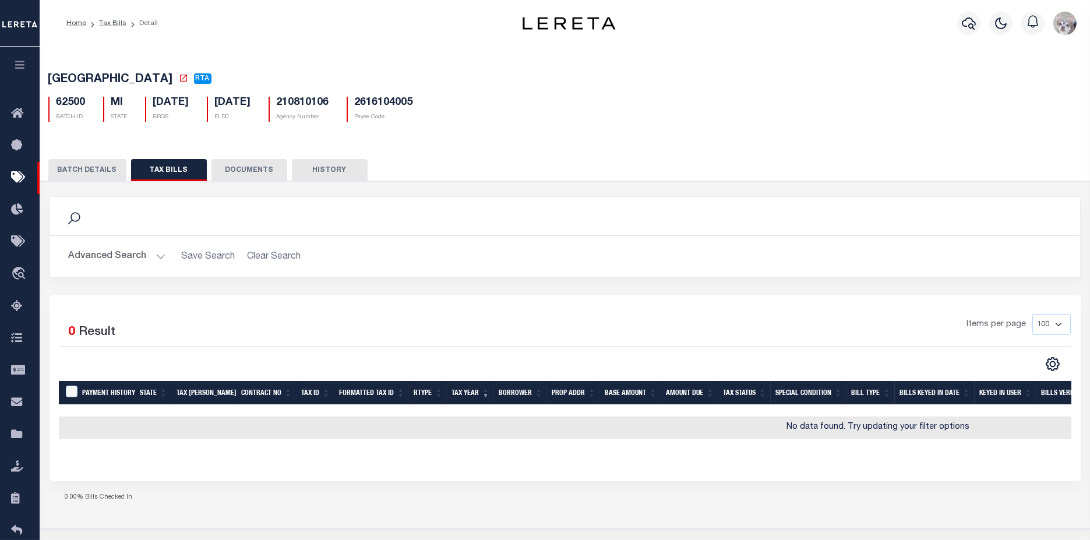
click at [97, 176] on button "BATCH DETAILS" at bounding box center [87, 170] width 78 height 22
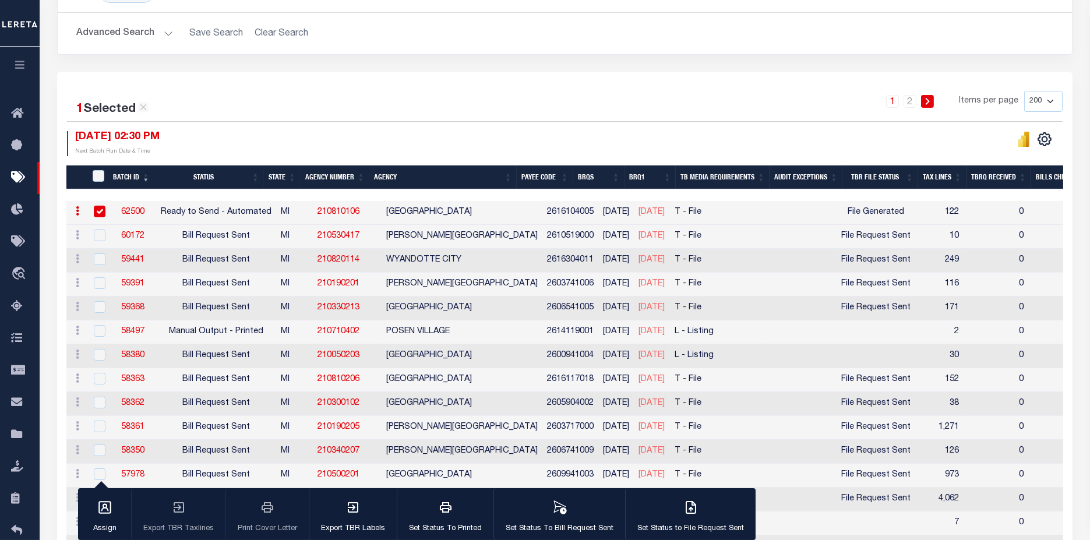
click at [98, 211] on input "checkbox" at bounding box center [100, 212] width 12 height 12
checkbox input "false"
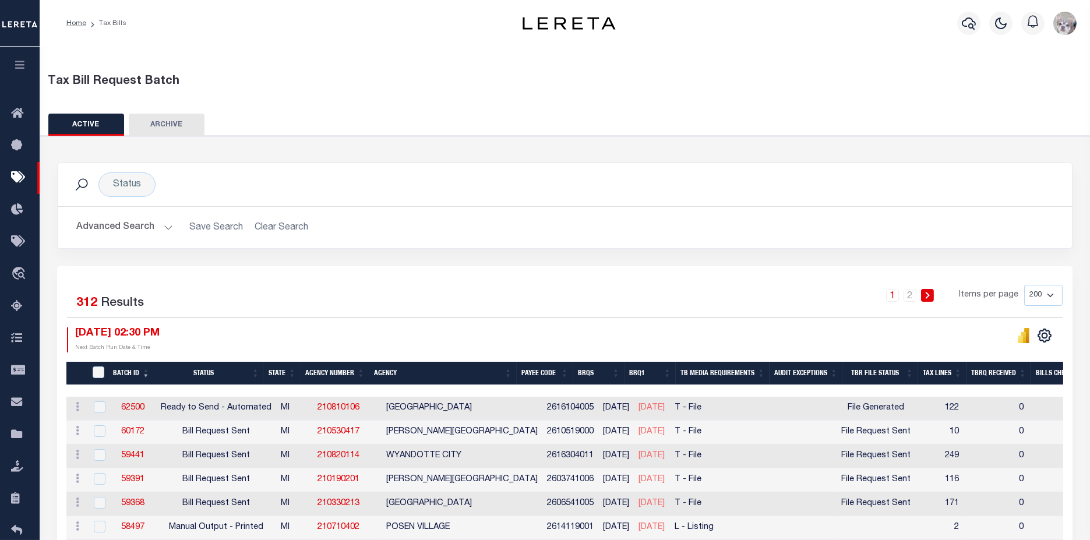
click at [164, 122] on button "ARCHIVE" at bounding box center [167, 125] width 76 height 22
select select "IN"
select select
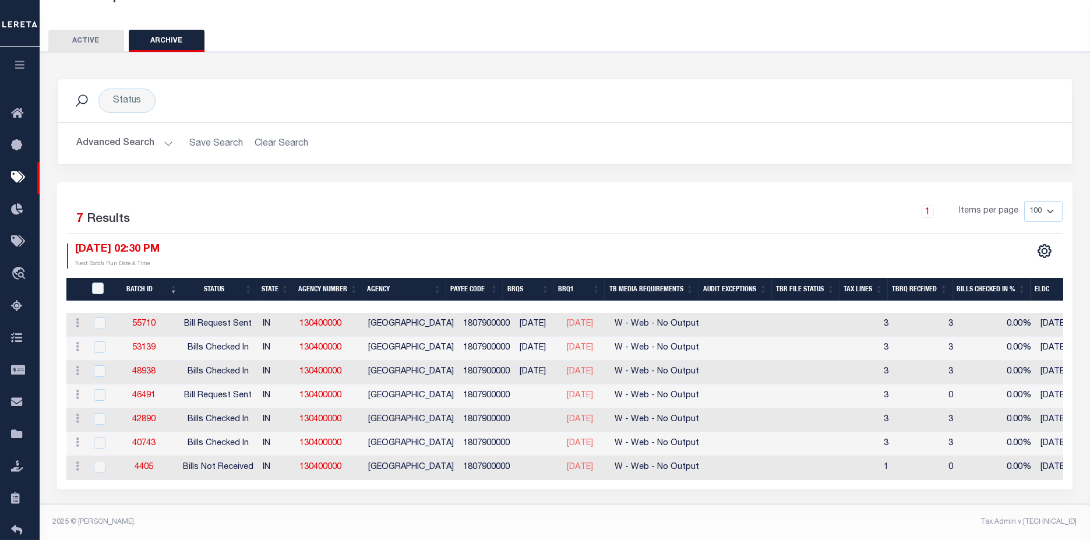
click at [143, 138] on button "Advanced Search" at bounding box center [124, 143] width 97 height 23
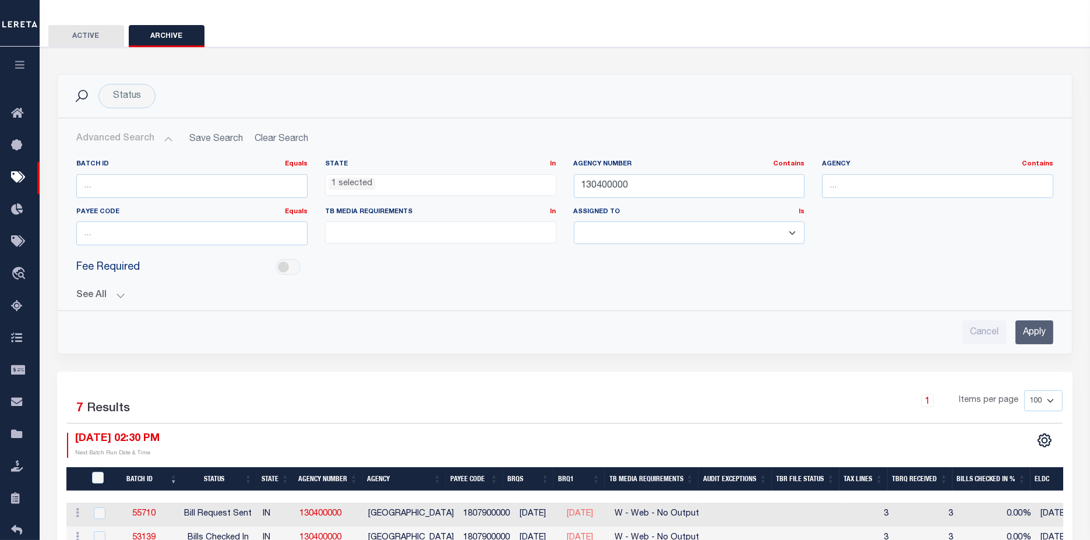
click at [347, 181] on li "1 selected" at bounding box center [352, 184] width 47 height 13
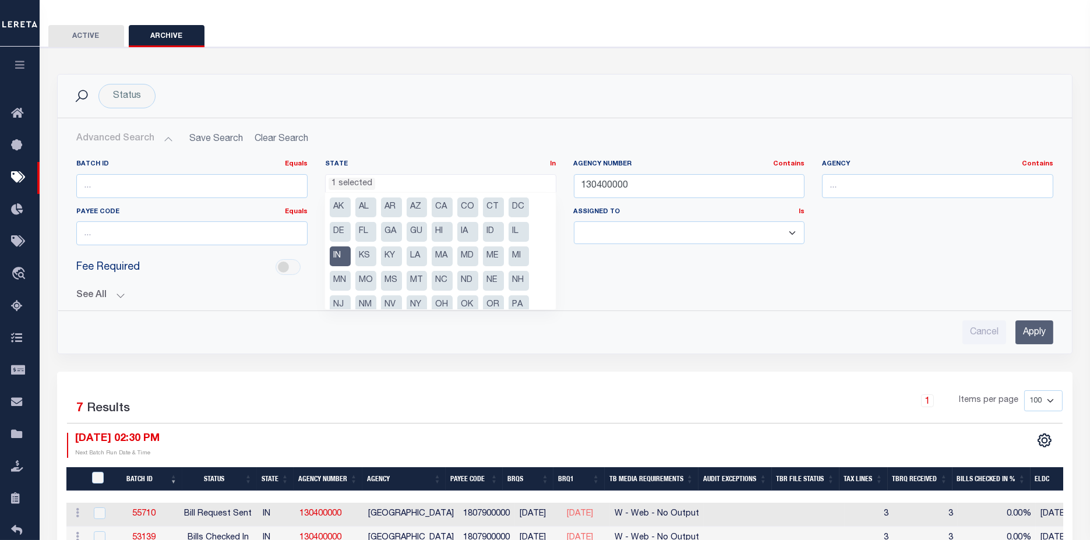
click at [336, 256] on li "IN" at bounding box center [340, 257] width 21 height 20
click at [519, 260] on li "MI" at bounding box center [519, 257] width 21 height 20
select select "MI"
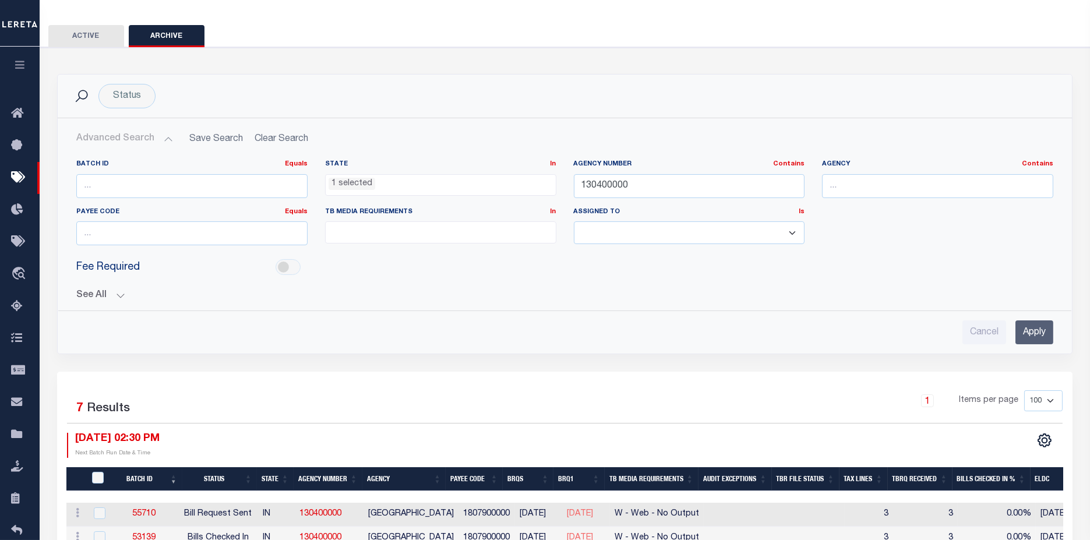
click at [96, 297] on button "See All" at bounding box center [564, 295] width 977 height 11
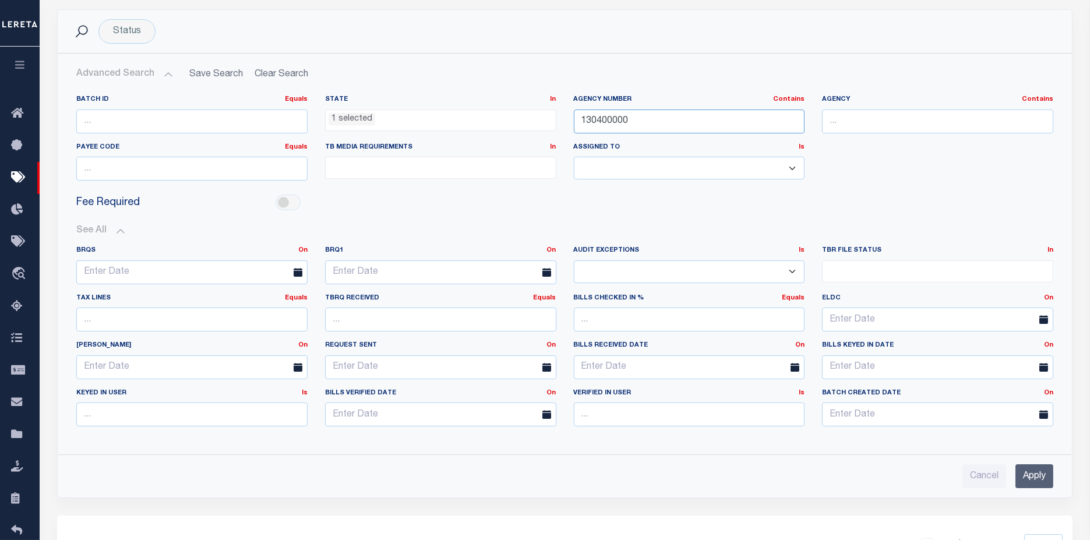
drag, startPoint x: 644, startPoint y: 121, endPoint x: 365, endPoint y: 100, distance: 279.4
click at [365, 100] on div "Batch ID Equals Equals Is Not Equal To Is Greater Than Is Less Than State In In…" at bounding box center [565, 142] width 995 height 95
click at [1039, 477] on input "Apply" at bounding box center [1035, 477] width 38 height 24
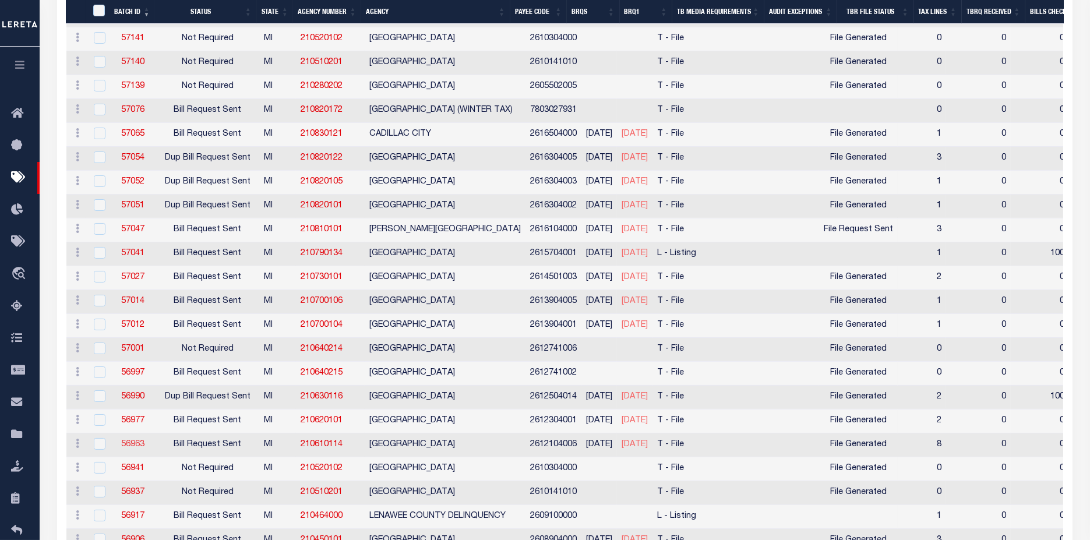
click at [129, 441] on link "56963" at bounding box center [132, 445] width 23 height 8
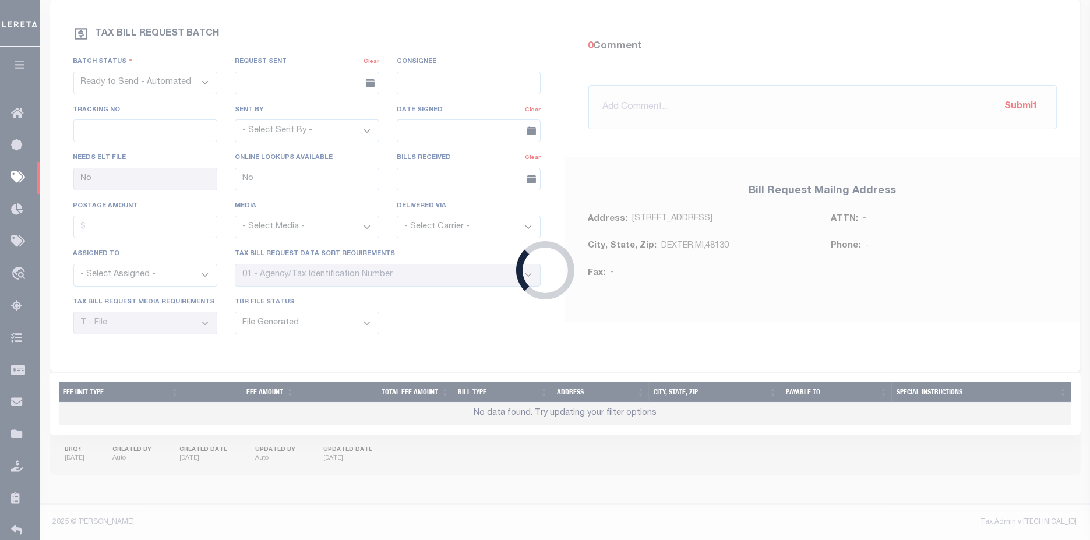
scroll to position [202, 0]
select select "RST"
type input "05/22/2025"
select select "Harris, Cynthia"
type input "Yes"
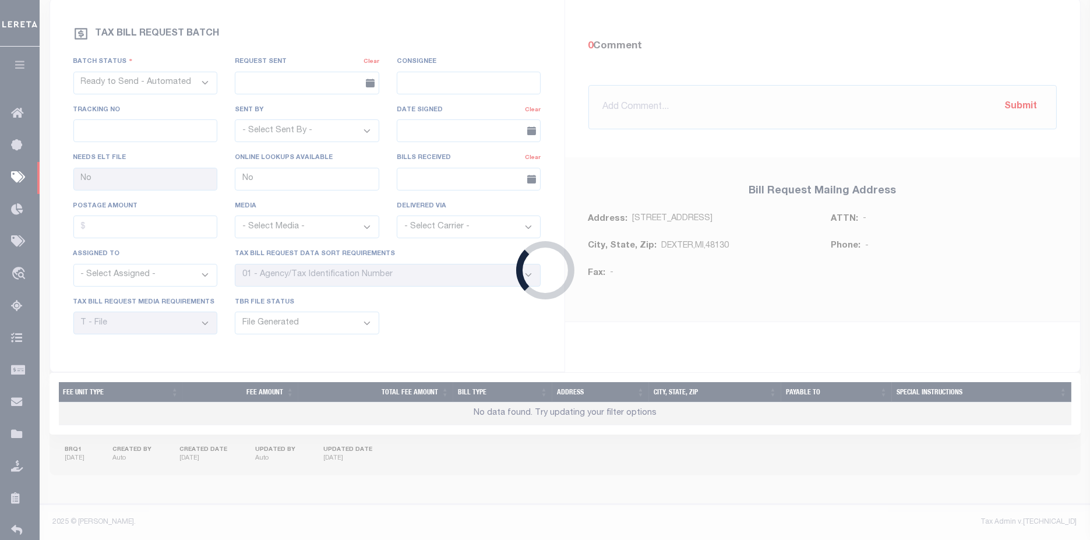
select select "27"
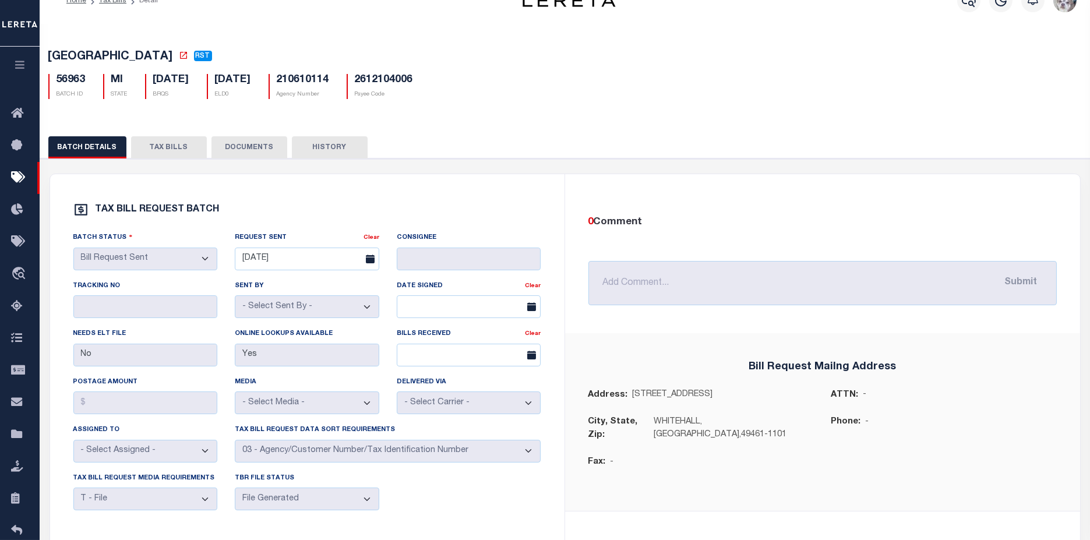
scroll to position [8, 0]
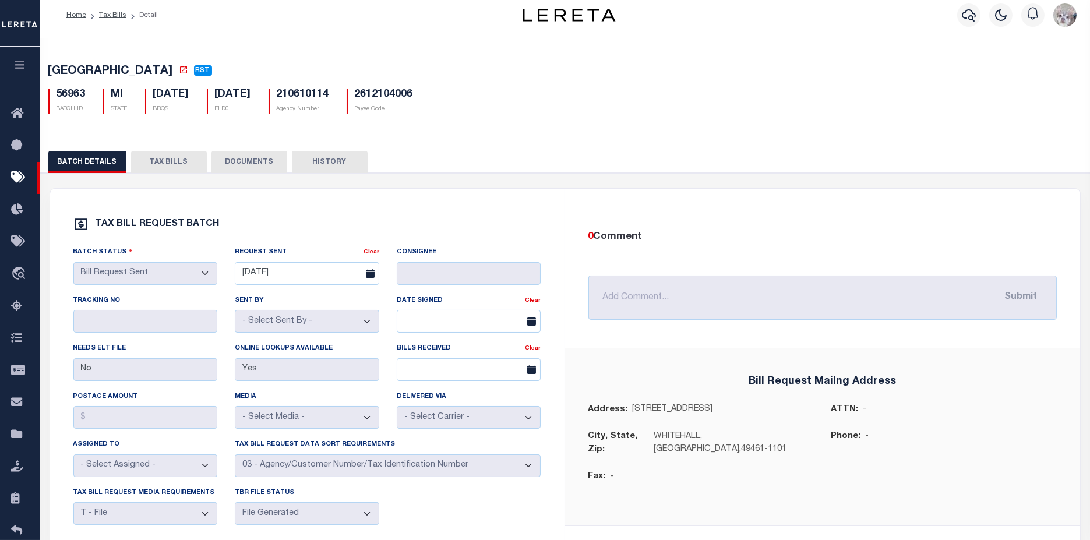
click at [168, 168] on button "TAX BILLS" at bounding box center [169, 162] width 76 height 22
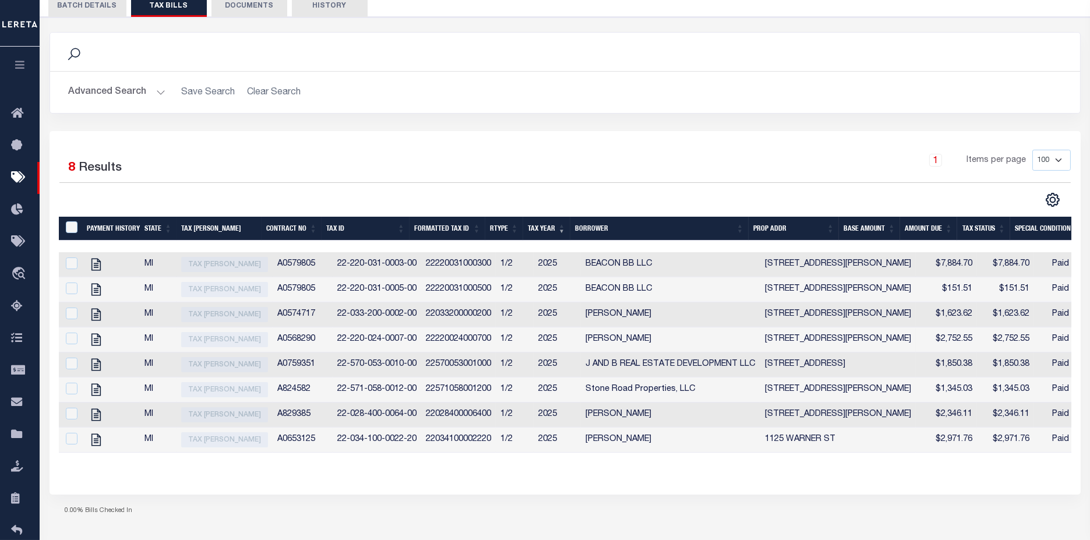
scroll to position [216, 0]
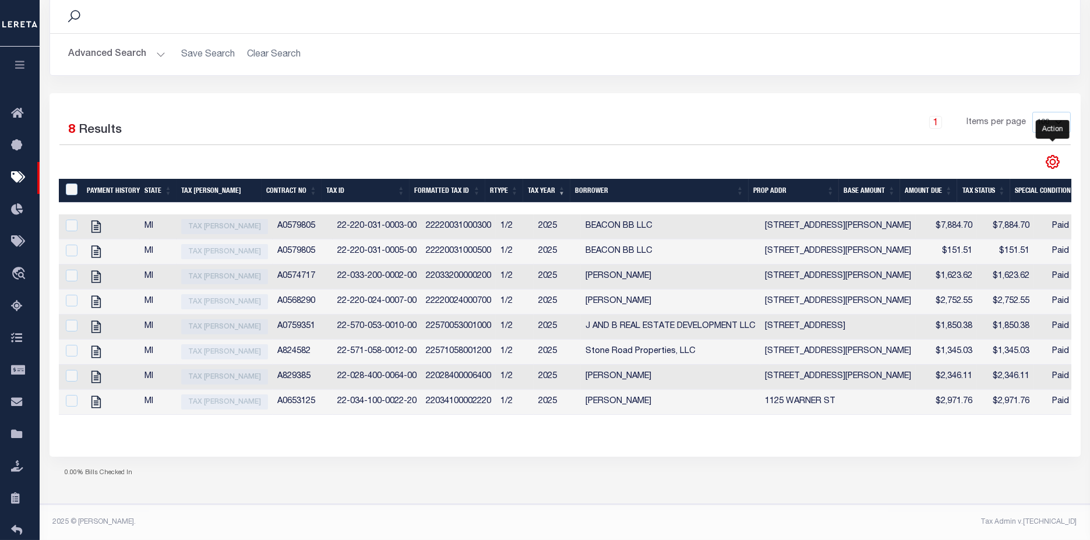
click at [1050, 154] on icon "" at bounding box center [1053, 161] width 15 height 15
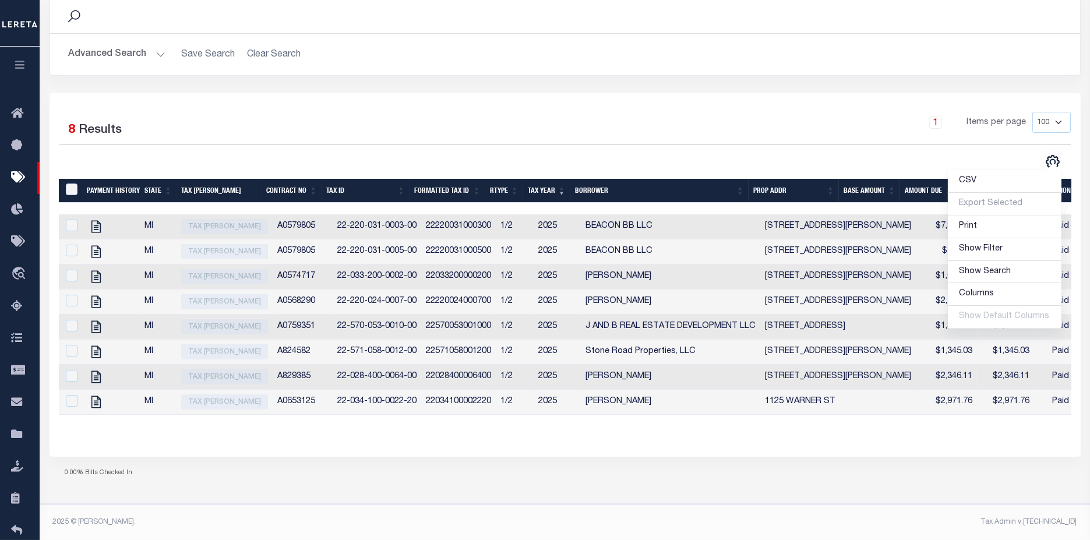
click at [657, 461] on div "0.00% Bills Checked In" at bounding box center [566, 473] width 1032 height 33
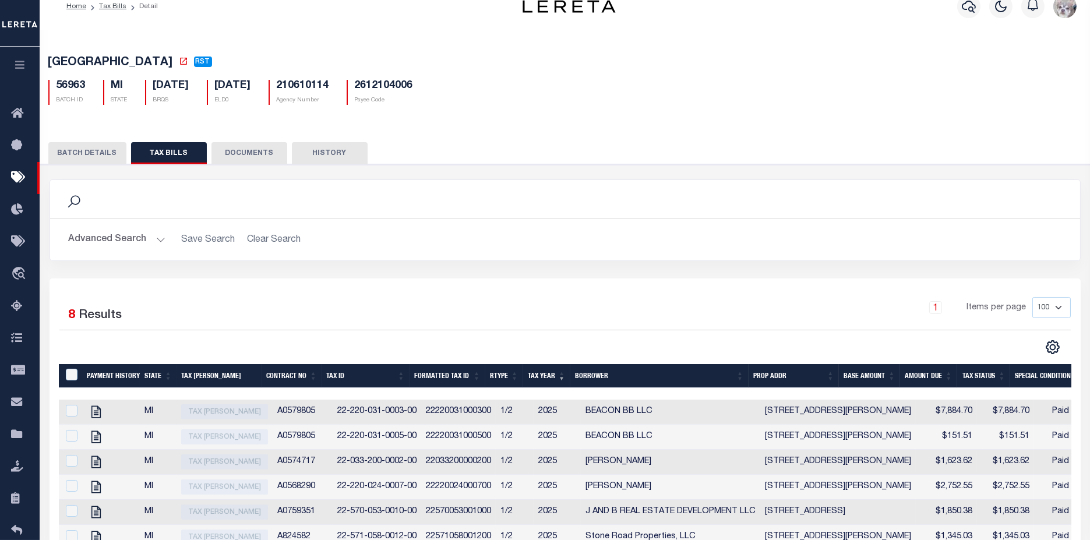
scroll to position [0, 0]
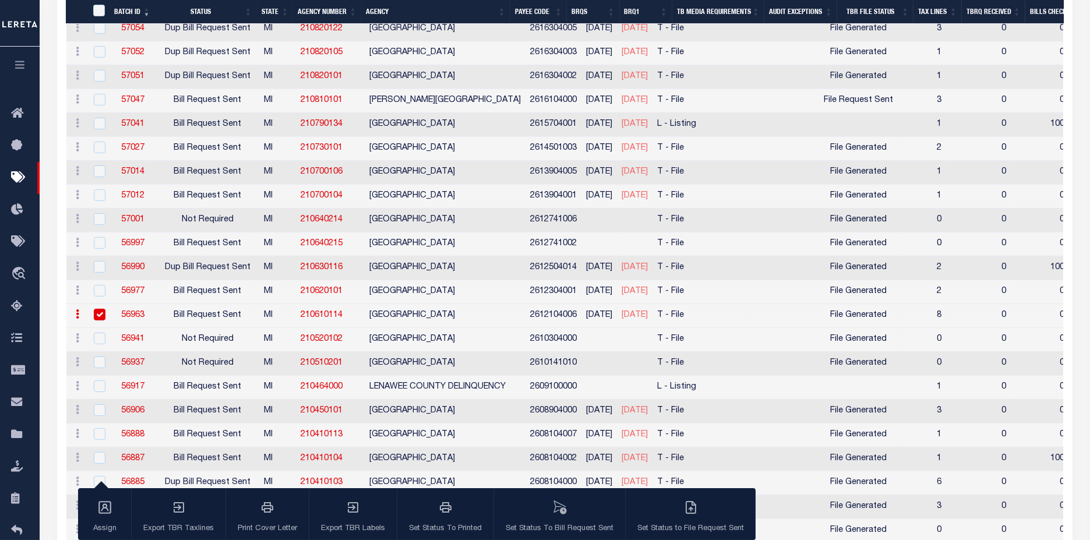
scroll to position [734, 0]
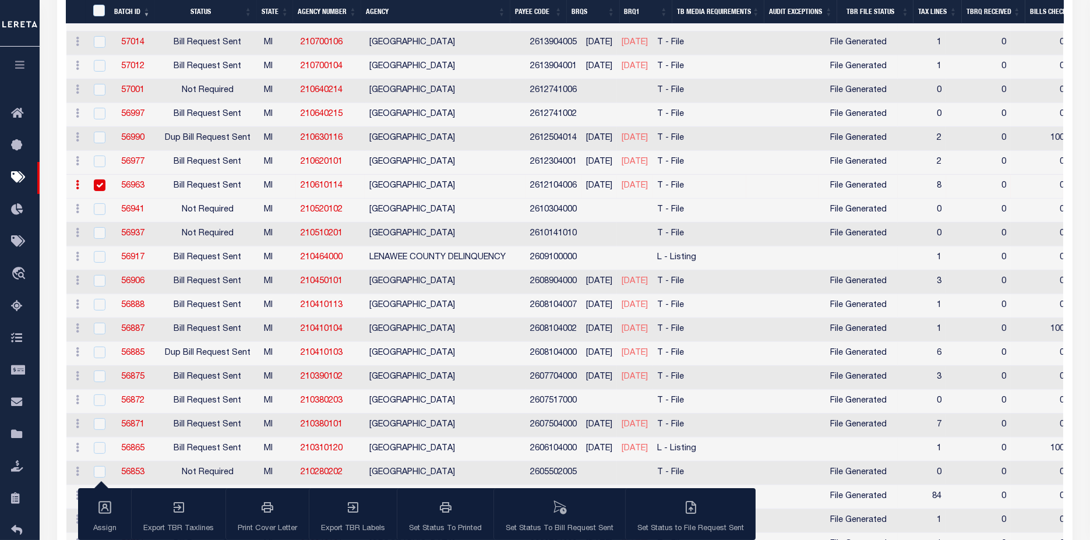
drag, startPoint x: 94, startPoint y: 180, endPoint x: 107, endPoint y: 219, distance: 41.5
click at [94, 180] on input "checkbox" at bounding box center [100, 186] width 12 height 12
checkbox input "false"
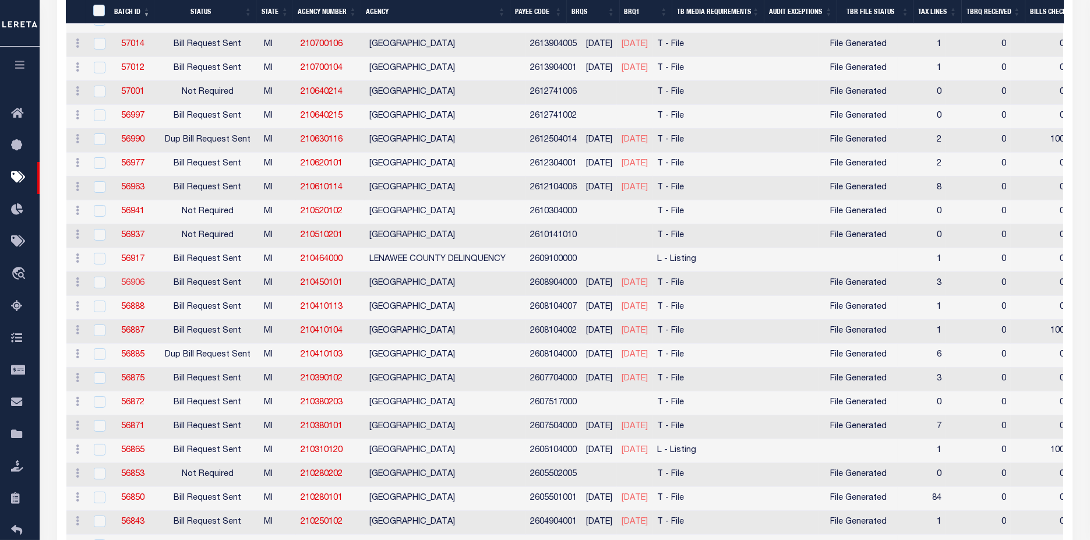
click at [125, 279] on link "56906" at bounding box center [132, 283] width 23 height 8
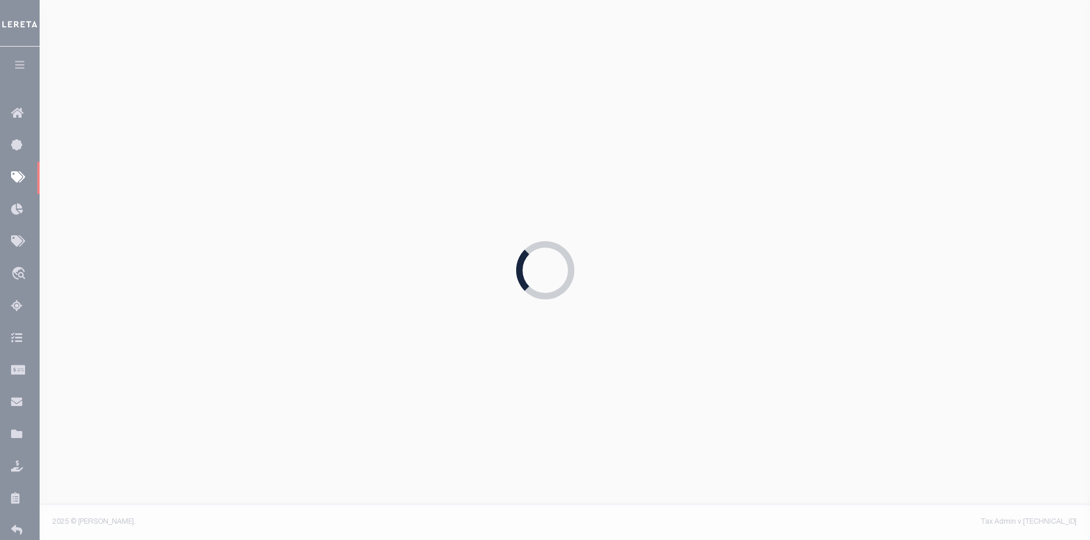
type input "No"
select select "25"
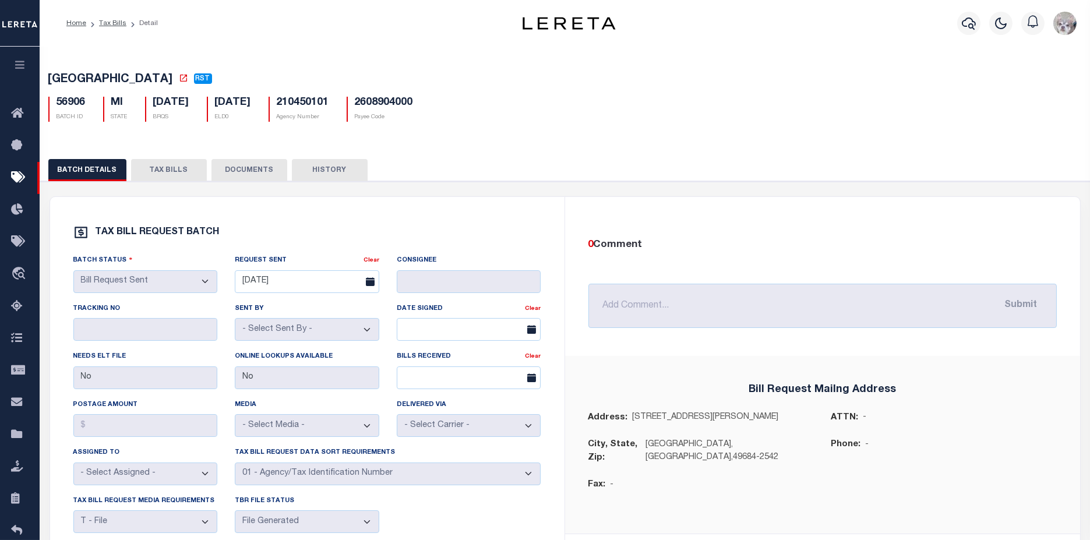
click at [166, 175] on button "TAX BILLS" at bounding box center [169, 170] width 76 height 22
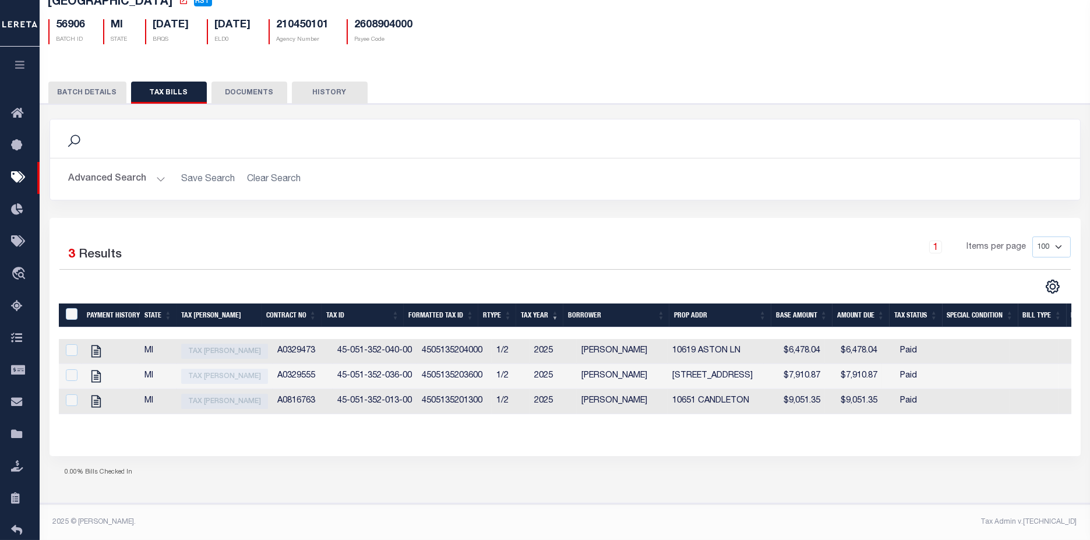
scroll to position [88, 0]
click at [1047, 280] on icon "" at bounding box center [1053, 286] width 13 height 13
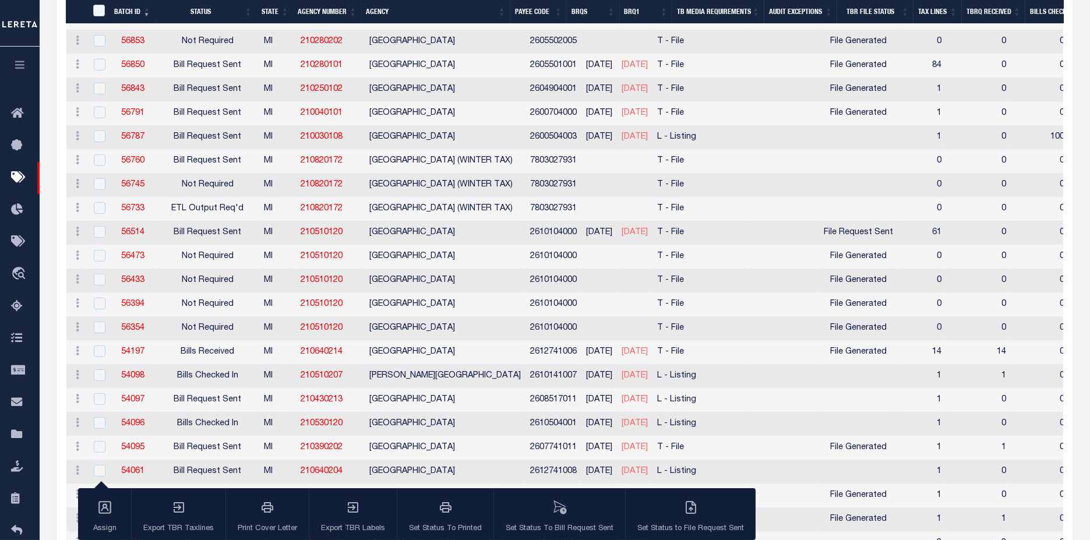
scroll to position [906, 0]
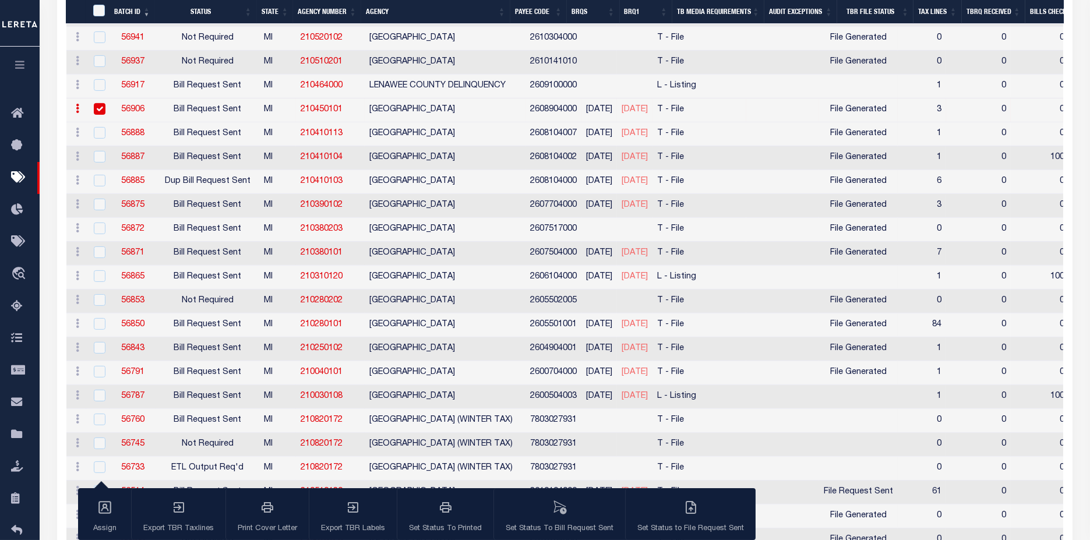
click at [137, 108] on td "56906" at bounding box center [133, 110] width 46 height 24
checkbox input "false"
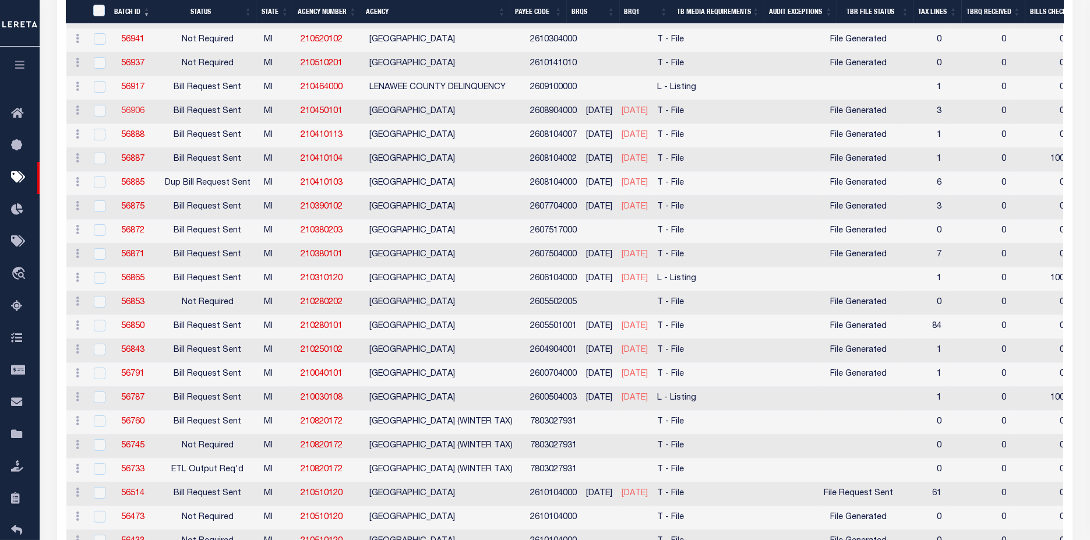
click at [137, 107] on link "56906" at bounding box center [132, 111] width 23 height 8
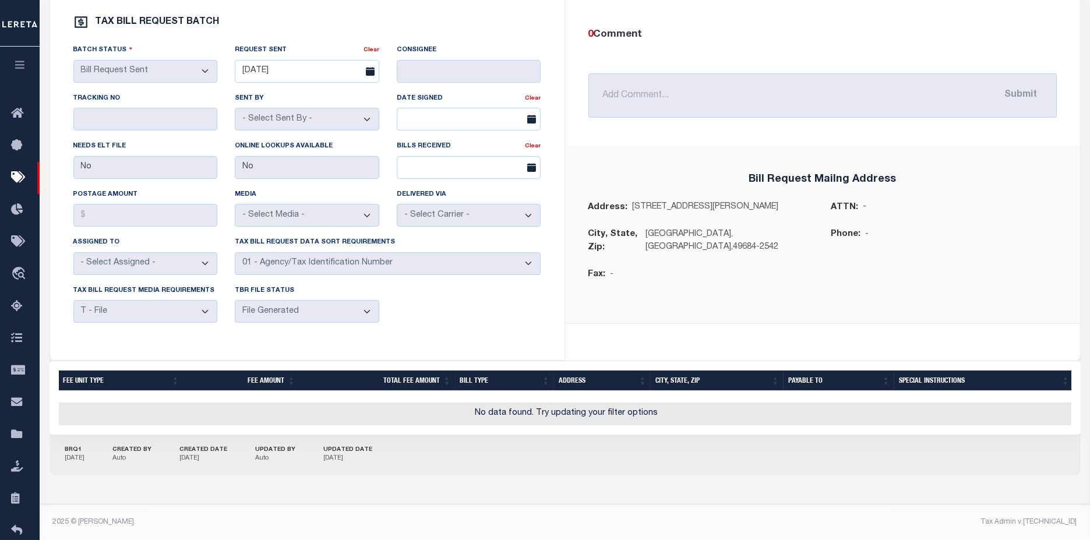
scroll to position [27, 0]
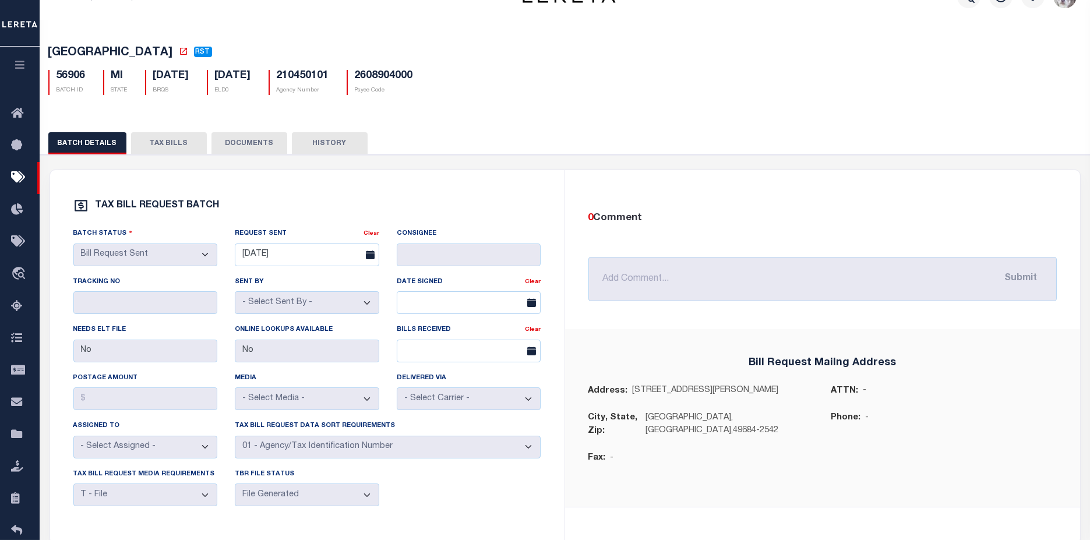
click at [183, 143] on button "TAX BILLS" at bounding box center [169, 143] width 76 height 22
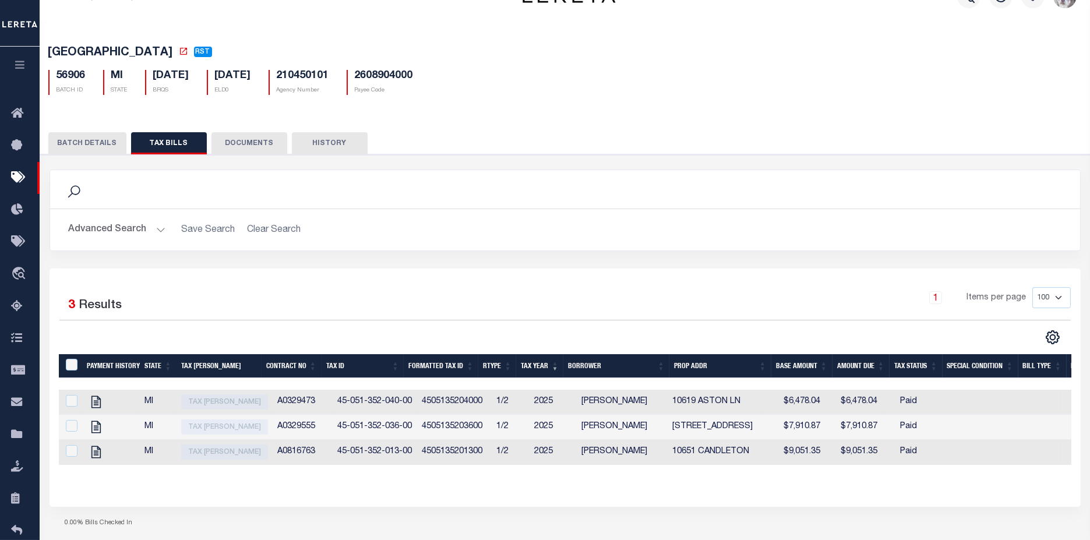
scroll to position [88, 0]
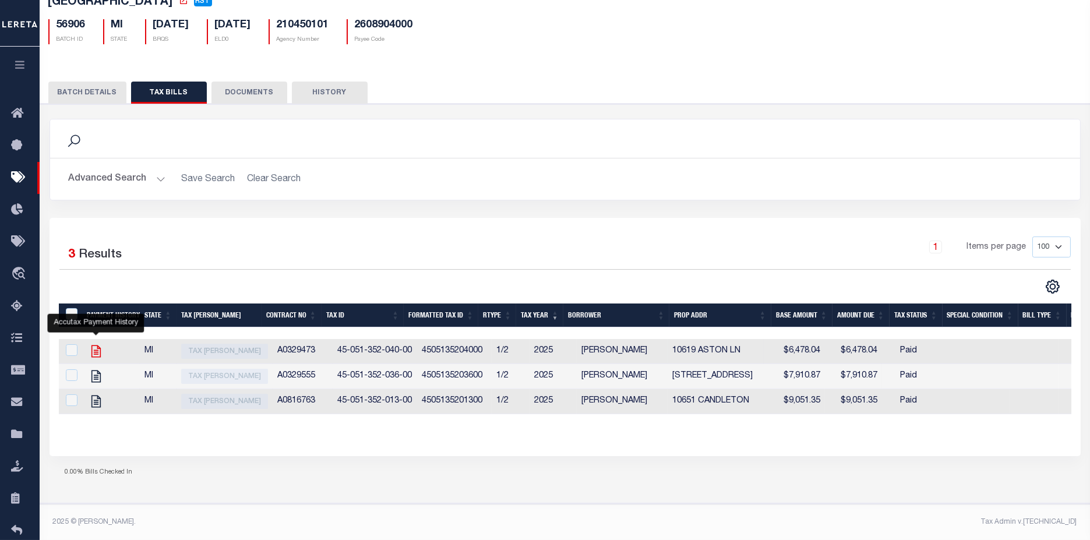
click at [97, 346] on icon "" at bounding box center [96, 351] width 9 height 12
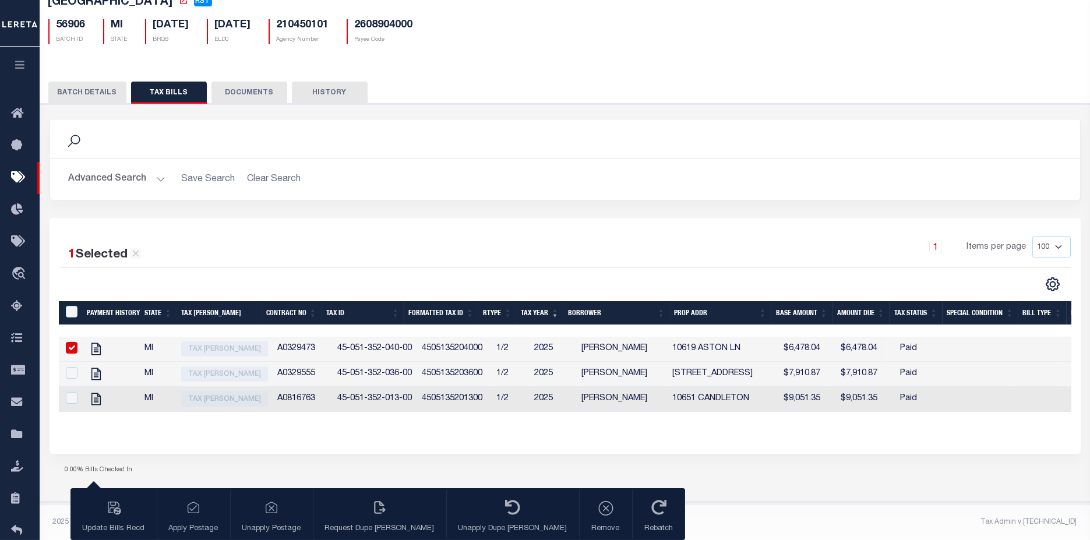
click at [73, 344] on input "checkbox" at bounding box center [72, 348] width 12 height 12
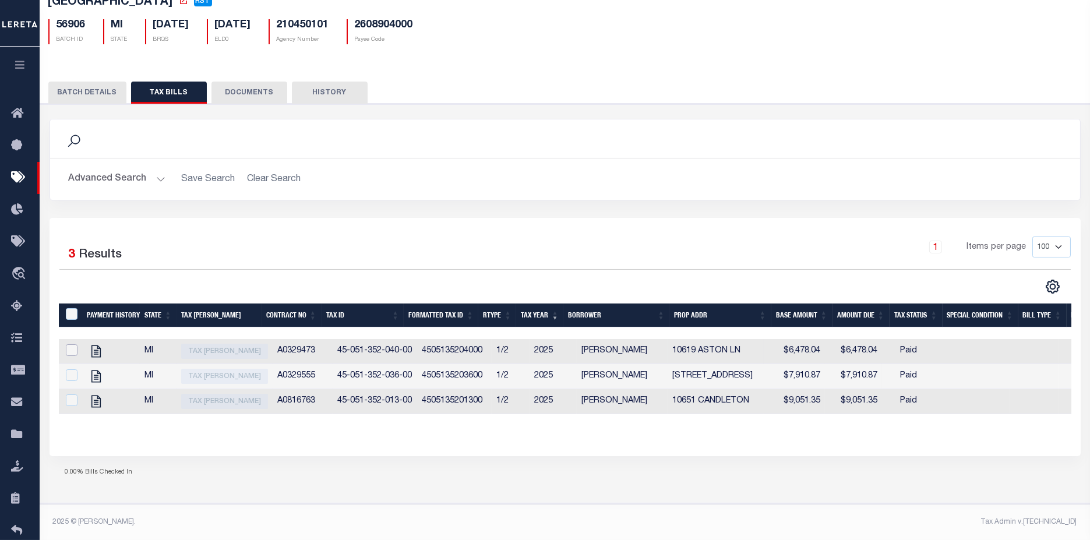
click at [73, 346] on input "checkbox" at bounding box center [72, 350] width 12 height 12
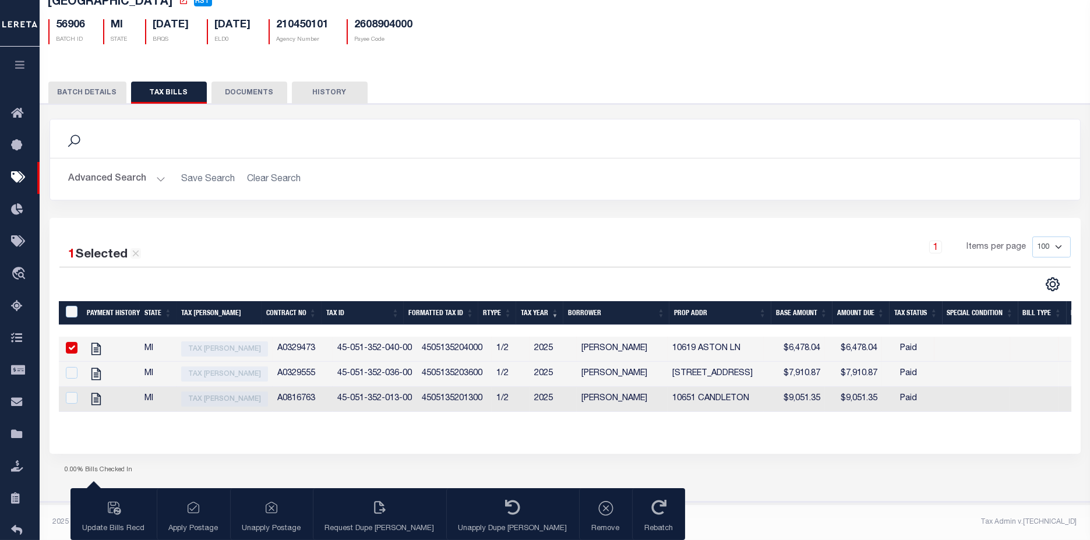
click at [73, 346] on input "checkbox" at bounding box center [72, 348] width 12 height 12
checkbox input "false"
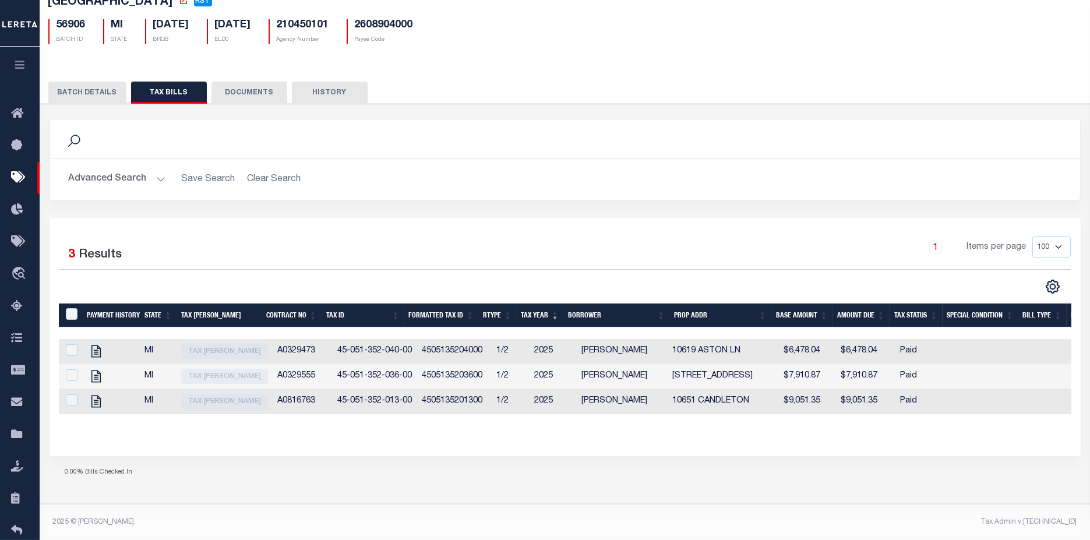
click at [90, 92] on button "BATCH DETAILS" at bounding box center [87, 93] width 78 height 22
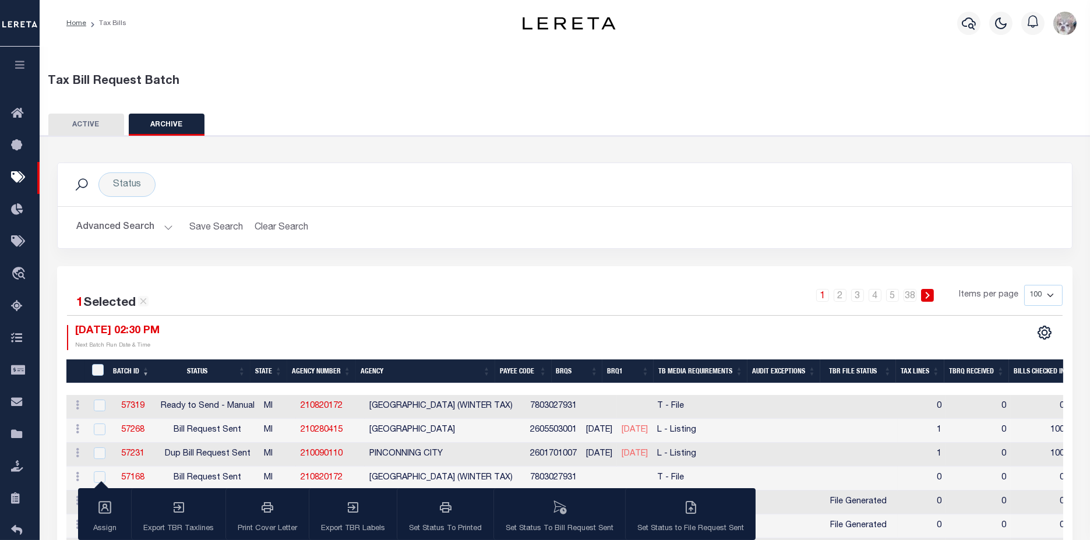
click at [104, 123] on button "ACTIVE" at bounding box center [86, 125] width 76 height 22
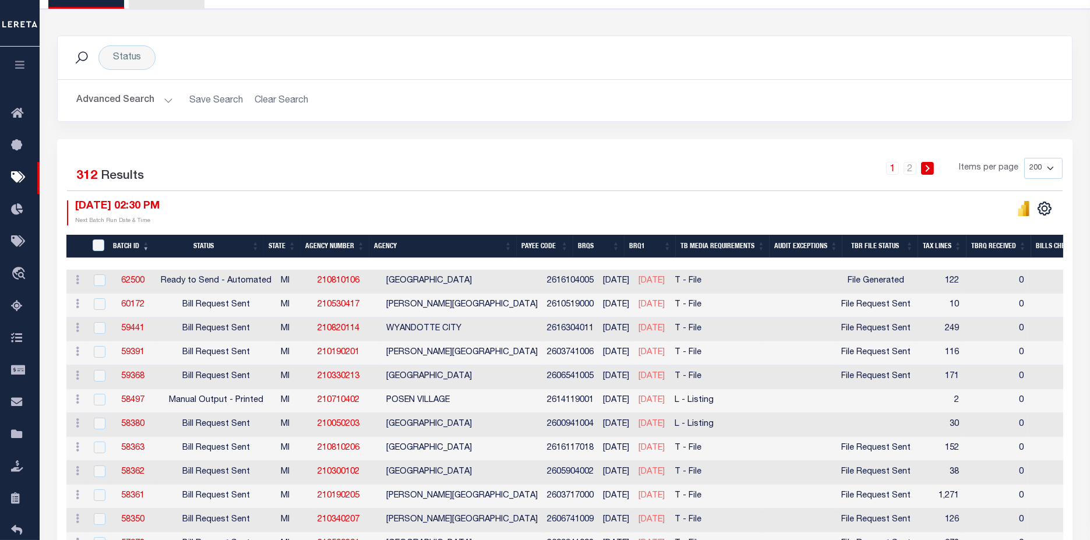
scroll to position [129, 0]
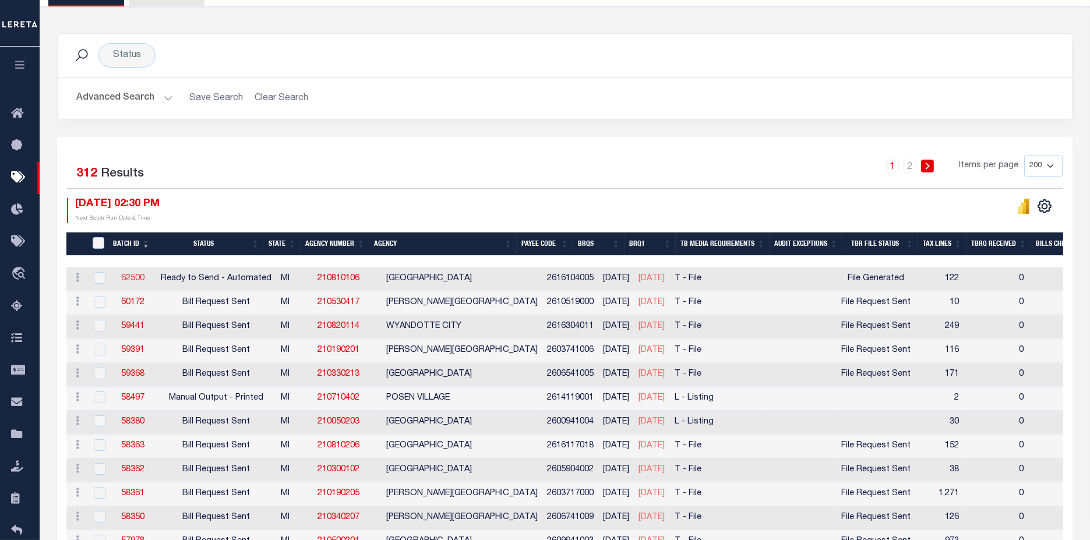
click at [134, 277] on link "62500" at bounding box center [132, 279] width 23 height 8
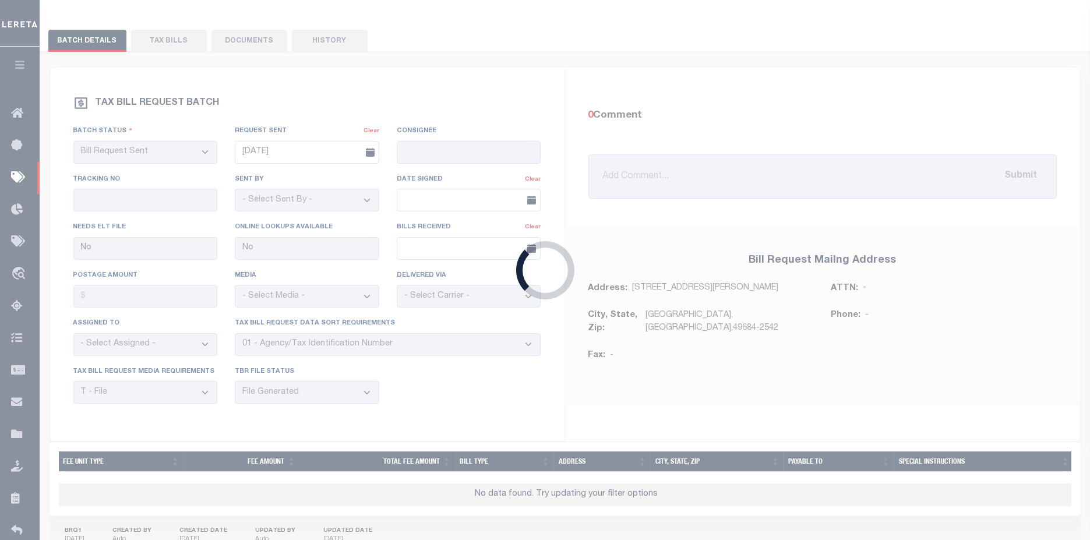
select select "RTA"
select select
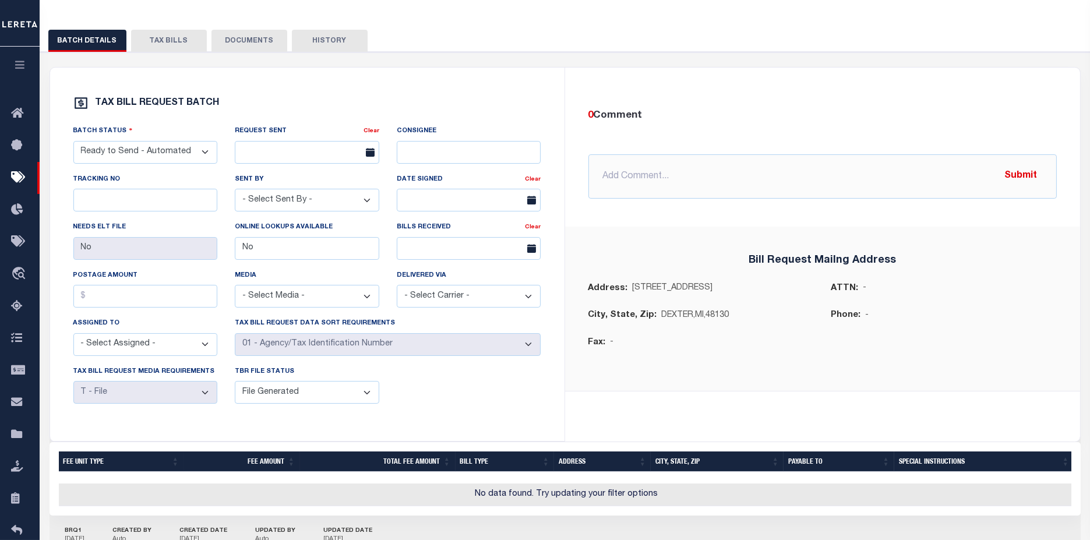
click at [161, 46] on button "TAX BILLS" at bounding box center [169, 41] width 76 height 22
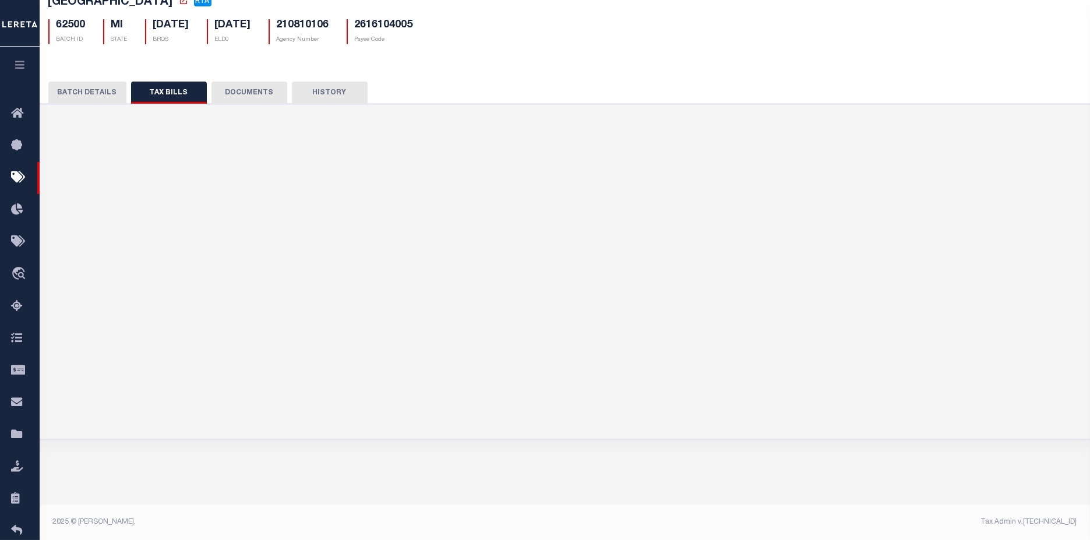
scroll to position [78, 0]
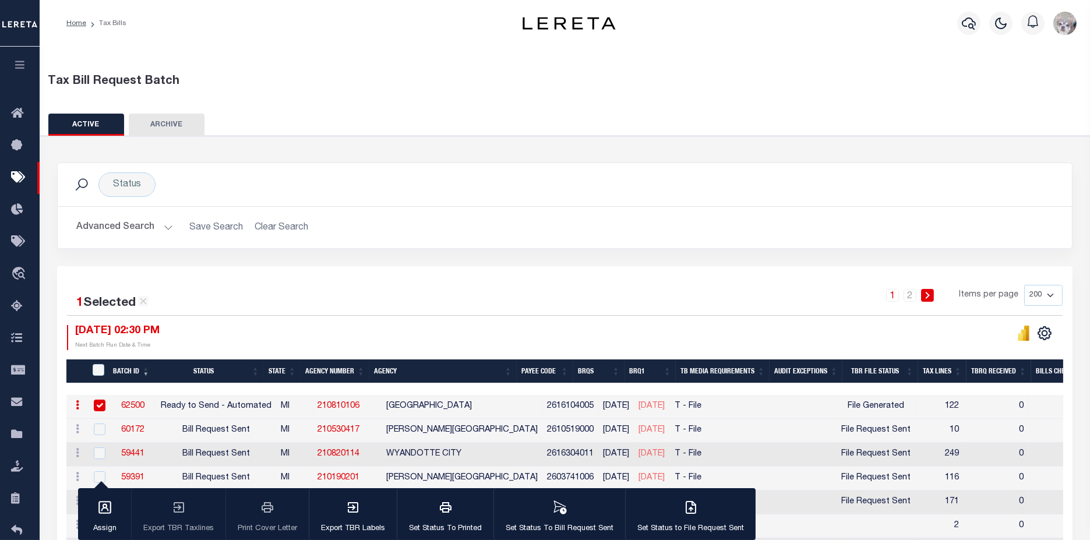
click at [95, 401] on input "checkbox" at bounding box center [100, 406] width 12 height 12
checkbox input "false"
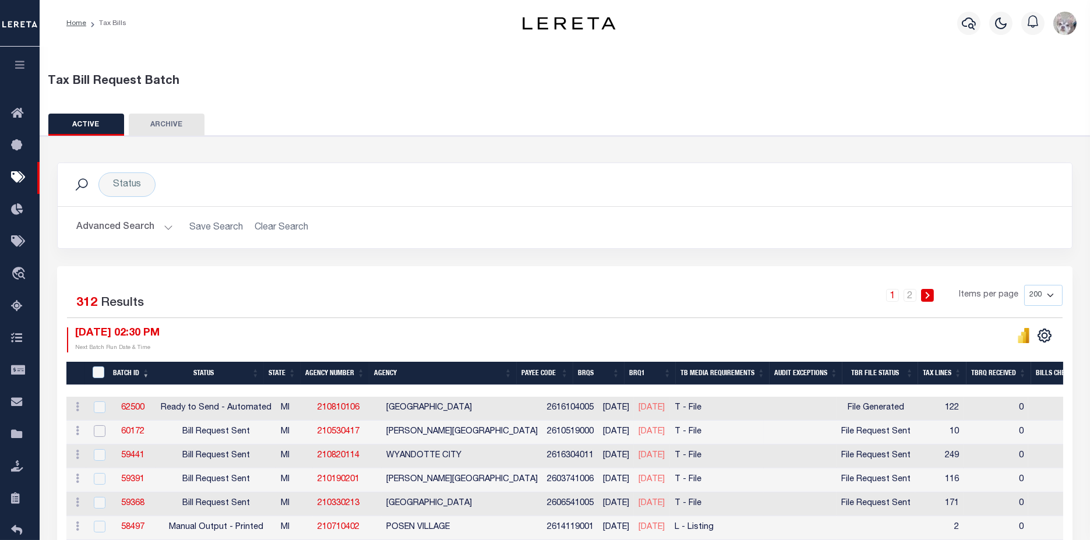
click at [95, 431] on input "checkbox" at bounding box center [100, 431] width 12 height 12
checkbox input "true"
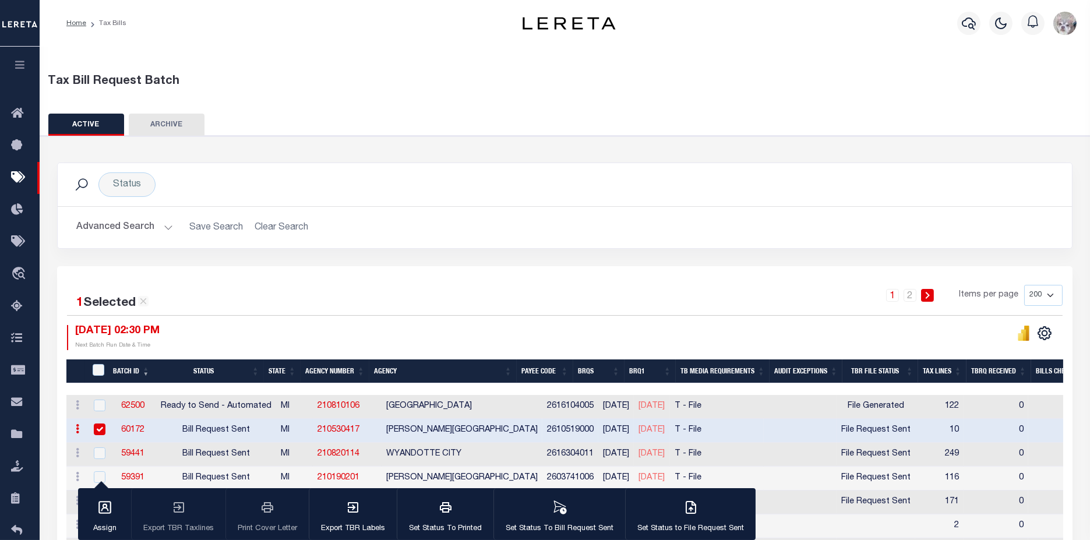
click at [128, 431] on link "60172" at bounding box center [132, 430] width 23 height 8
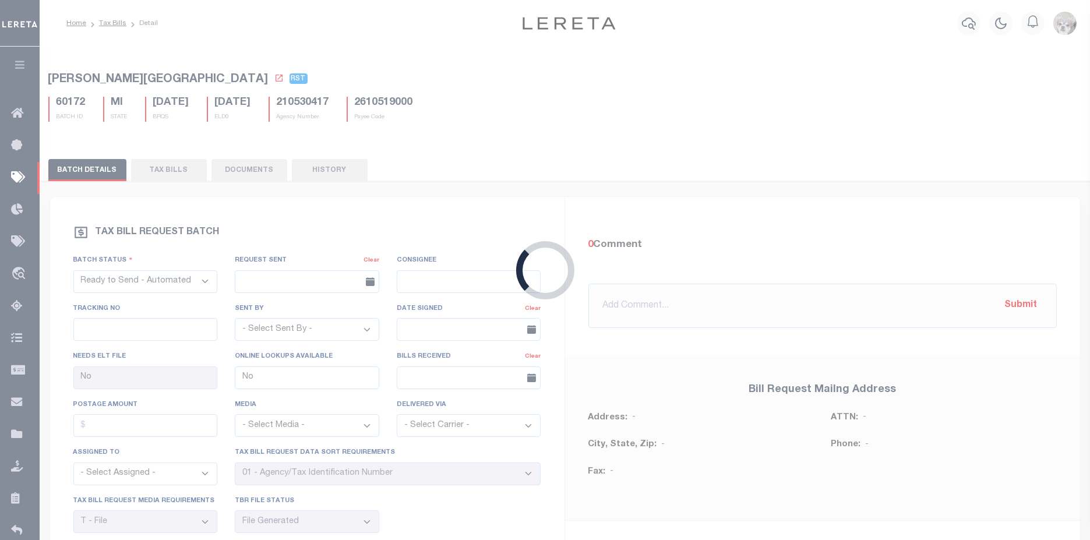
select select "RST"
type input "07/18/2025"
select select "Downey, Brian"
select select "3"
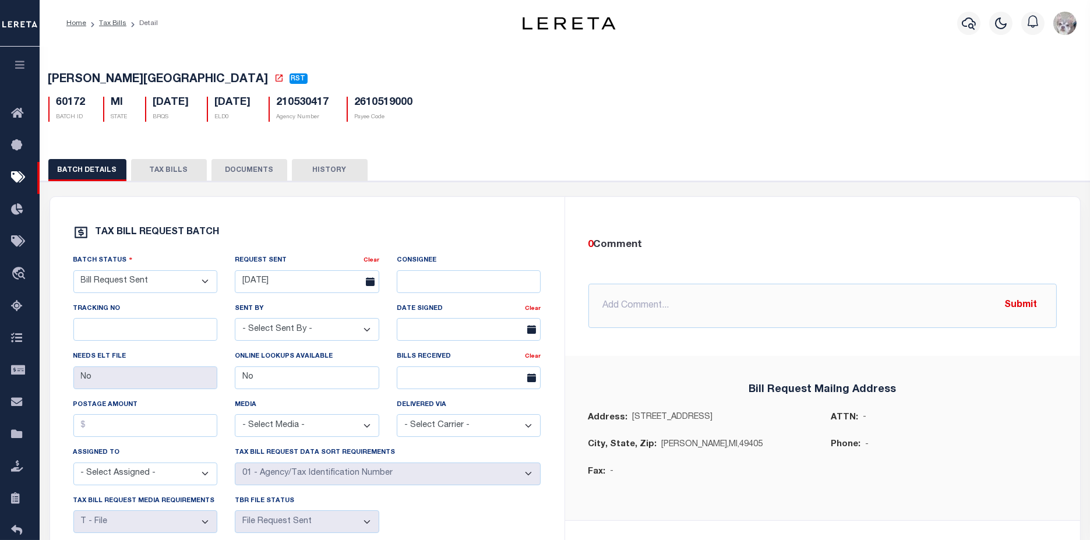
click at [170, 178] on button "TAX BILLS" at bounding box center [169, 170] width 76 height 22
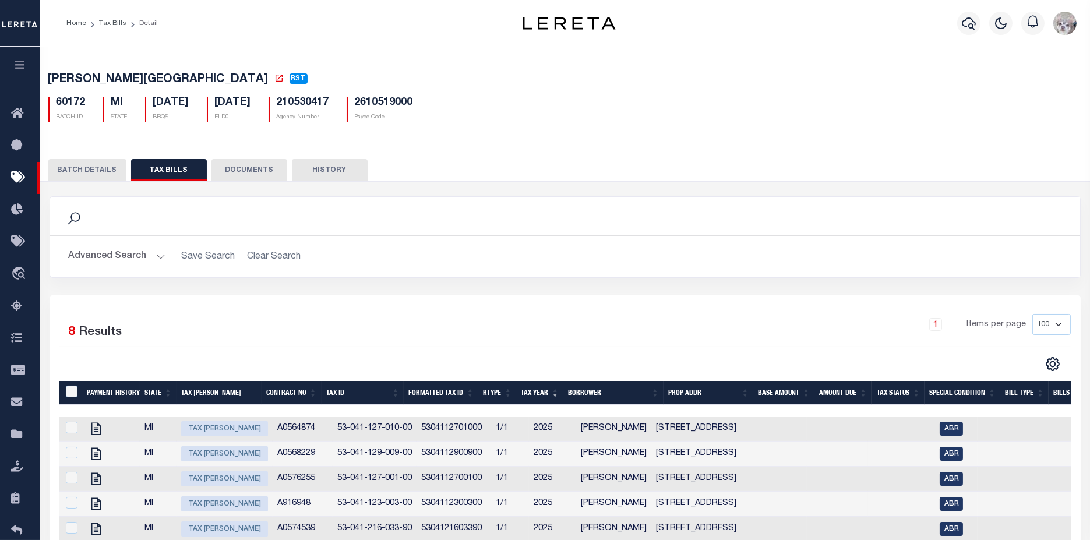
scroll to position [194, 0]
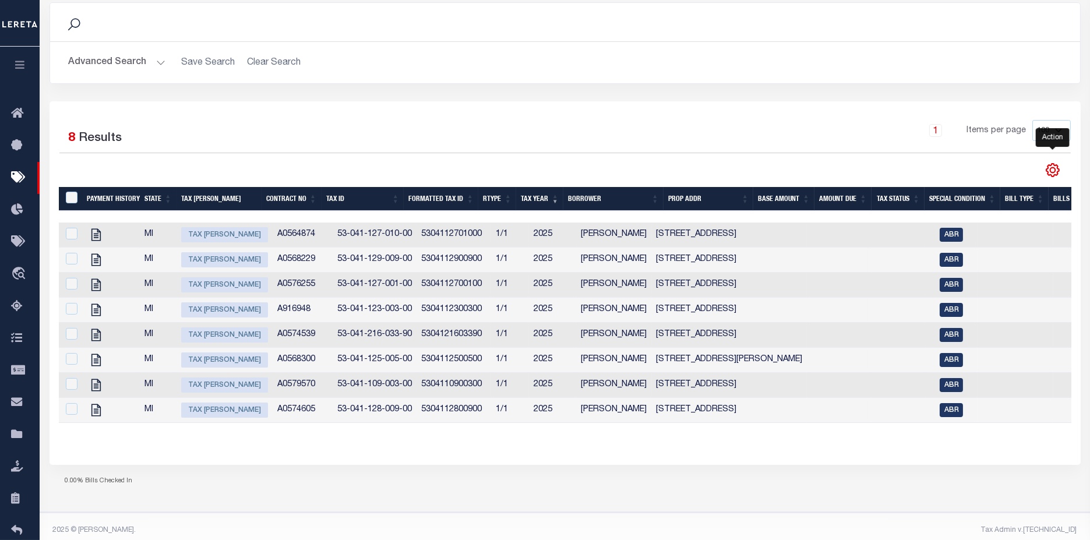
click at [1056, 175] on icon "" at bounding box center [1053, 170] width 15 height 15
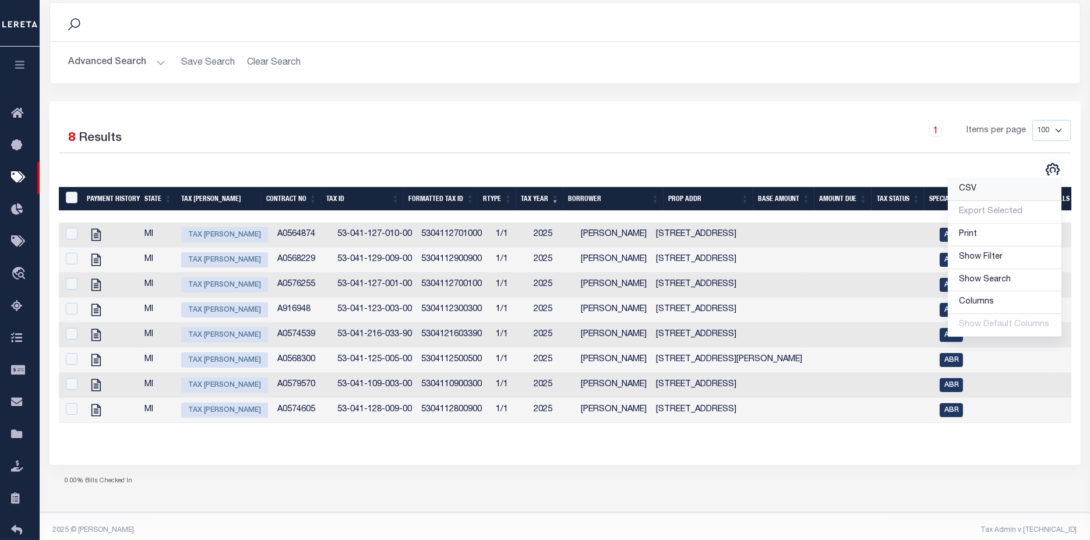
click at [972, 192] on span "CSV" at bounding box center [968, 189] width 17 height 8
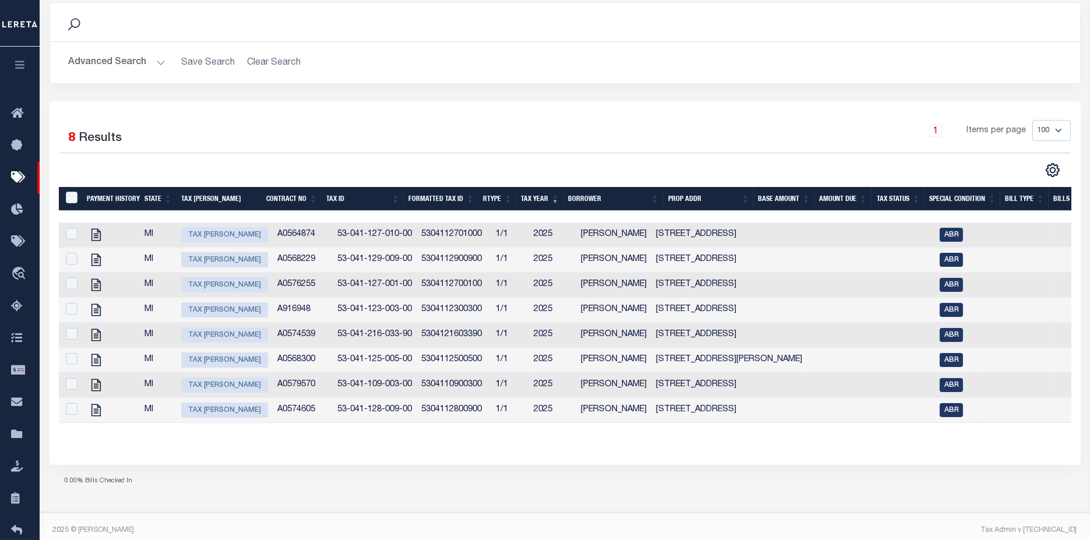
click at [552, 106] on div "Selected 8 Results 1 Items per page 100 200 500 1000" at bounding box center [566, 282] width 1032 height 363
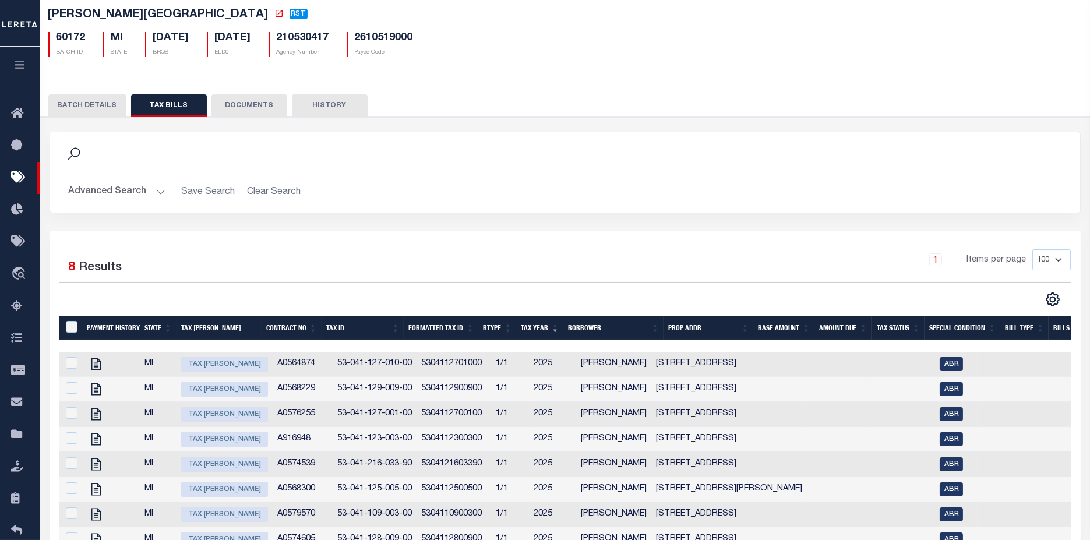
scroll to position [0, 0]
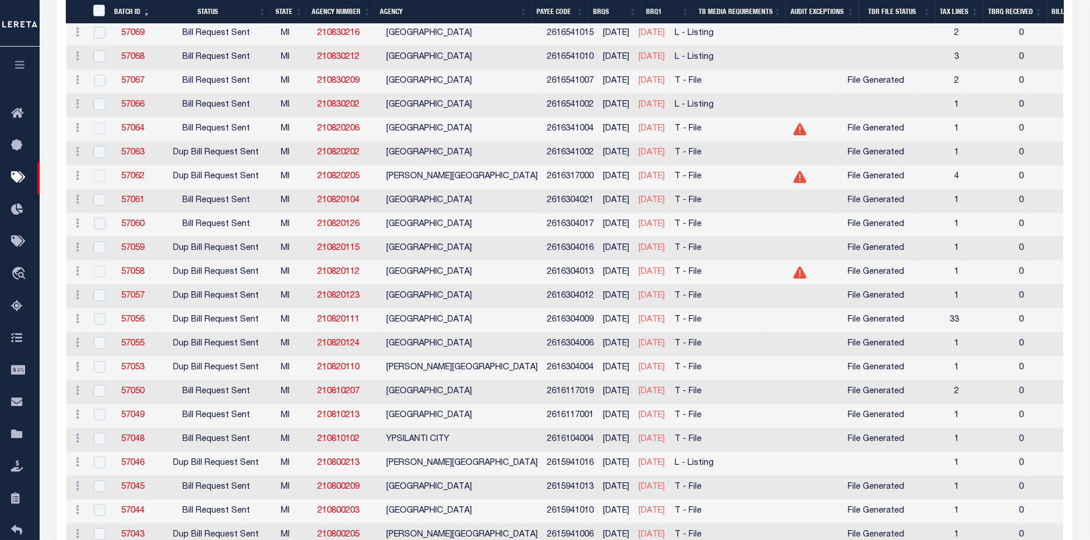
scroll to position [1166, 0]
